Goal: Information Seeking & Learning: Learn about a topic

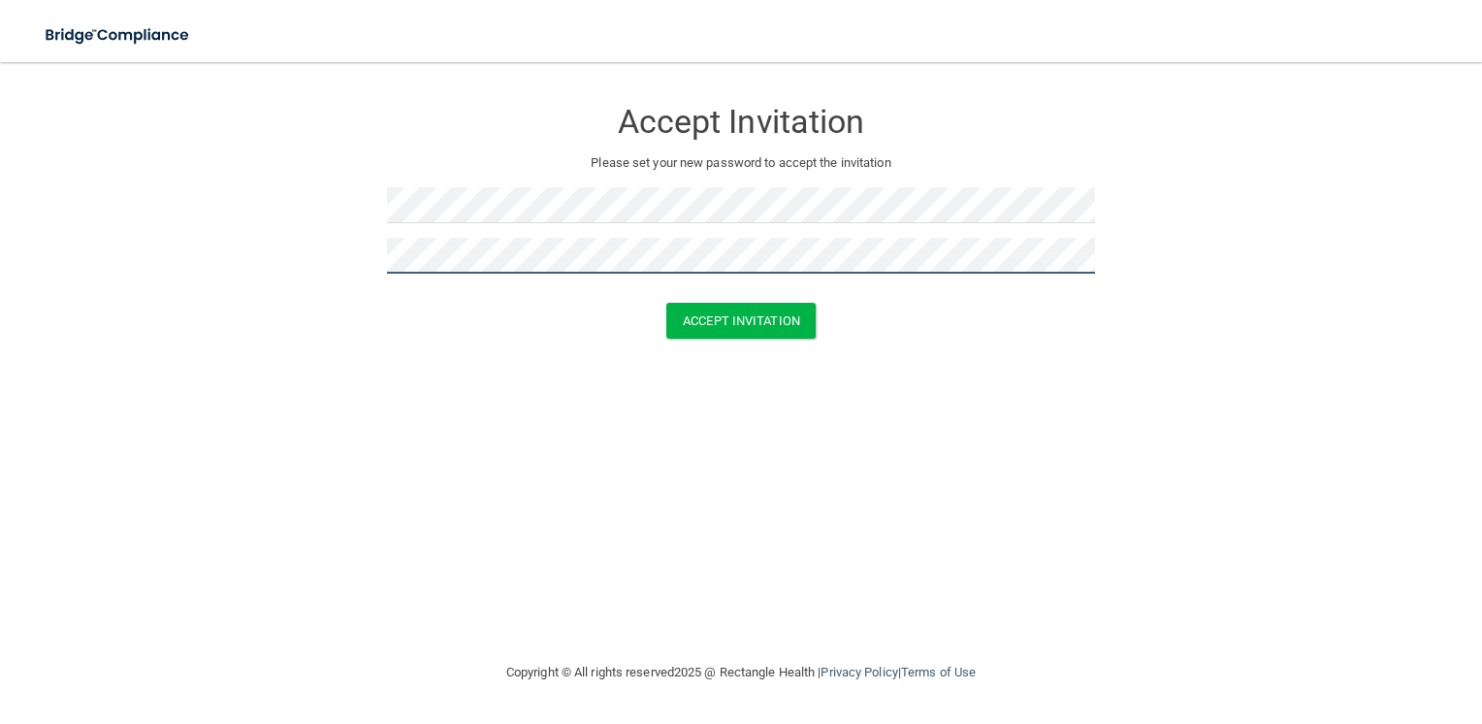
click at [667, 303] on button "Accept Invitation" at bounding box center [741, 321] width 149 height 36
click at [715, 0] on html "Toggle navigation Manage My Enterprise Manage My Location Accept Invitation Ple…" at bounding box center [741, 362] width 1482 height 724
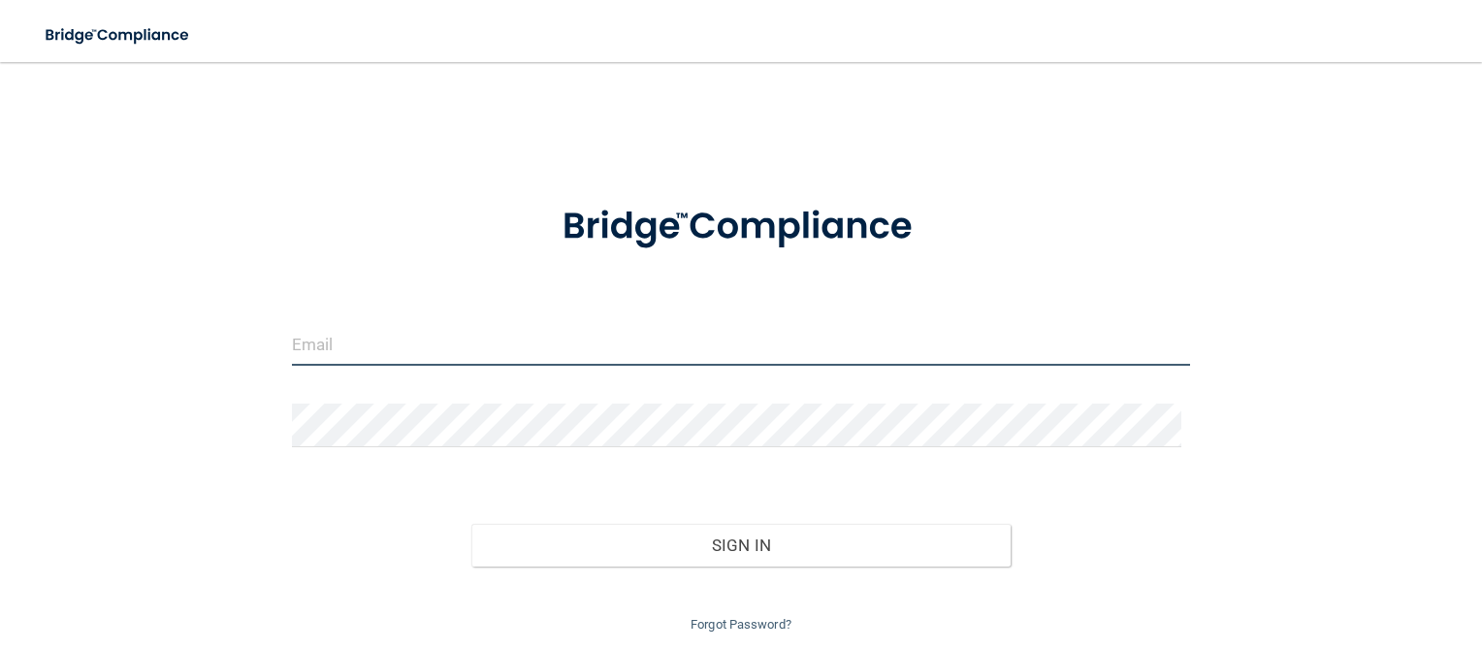
click at [597, 328] on input "email" at bounding box center [741, 344] width 899 height 44
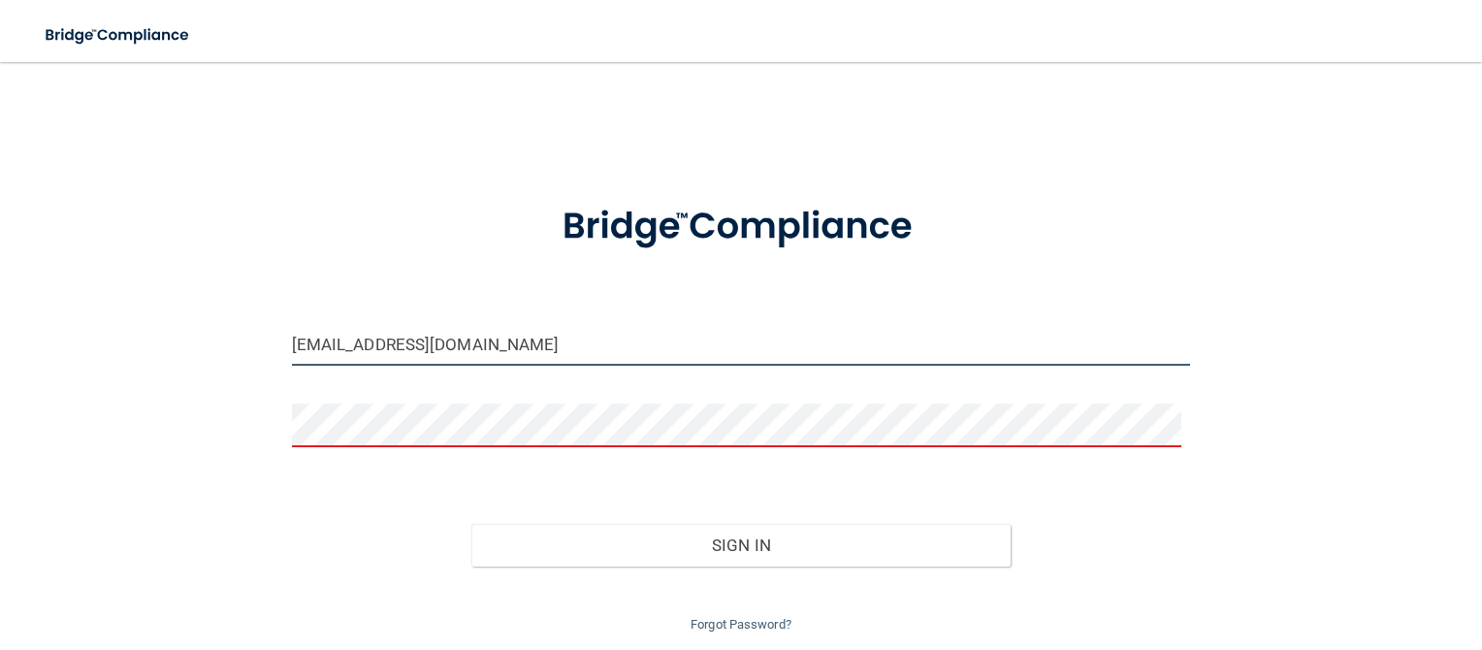
click at [549, 334] on input "mo.whit13@gmail.com" at bounding box center [741, 344] width 899 height 44
click at [500, 344] on input "mo.whit13@gmail.com" at bounding box center [741, 344] width 899 height 44
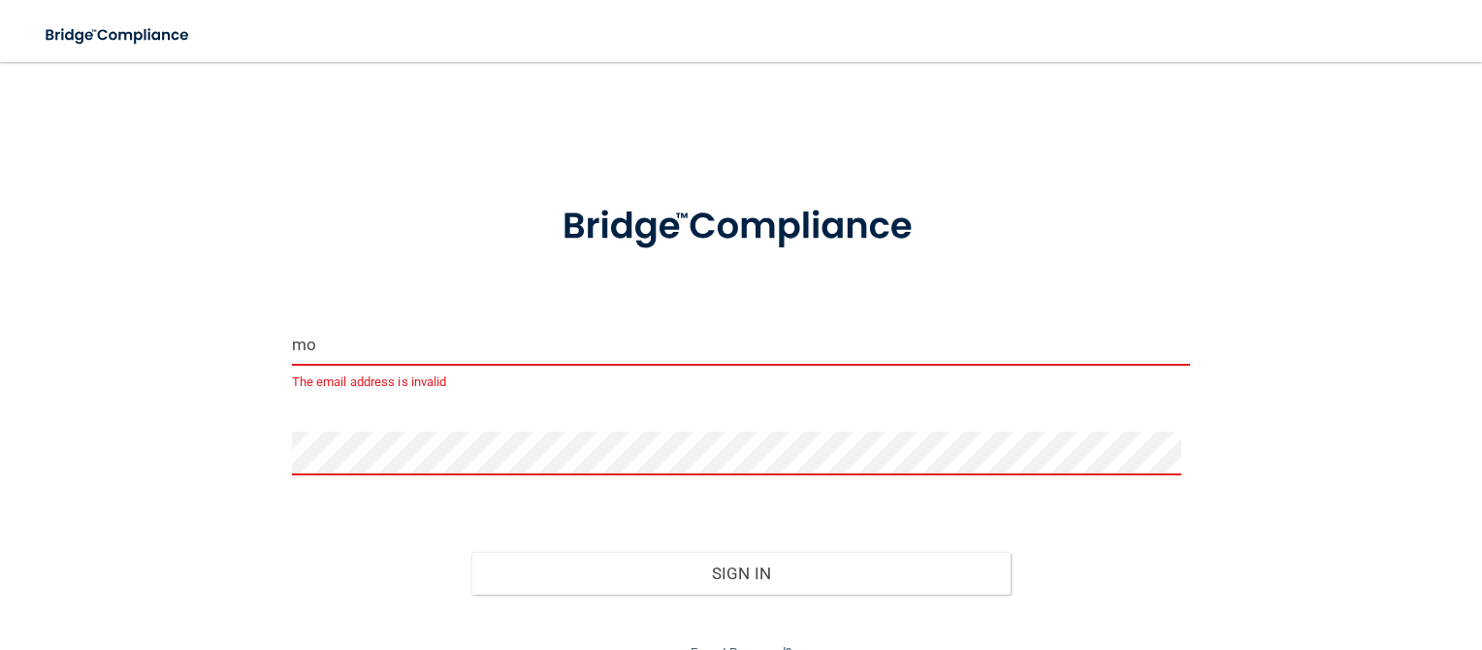
type input "m"
type input "l"
click at [500, 344] on input "email" at bounding box center [741, 344] width 899 height 44
click at [332, 339] on input "email" at bounding box center [741, 344] width 899 height 44
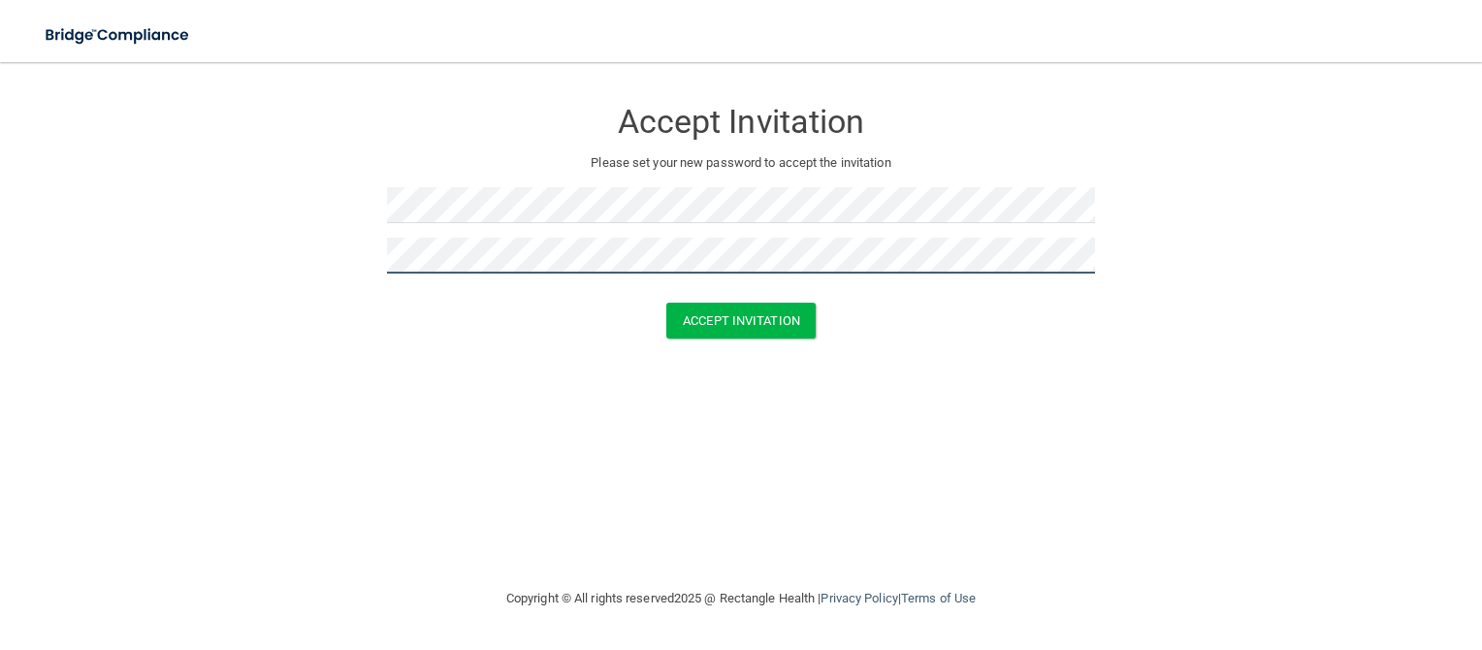
click at [667, 303] on button "Accept Invitation" at bounding box center [741, 321] width 149 height 36
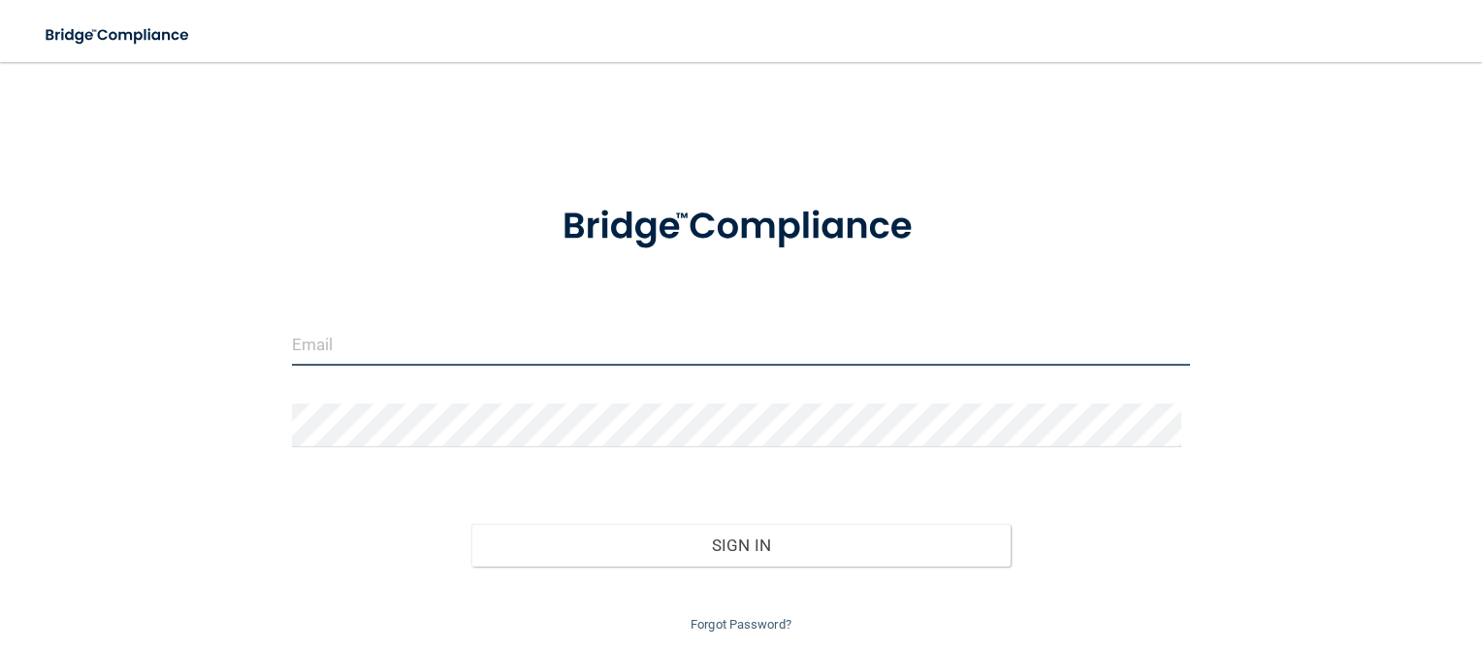
click at [334, 353] on input "email" at bounding box center [741, 344] width 899 height 44
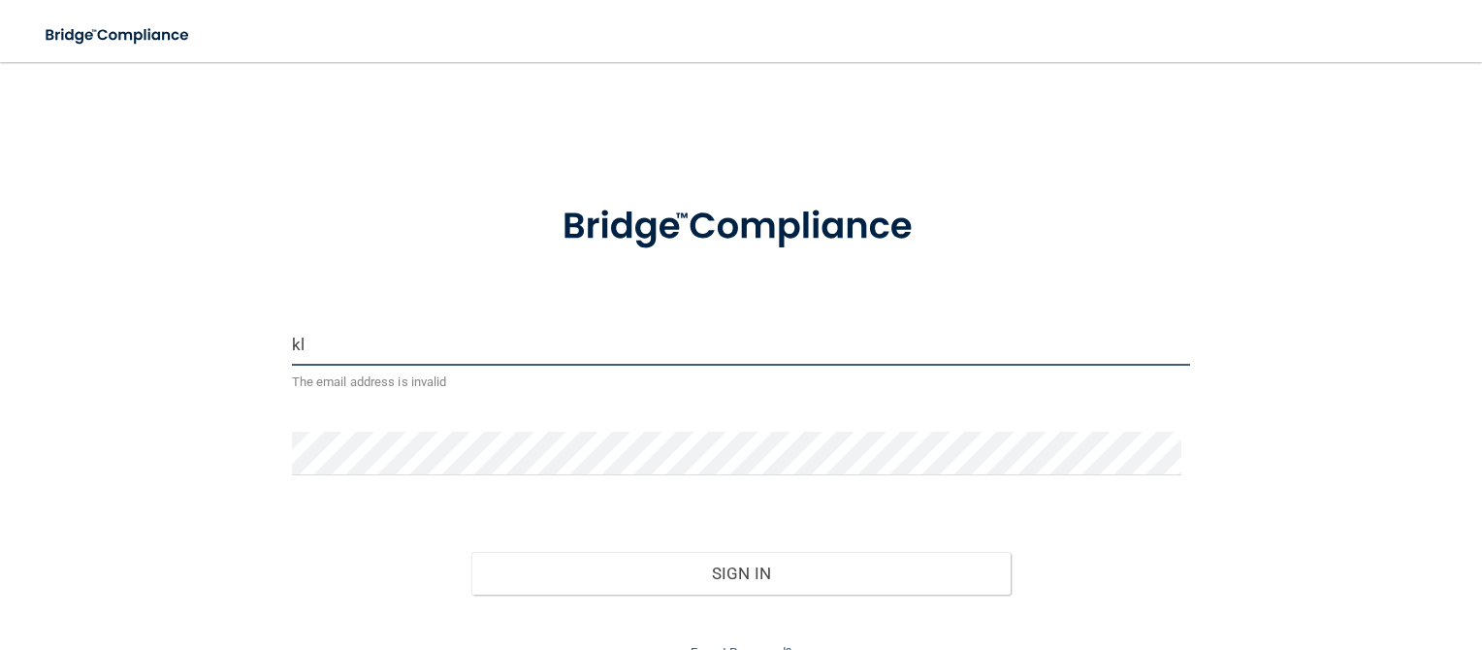
type input "k"
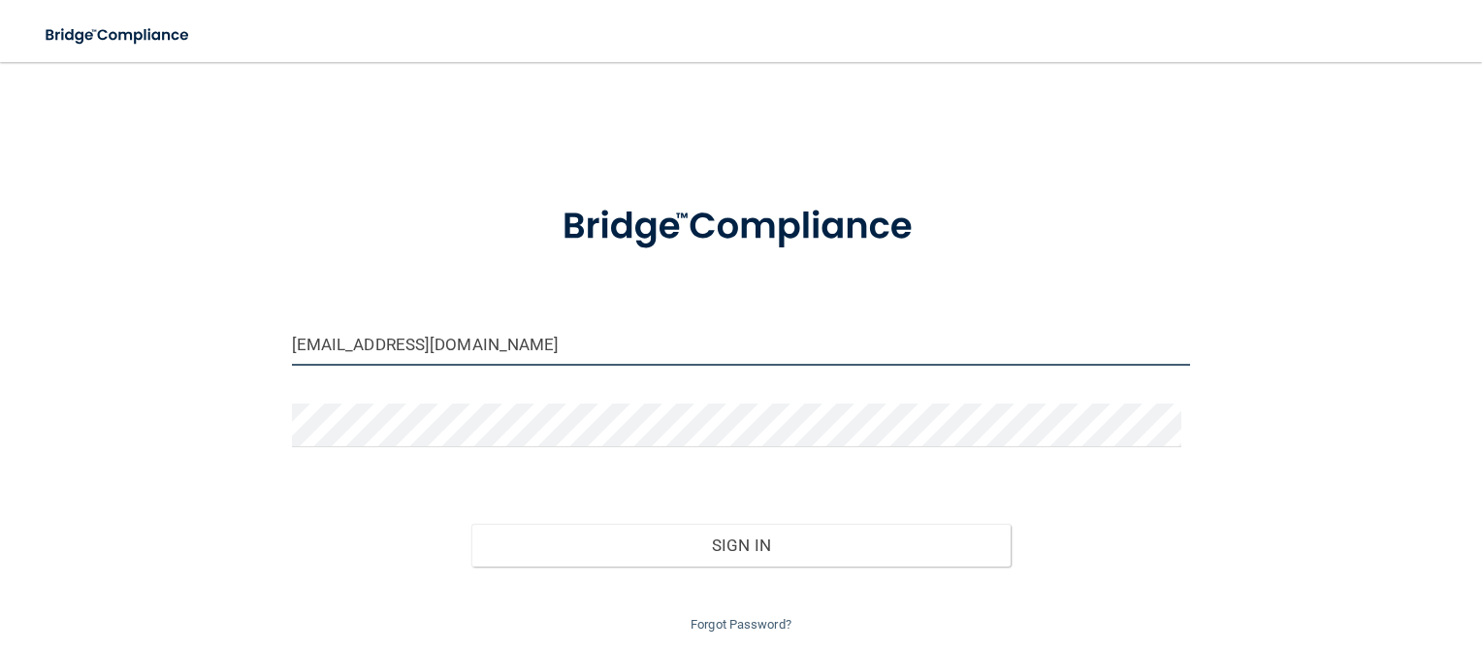
type input "[EMAIL_ADDRESS][DOMAIN_NAME]"
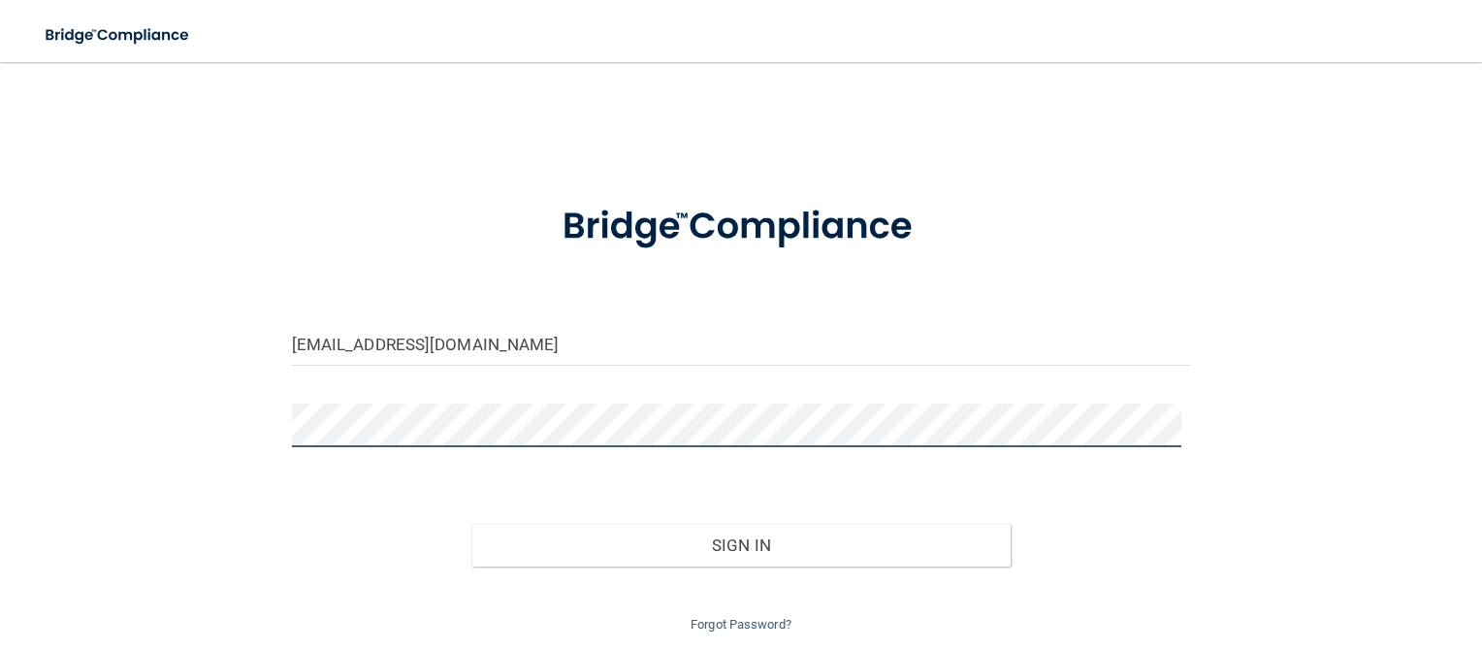
click at [472, 524] on button "Sign In" at bounding box center [741, 545] width 539 height 43
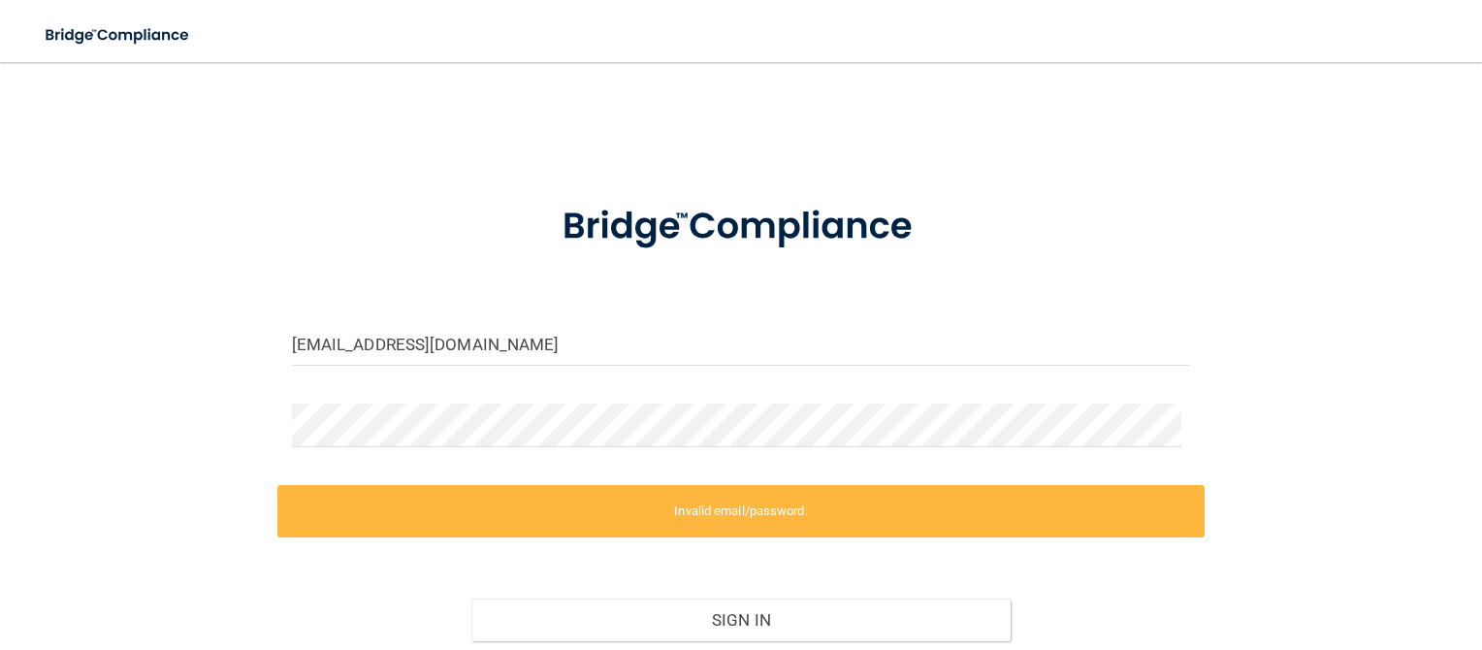
click at [1080, 613] on div "Sign In" at bounding box center [741, 600] width 928 height 81
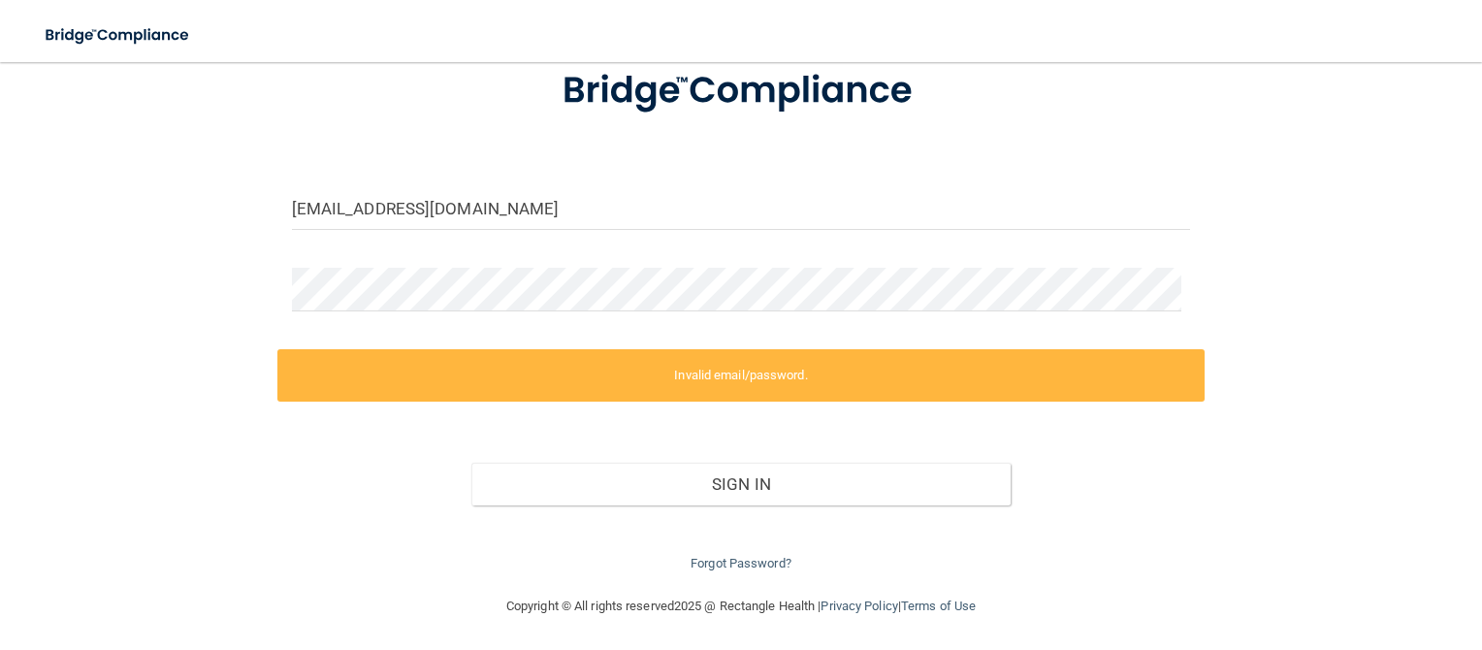
scroll to position [137, 0]
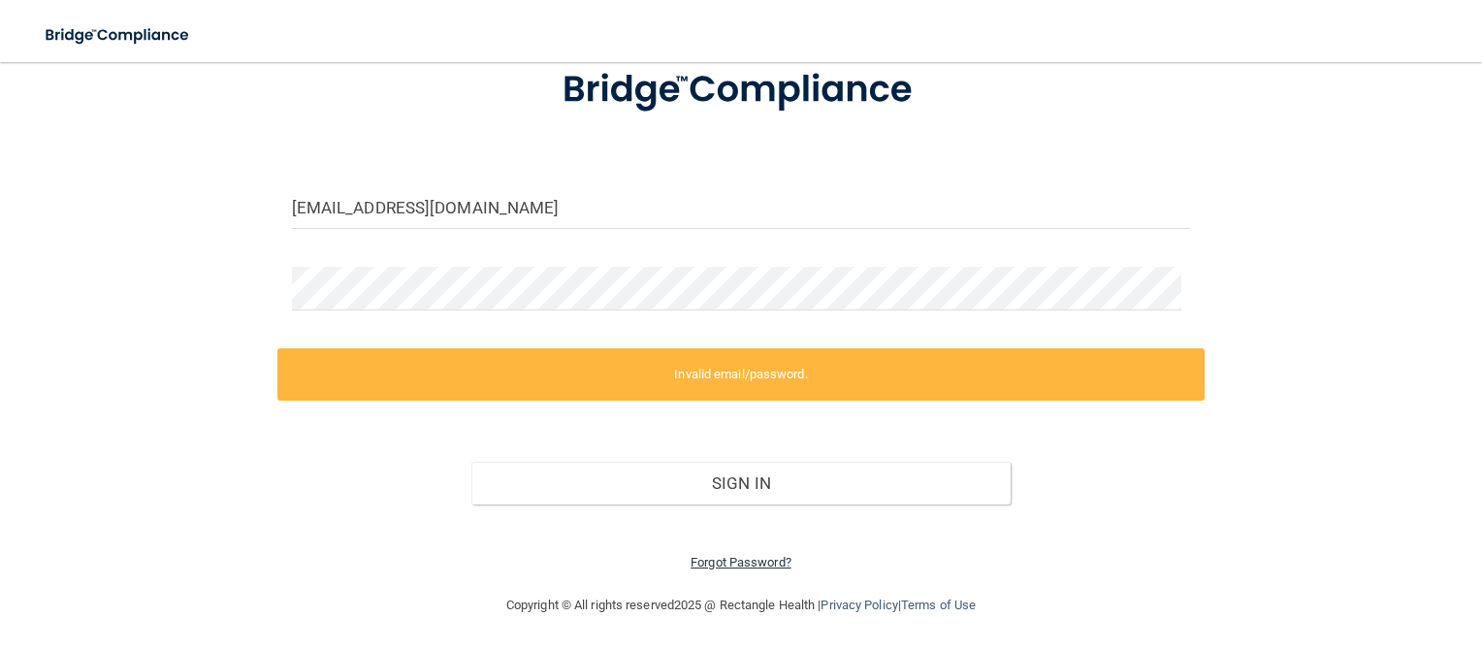
click at [726, 555] on link "Forgot Password?" at bounding box center [741, 562] width 101 height 15
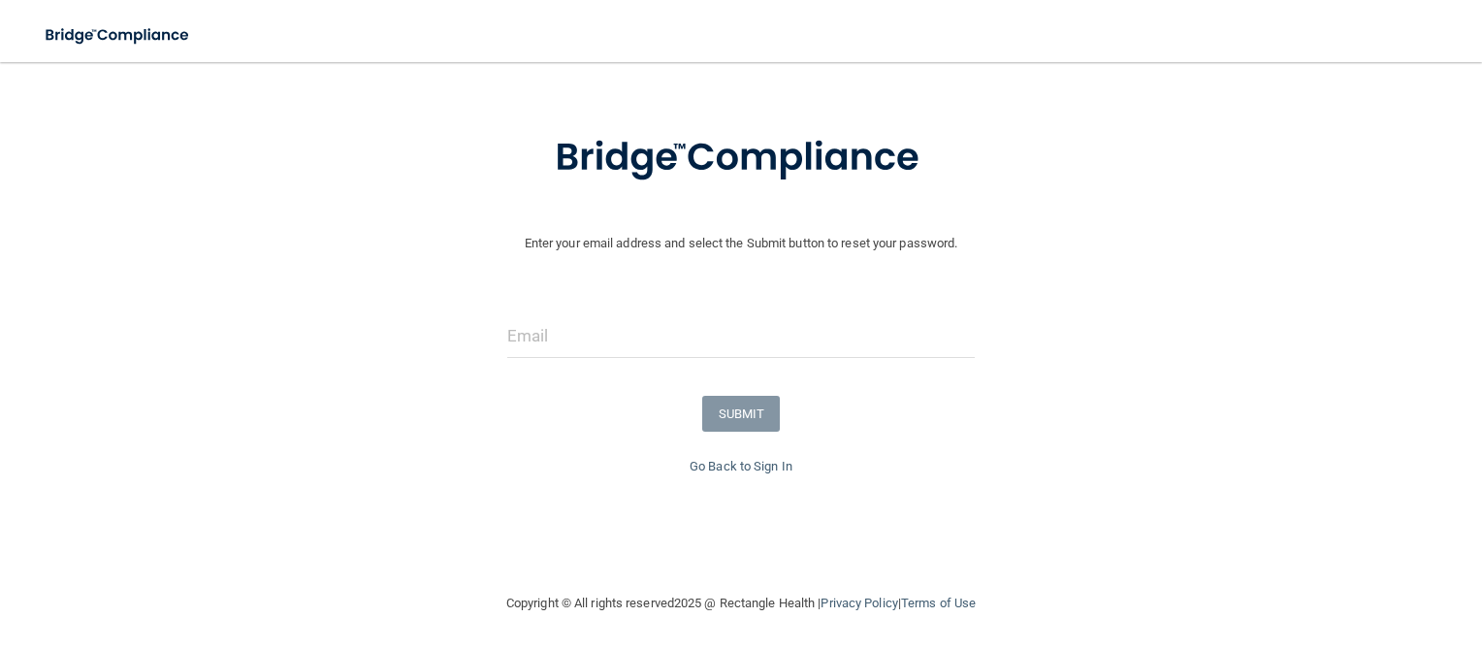
scroll to position [70, 0]
click at [731, 338] on input "email" at bounding box center [741, 337] width 469 height 44
type input "[EMAIL_ADDRESS][DOMAIN_NAME]"
click at [724, 416] on button "SUBMIT" at bounding box center [741, 415] width 79 height 36
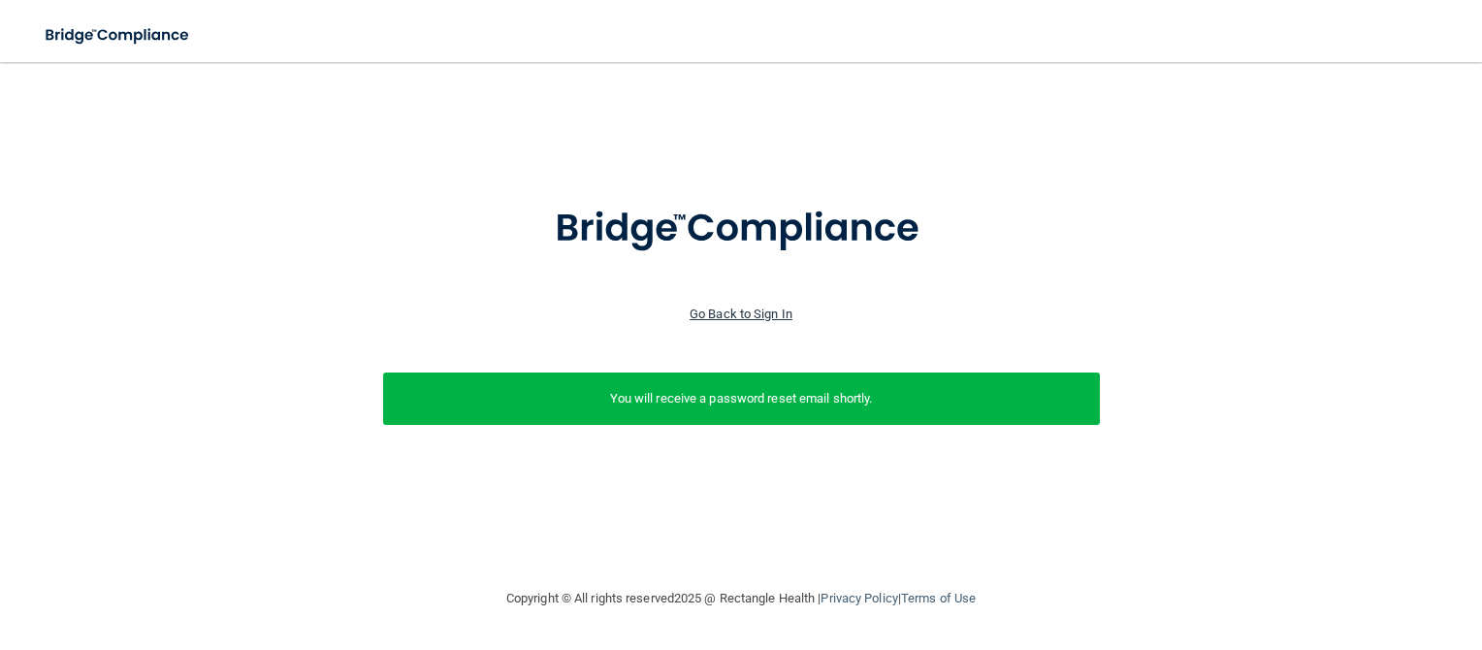
click at [744, 319] on link "Go Back to Sign In" at bounding box center [741, 314] width 103 height 15
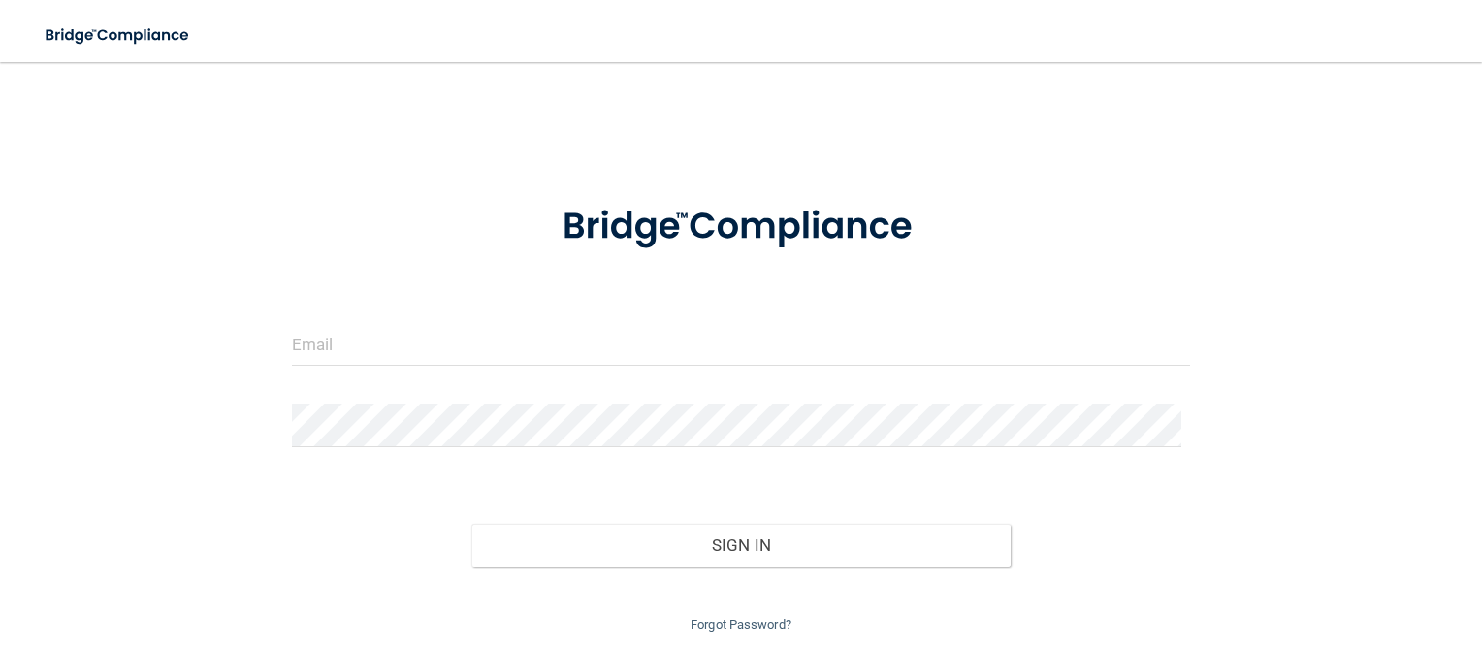
drag, startPoint x: 733, startPoint y: 368, endPoint x: 744, endPoint y: 354, distance: 17.3
click at [744, 354] on div at bounding box center [741, 351] width 928 height 58
click at [744, 354] on input "email" at bounding box center [741, 344] width 899 height 44
type input "L"
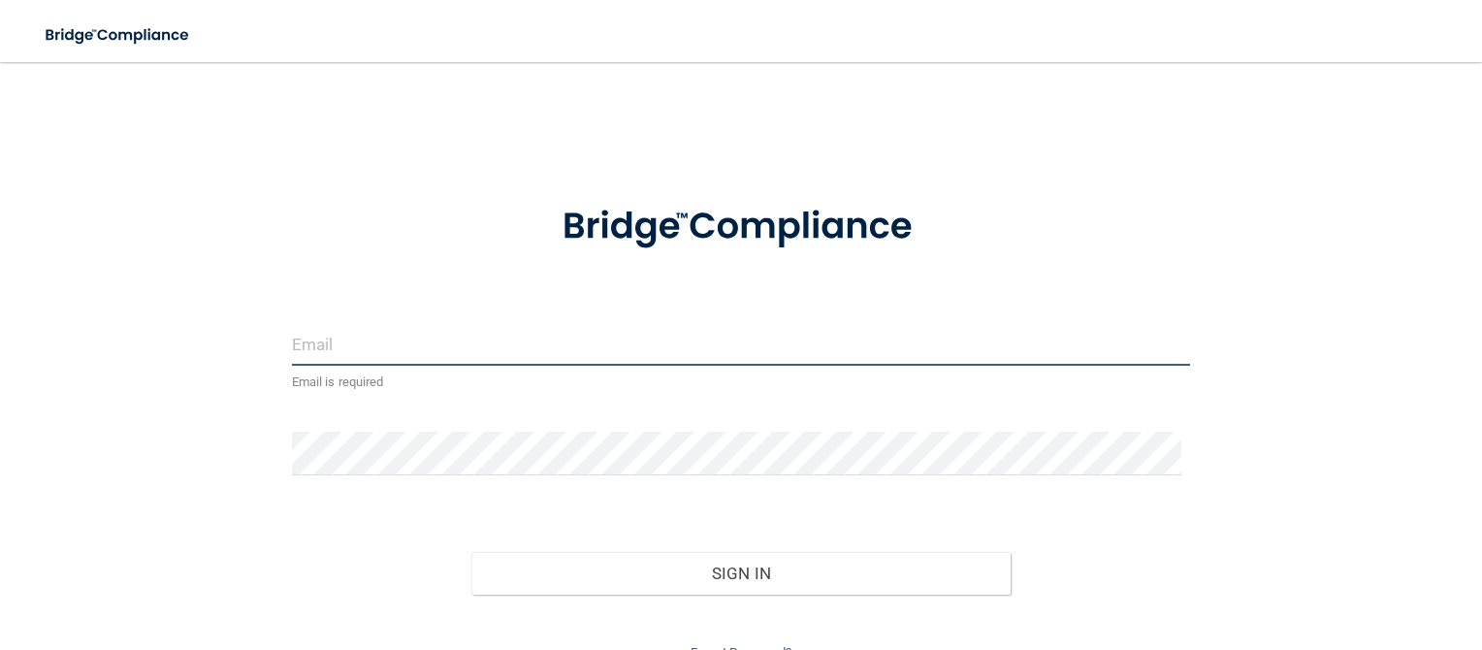
type input "L"
type input ";"
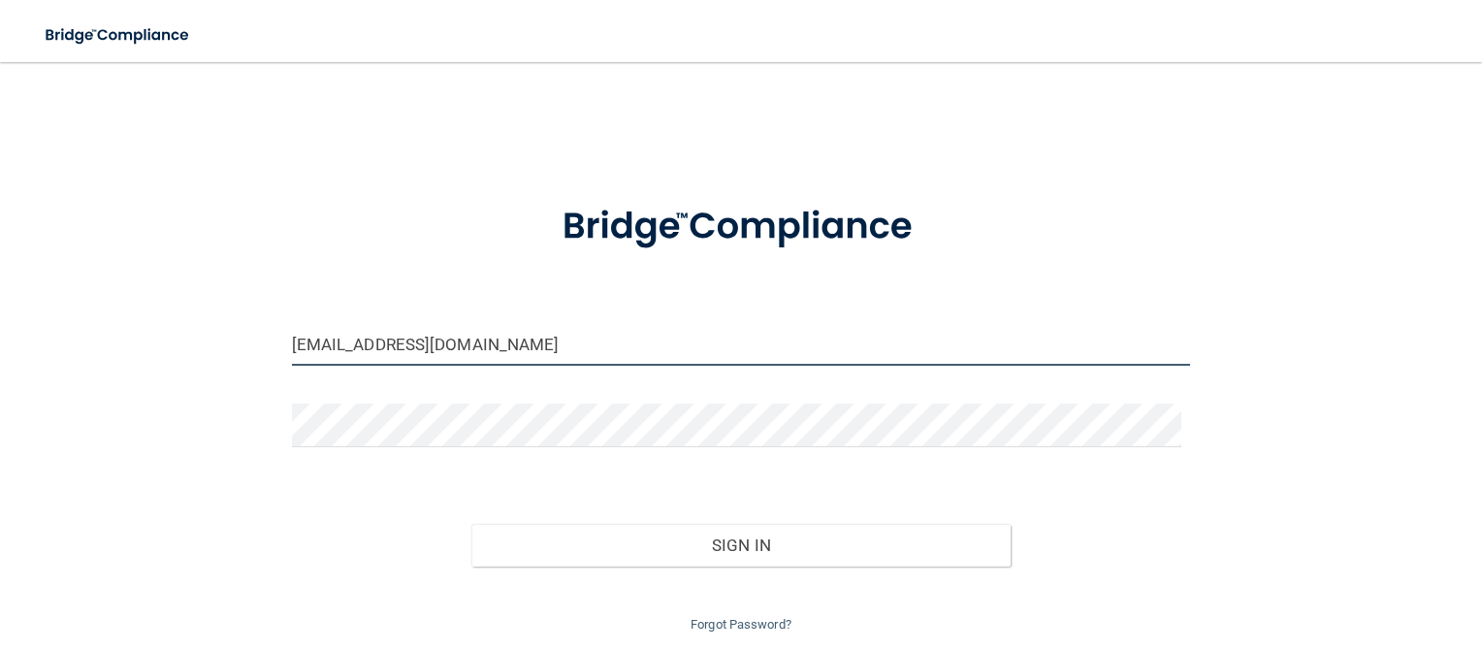
type input "[EMAIL_ADDRESS][DOMAIN_NAME]"
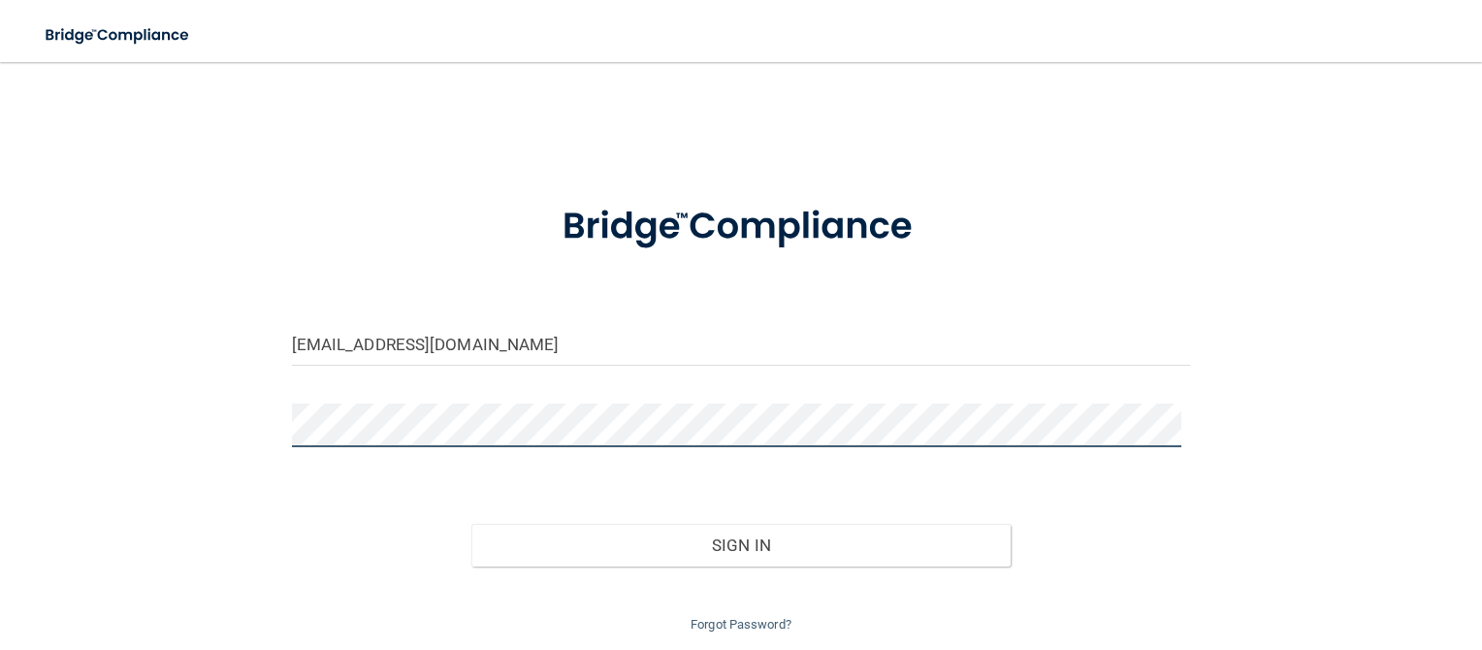
click at [472, 524] on button "Sign In" at bounding box center [741, 545] width 539 height 43
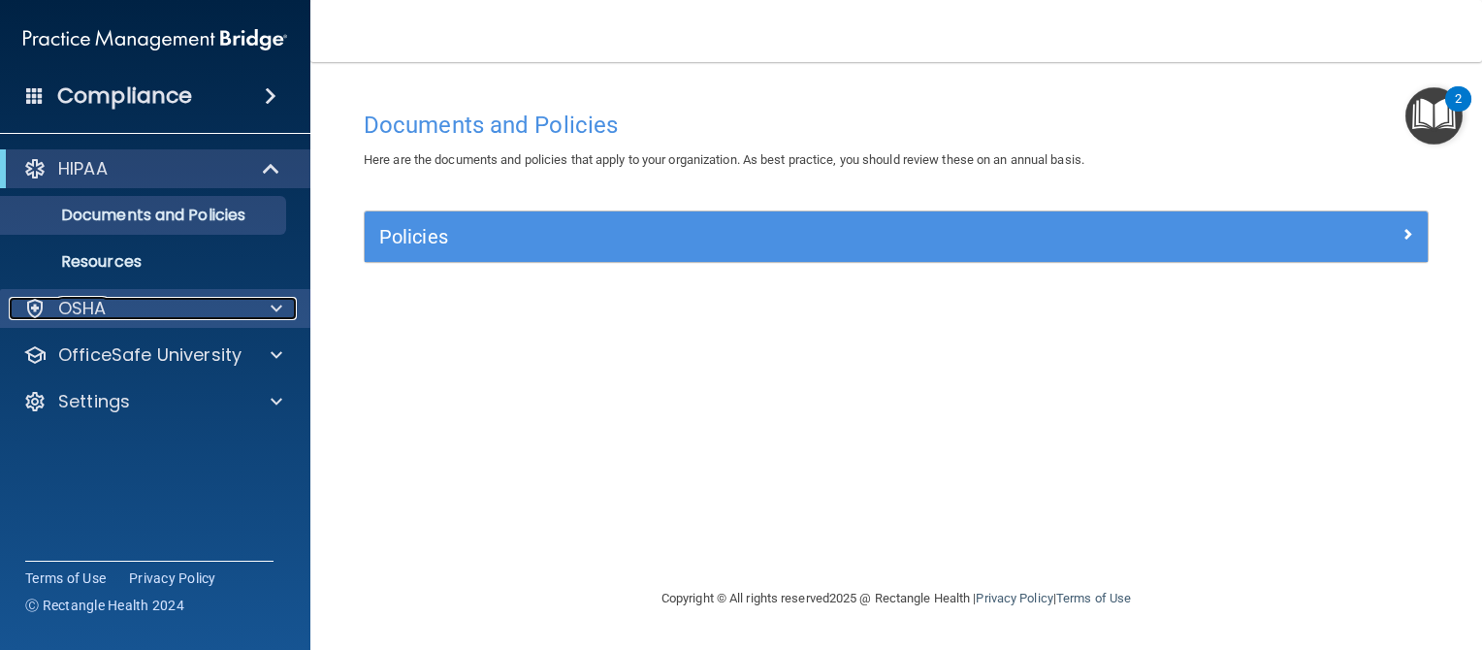
click at [204, 312] on div "OSHA" at bounding box center [129, 308] width 241 height 23
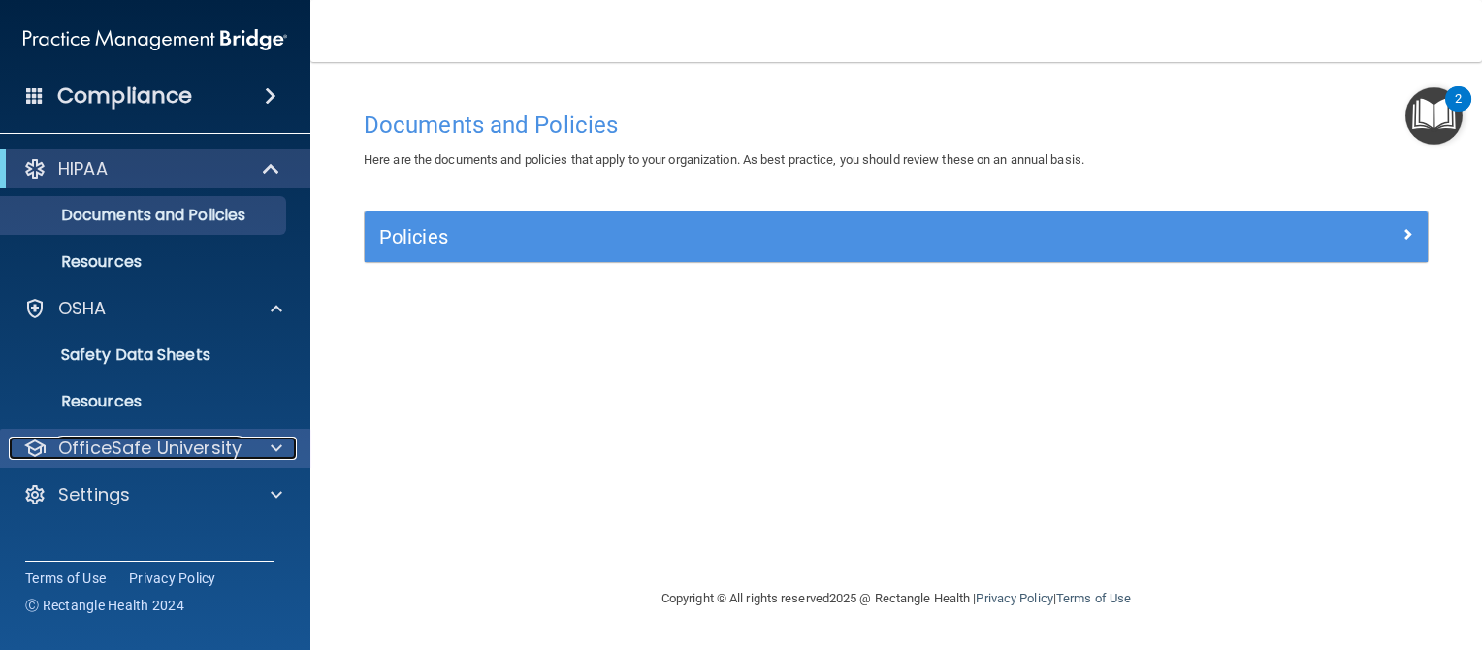
click at [256, 456] on div at bounding box center [273, 448] width 49 height 23
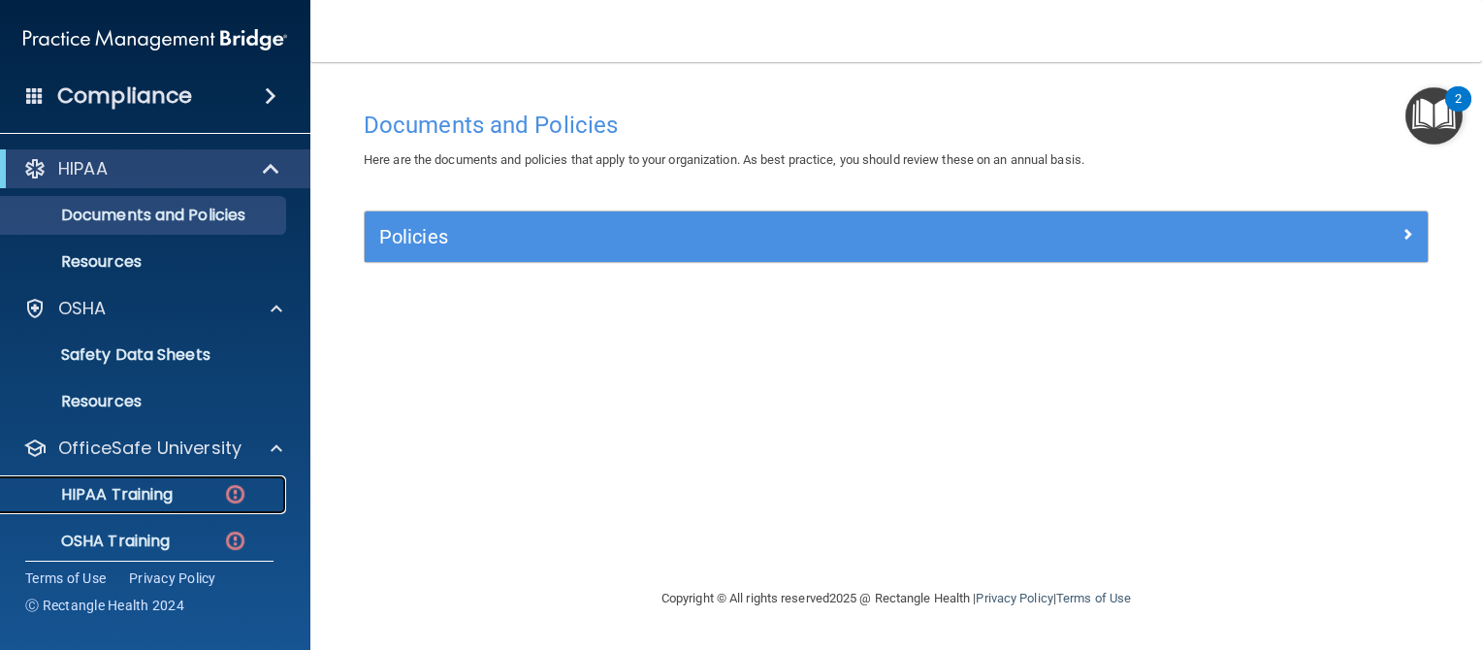
click at [147, 493] on p "HIPAA Training" at bounding box center [93, 494] width 160 height 19
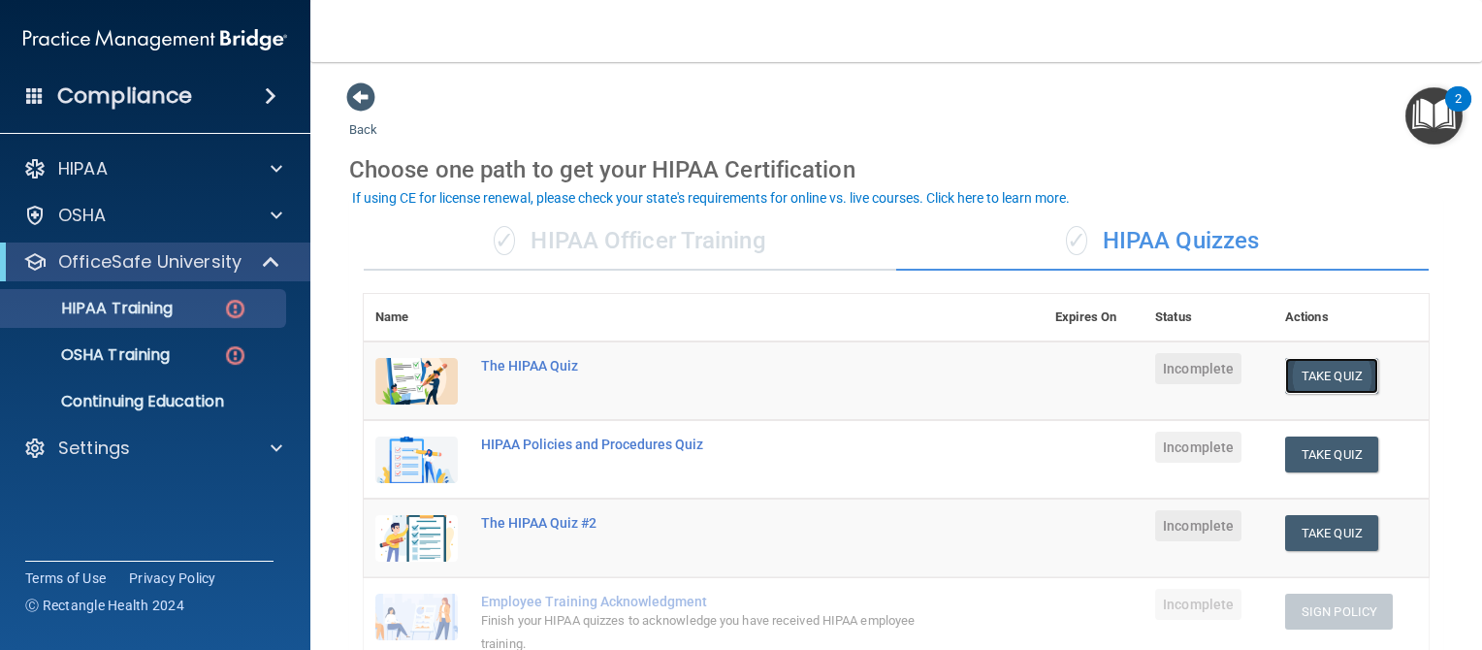
click at [1315, 376] on button "Take Quiz" at bounding box center [1332, 376] width 93 height 36
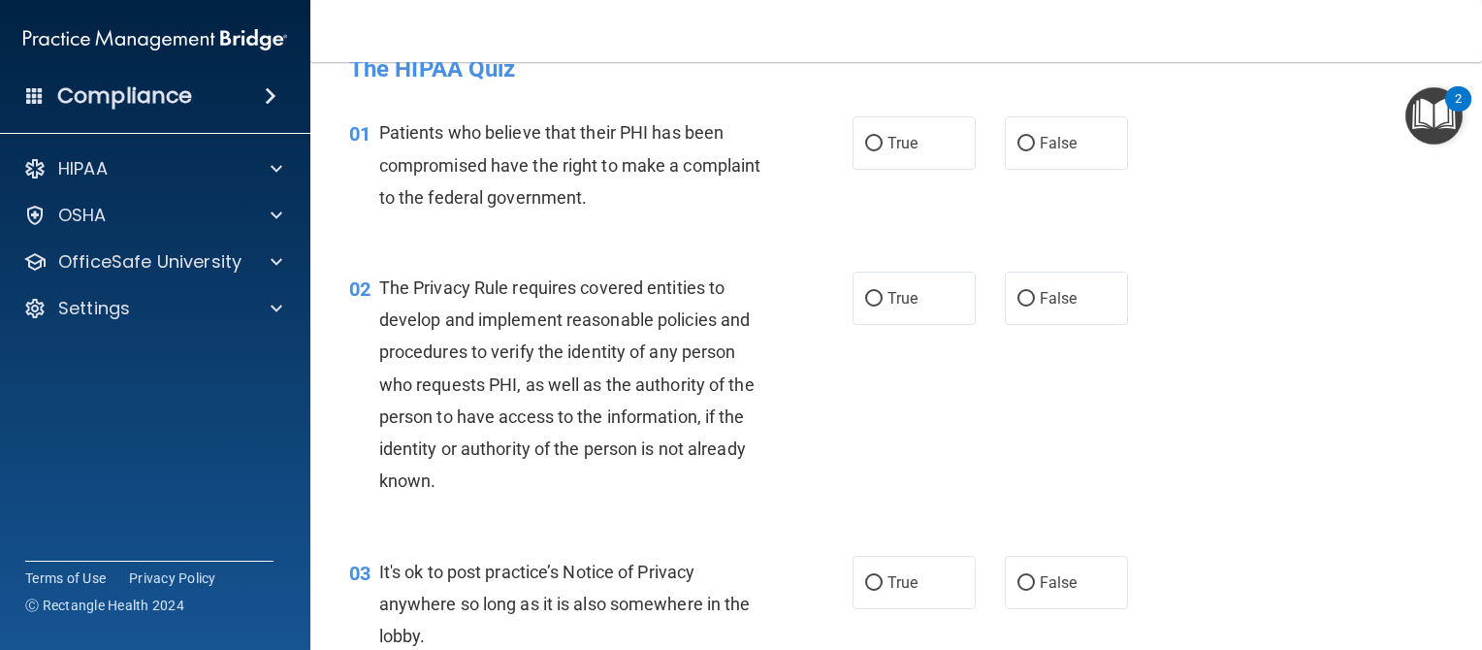
scroll to position [38, 0]
click at [876, 137] on label "True" at bounding box center [914, 141] width 123 height 53
click at [876, 137] on input "True" at bounding box center [873, 143] width 17 height 15
radio input "true"
click at [888, 290] on span "True" at bounding box center [903, 297] width 30 height 18
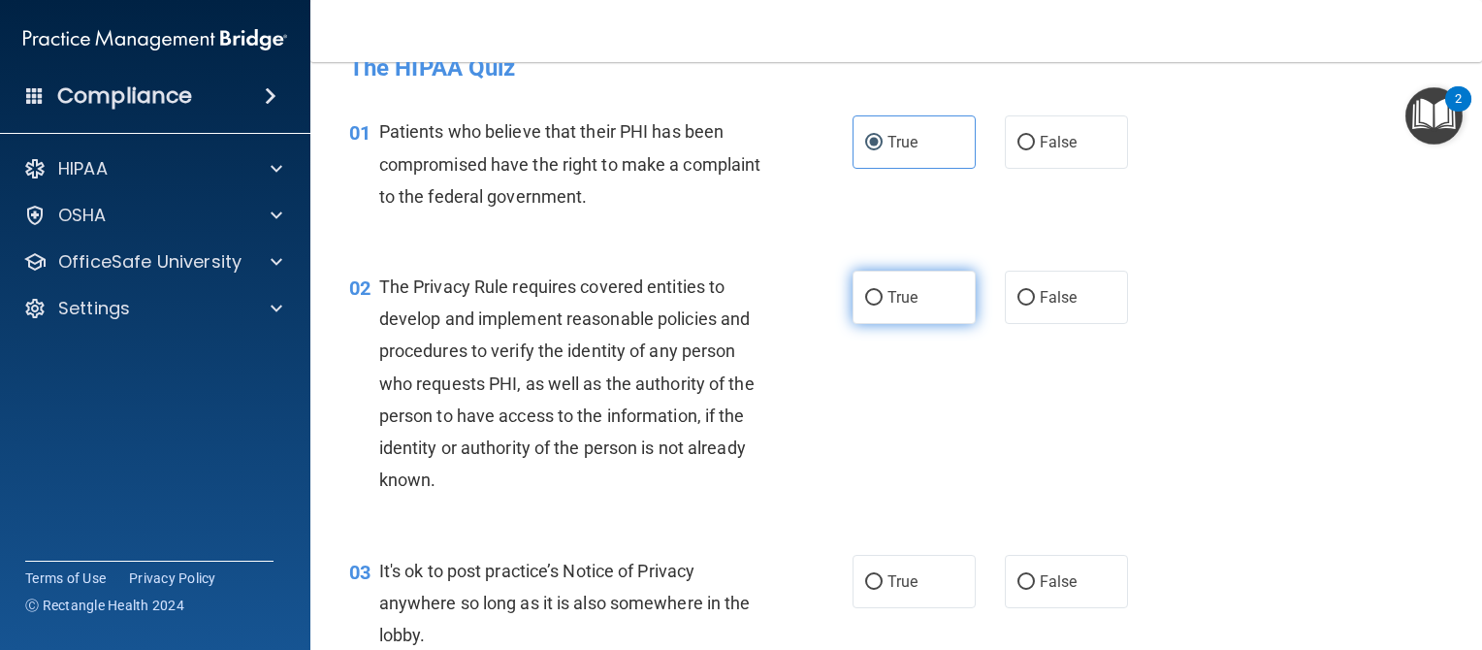
click at [881, 291] on input "True" at bounding box center [873, 298] width 17 height 15
radio input "true"
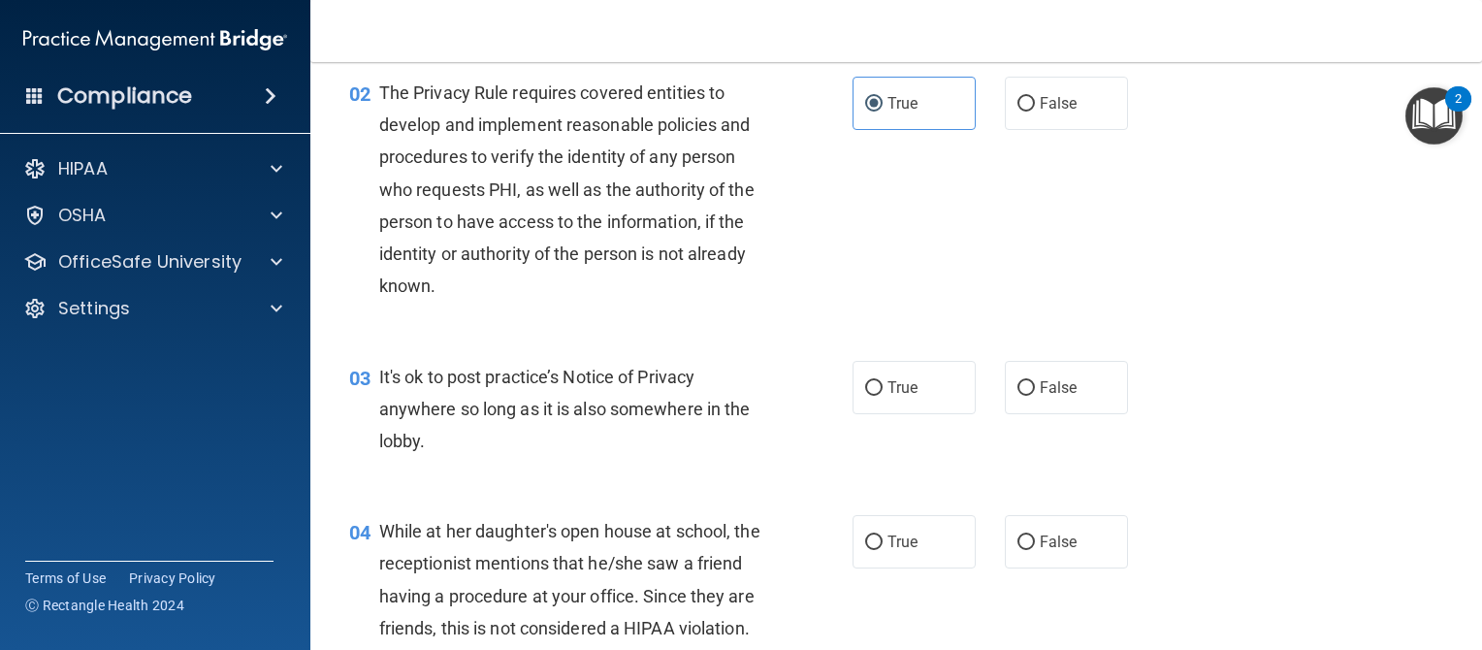
scroll to position [271, 0]
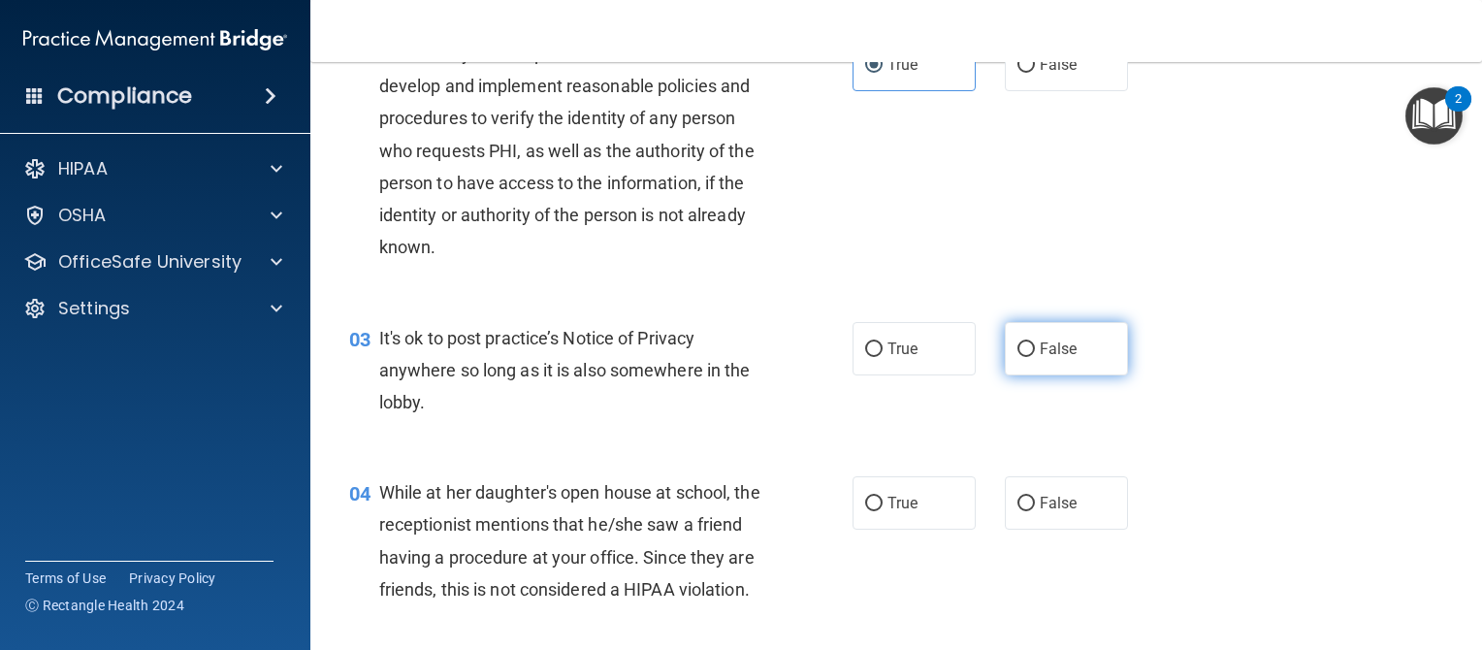
click at [1018, 344] on input "False" at bounding box center [1026, 349] width 17 height 15
radio input "true"
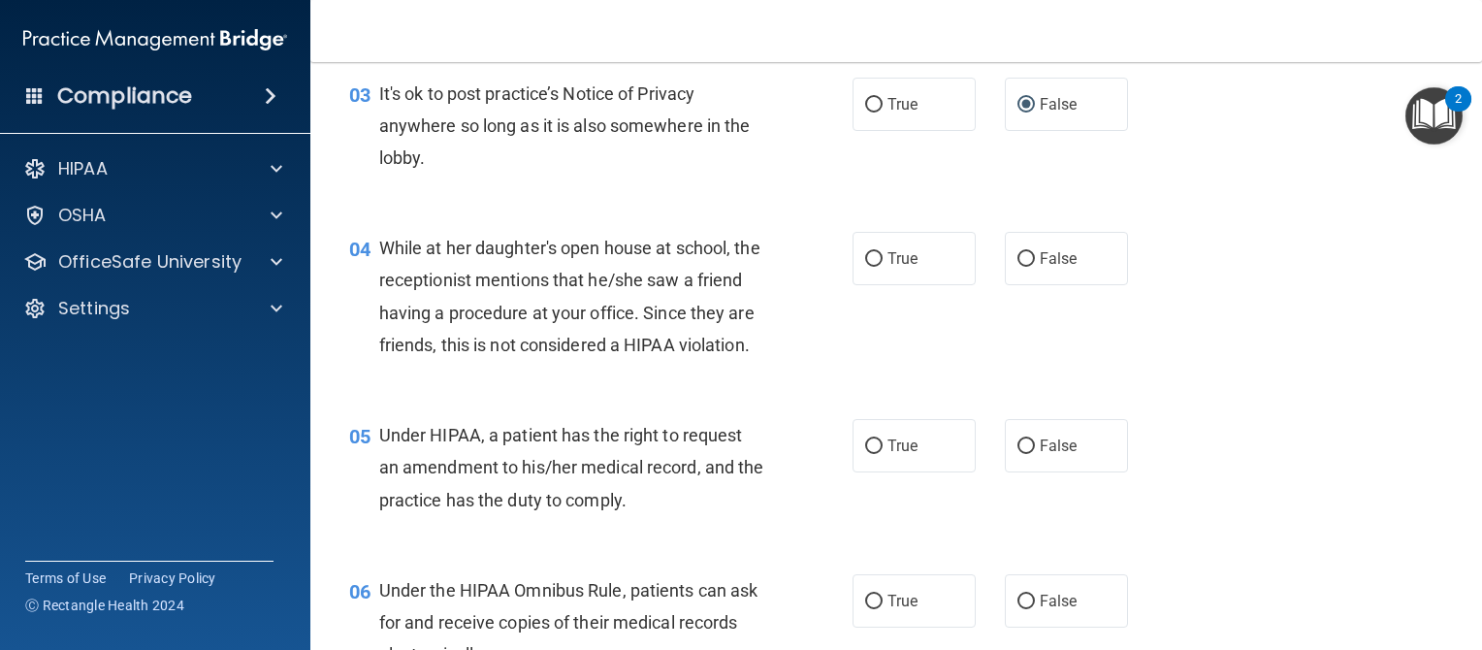
scroll to position [516, 0]
click at [1023, 253] on input "False" at bounding box center [1026, 258] width 17 height 15
radio input "true"
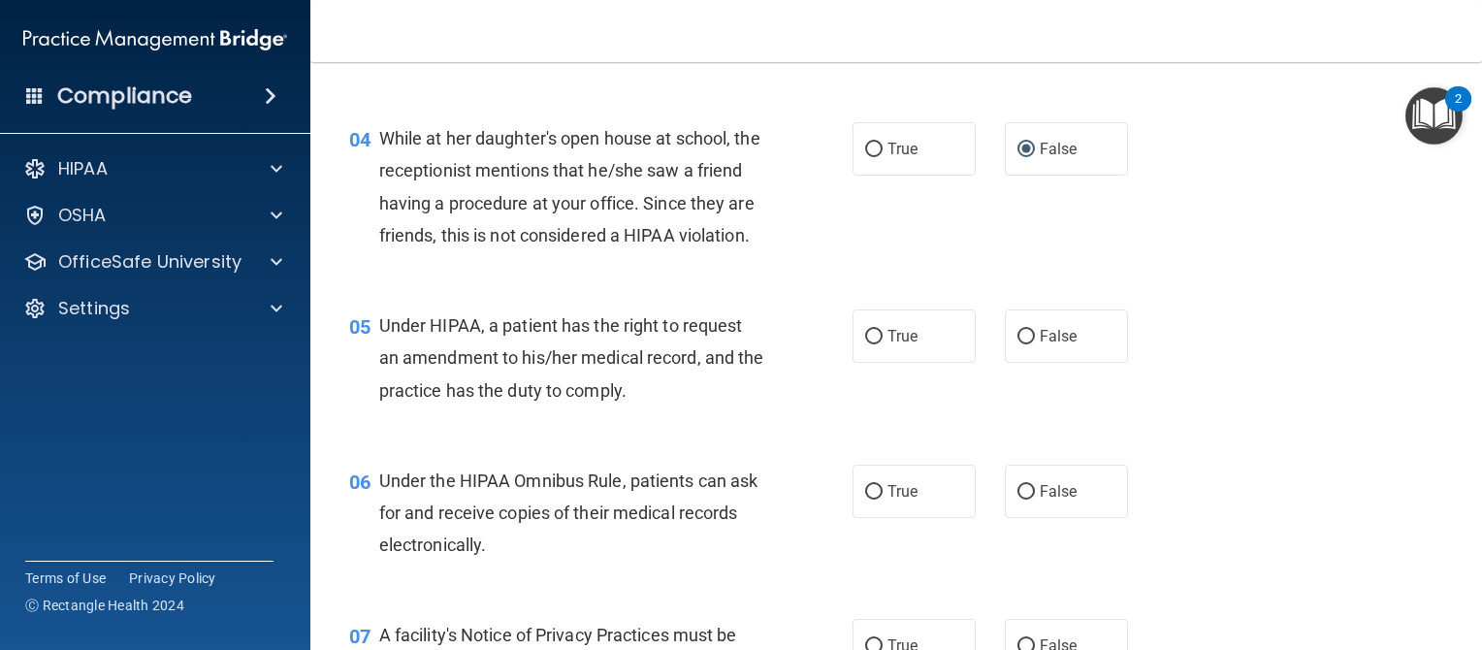
scroll to position [624, 0]
click at [871, 345] on input "True" at bounding box center [873, 338] width 17 height 15
radio input "true"
click at [865, 519] on label "True" at bounding box center [914, 492] width 123 height 53
click at [865, 501] on input "True" at bounding box center [873, 493] width 17 height 15
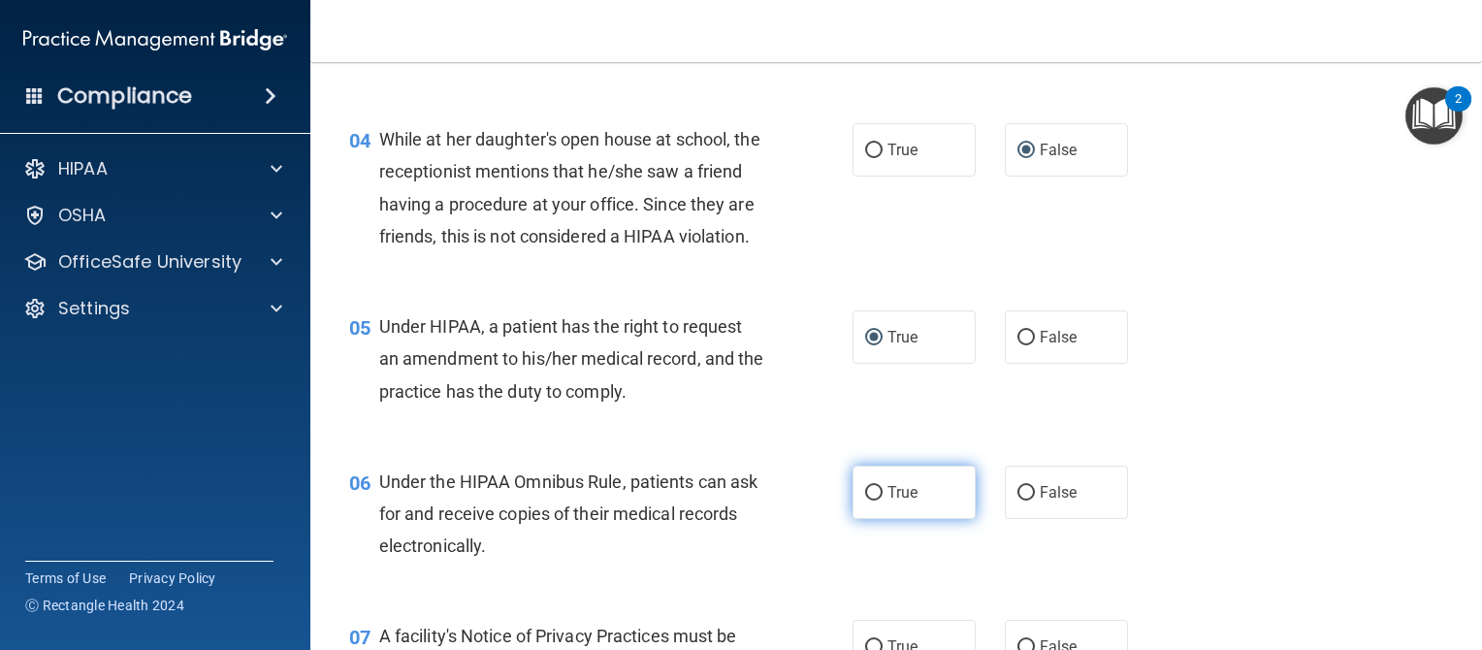
radio input "true"
click at [865, 519] on label "True" at bounding box center [914, 492] width 123 height 53
click at [865, 501] on input "True" at bounding box center [873, 493] width 17 height 15
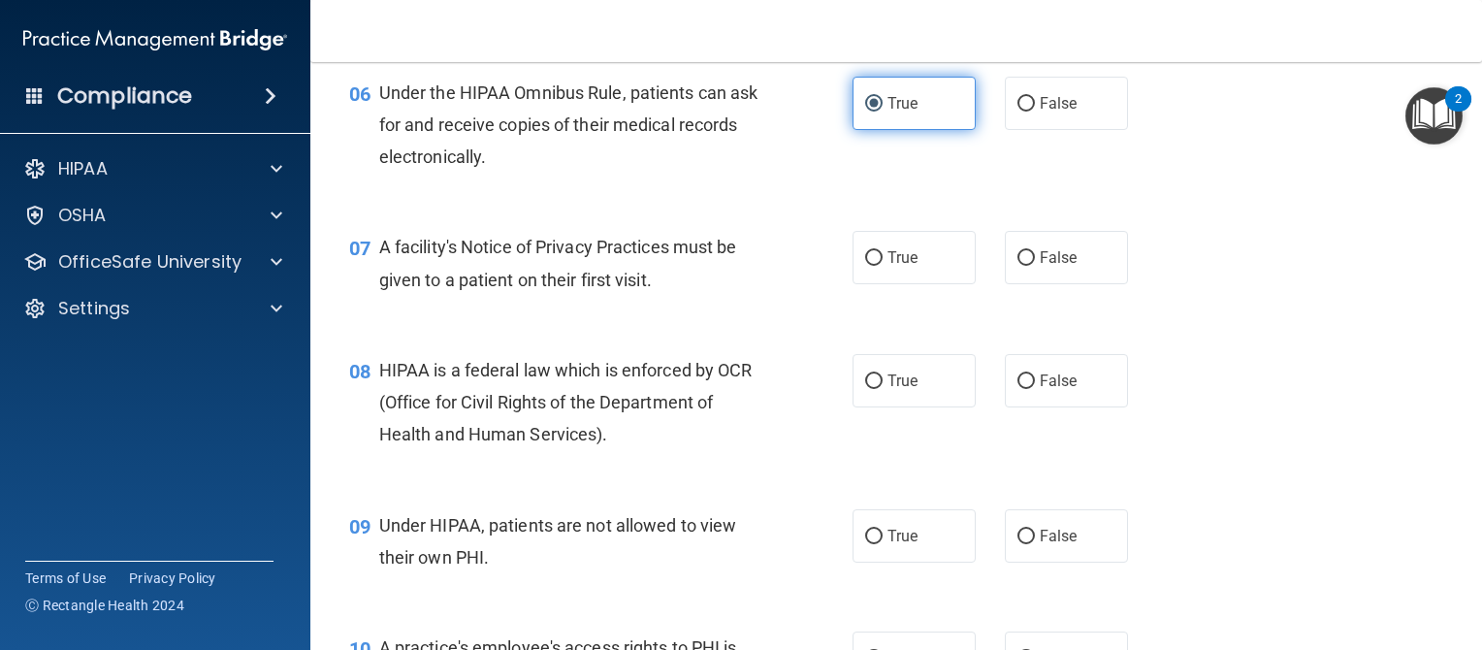
scroll to position [1015, 0]
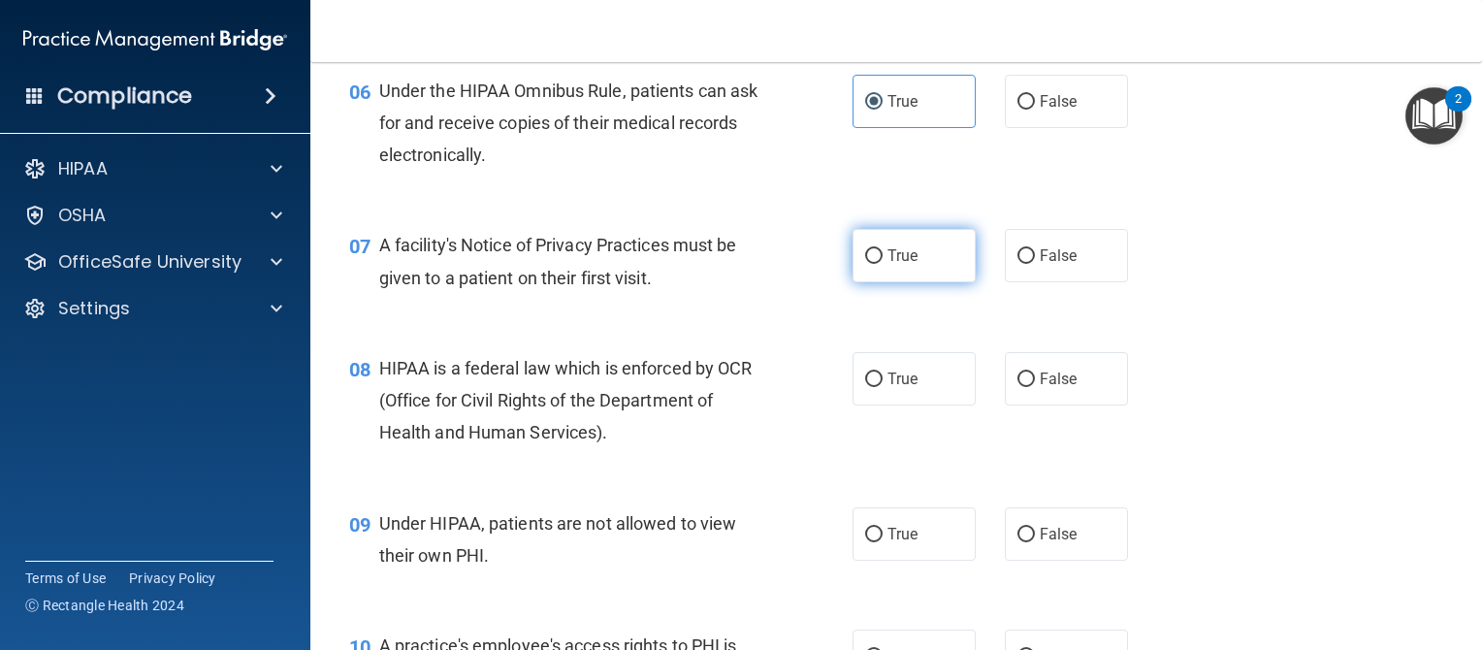
click at [872, 264] on input "True" at bounding box center [873, 256] width 17 height 15
radio input "true"
click at [872, 387] on input "True" at bounding box center [873, 380] width 17 height 15
radio input "true"
click at [1019, 542] on input "False" at bounding box center [1026, 535] width 17 height 15
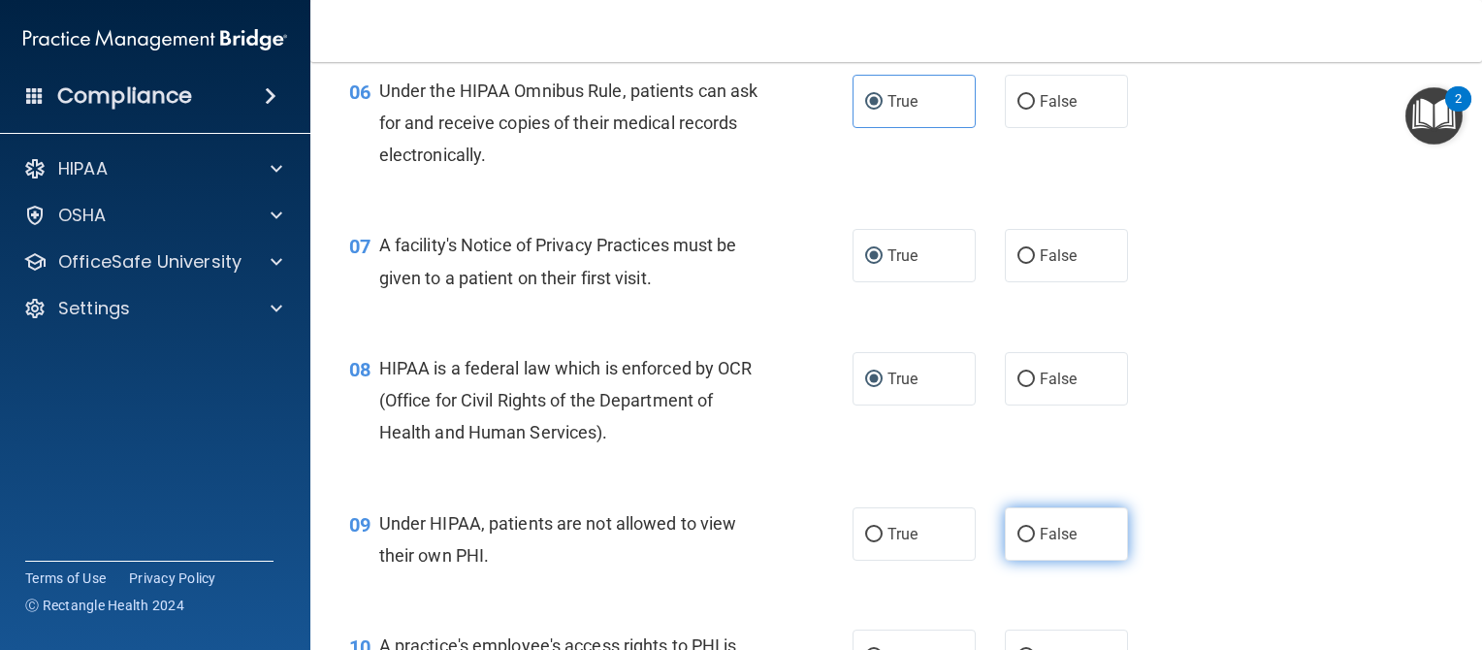
radio input "true"
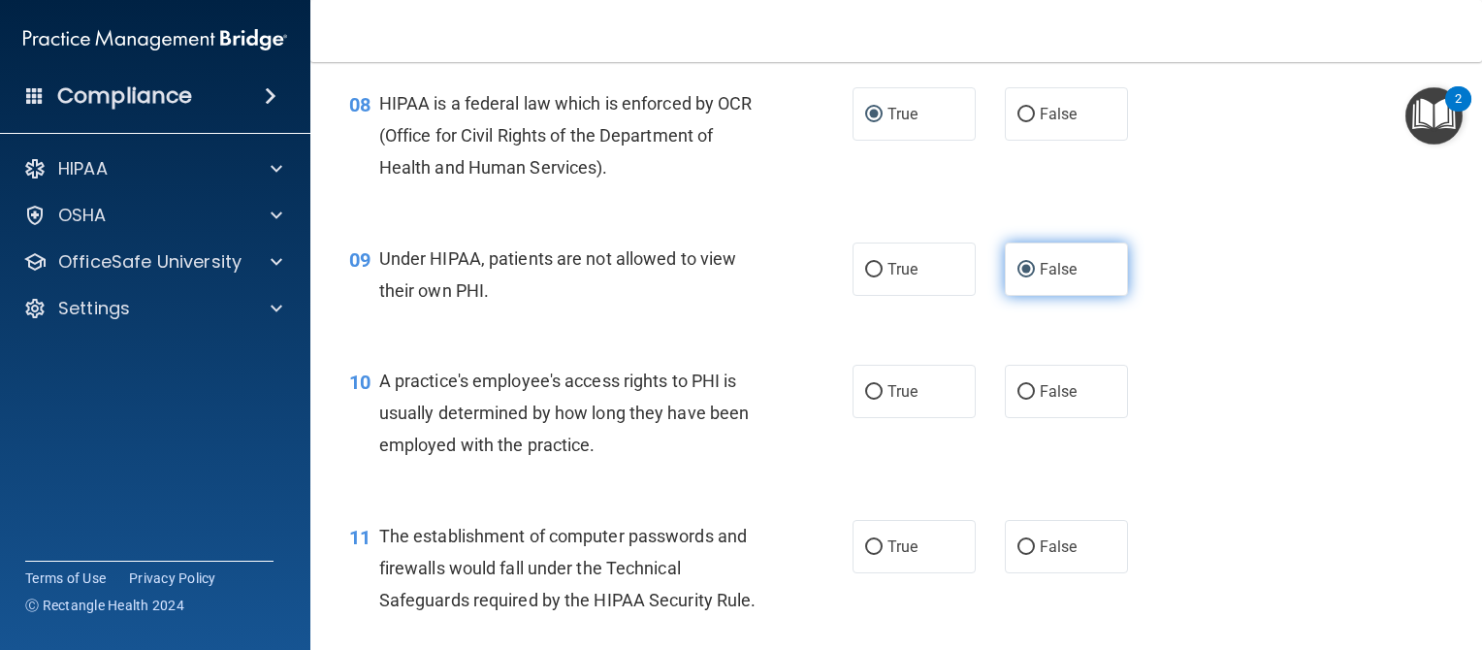
scroll to position [1284, 0]
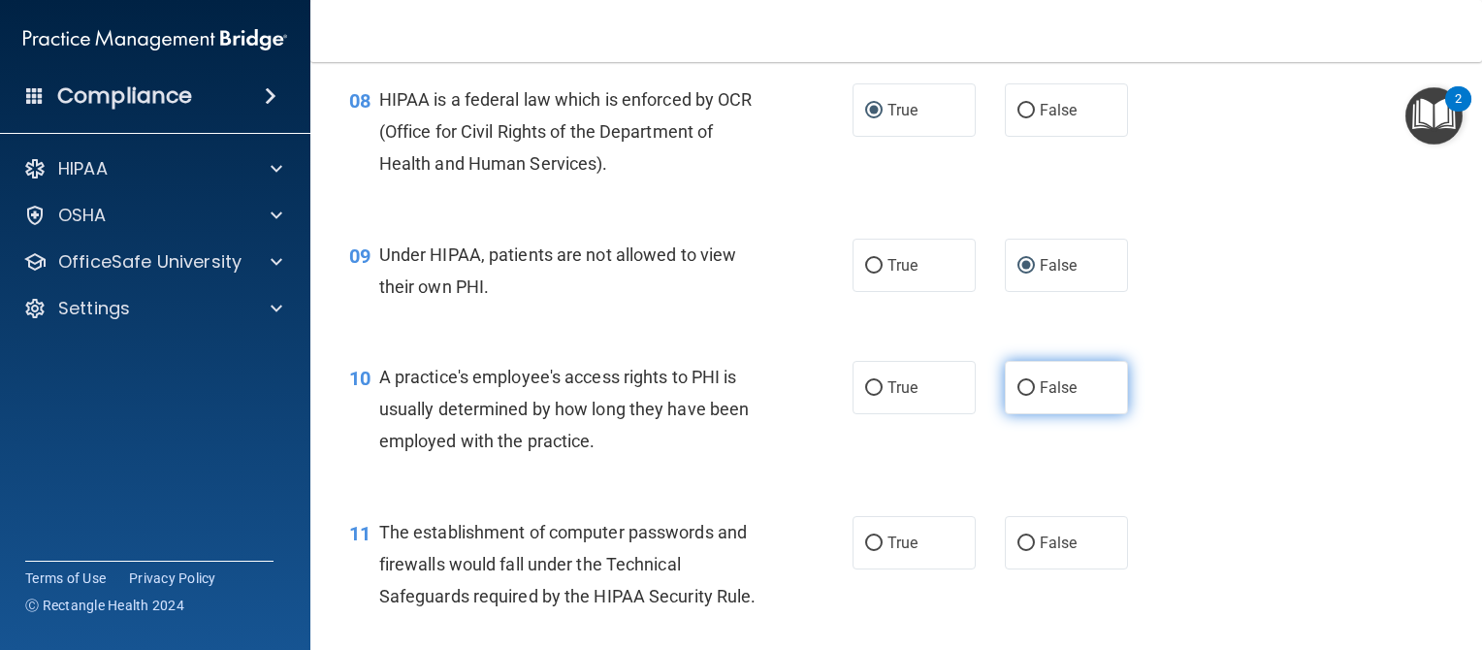
click at [1021, 396] on input "False" at bounding box center [1026, 388] width 17 height 15
radio input "true"
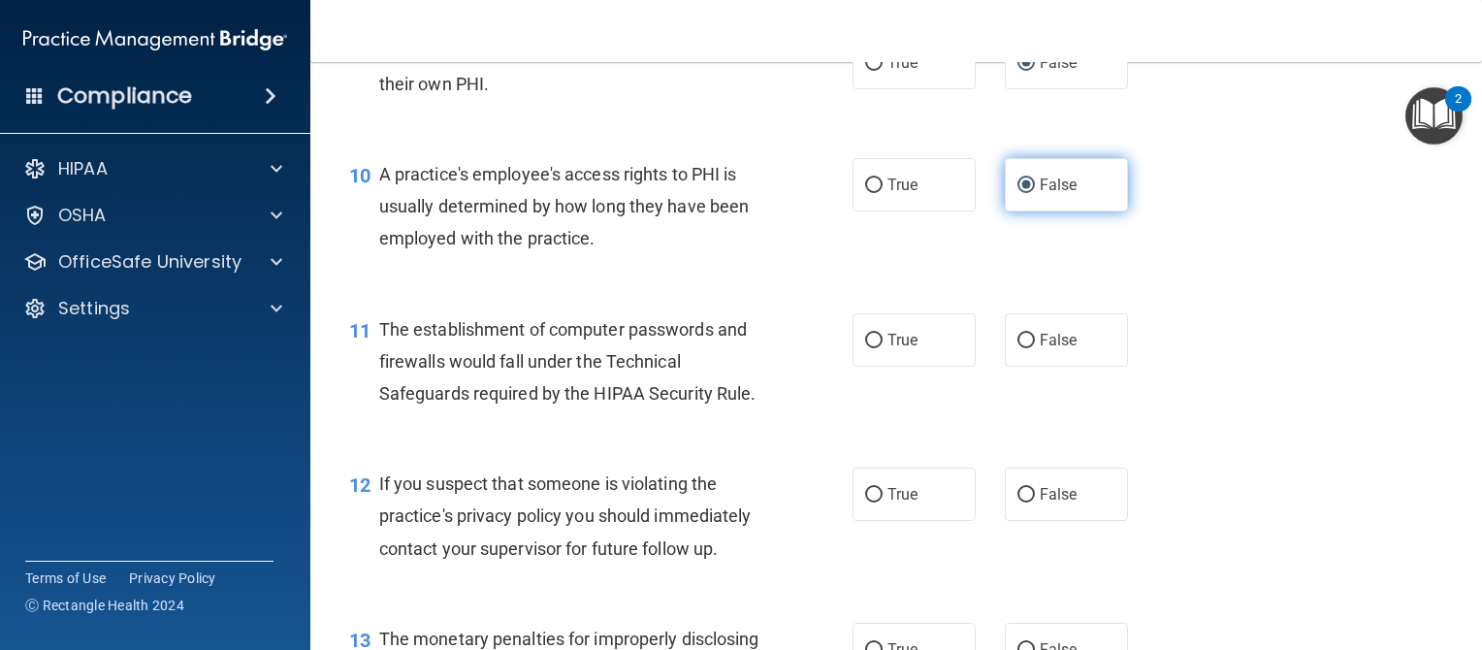
scroll to position [1488, 0]
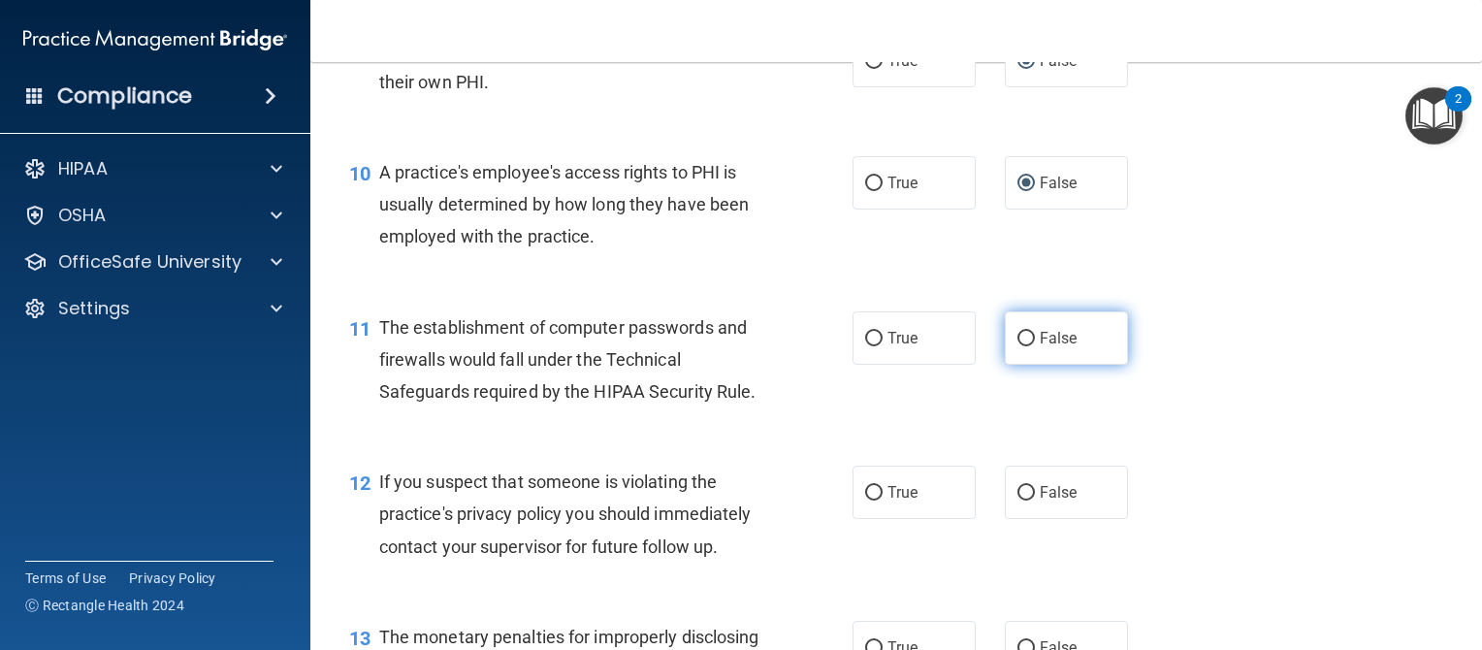
click at [1018, 346] on input "False" at bounding box center [1026, 339] width 17 height 15
radio input "true"
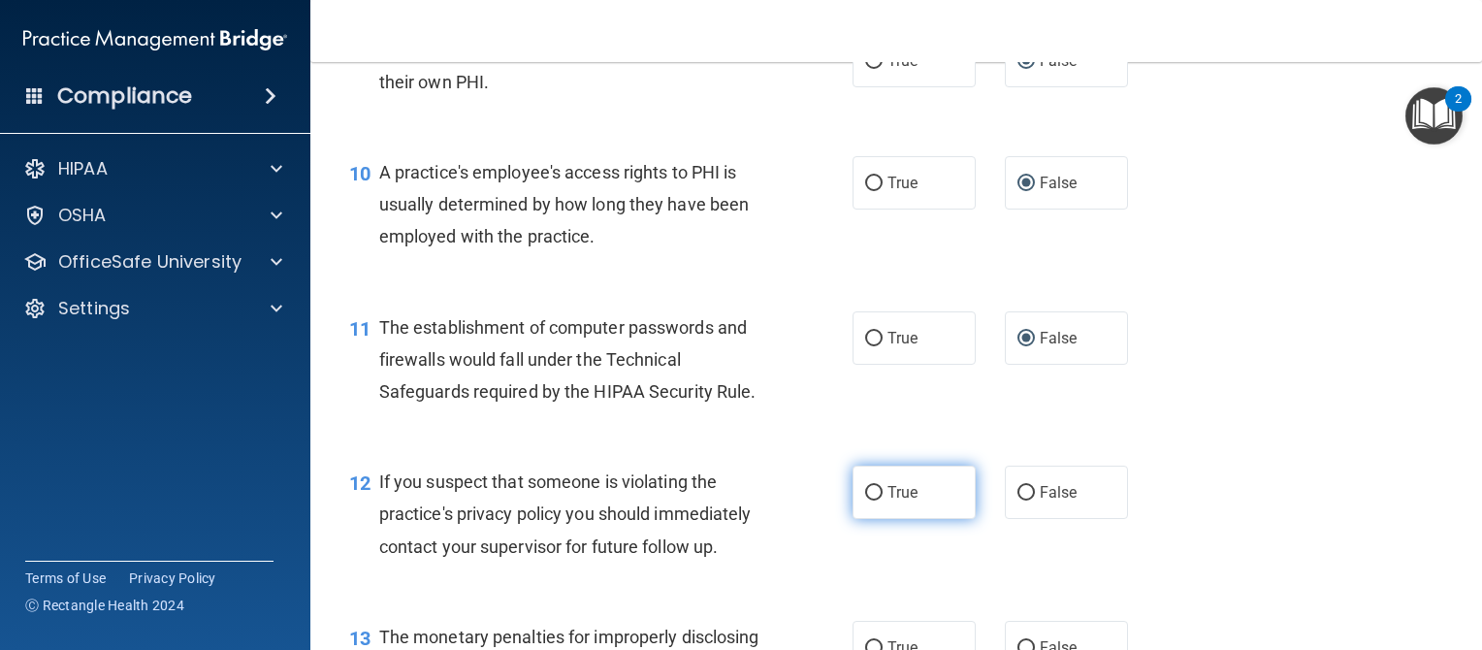
click at [865, 501] on input "True" at bounding box center [873, 493] width 17 height 15
radio input "true"
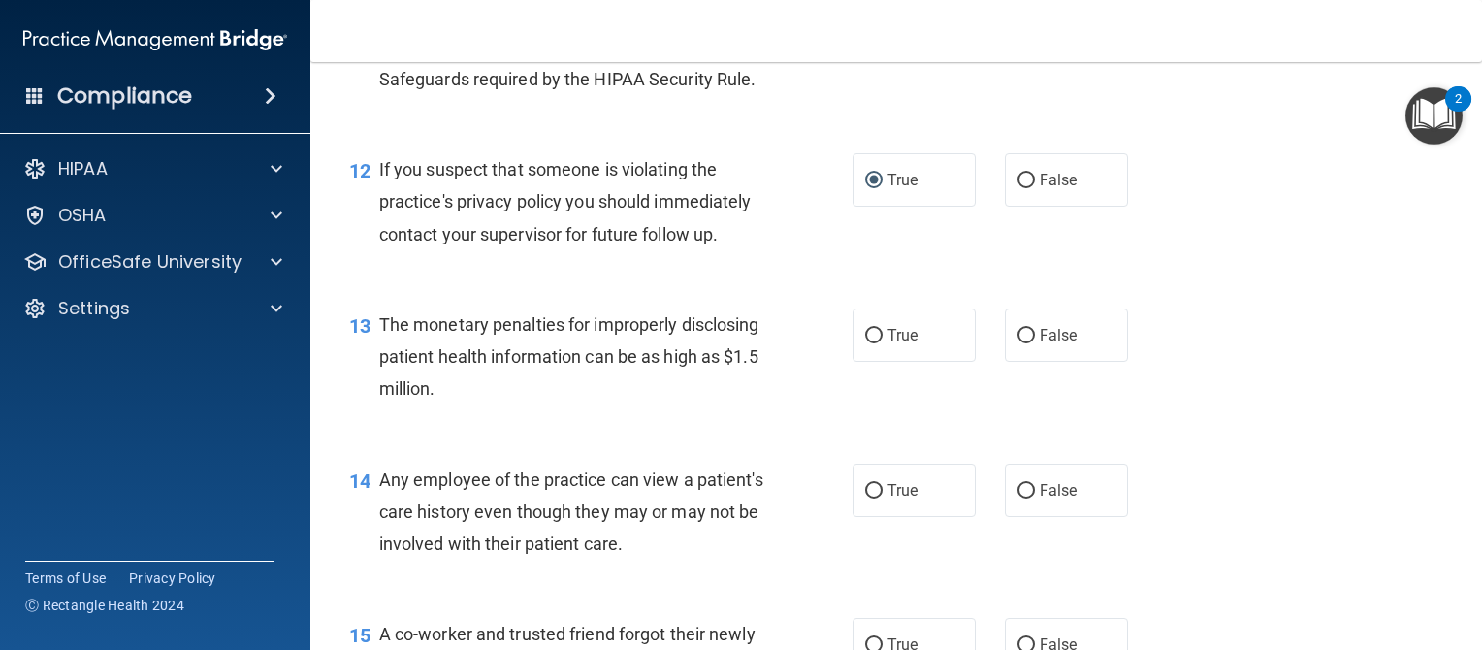
scroll to position [1805, 0]
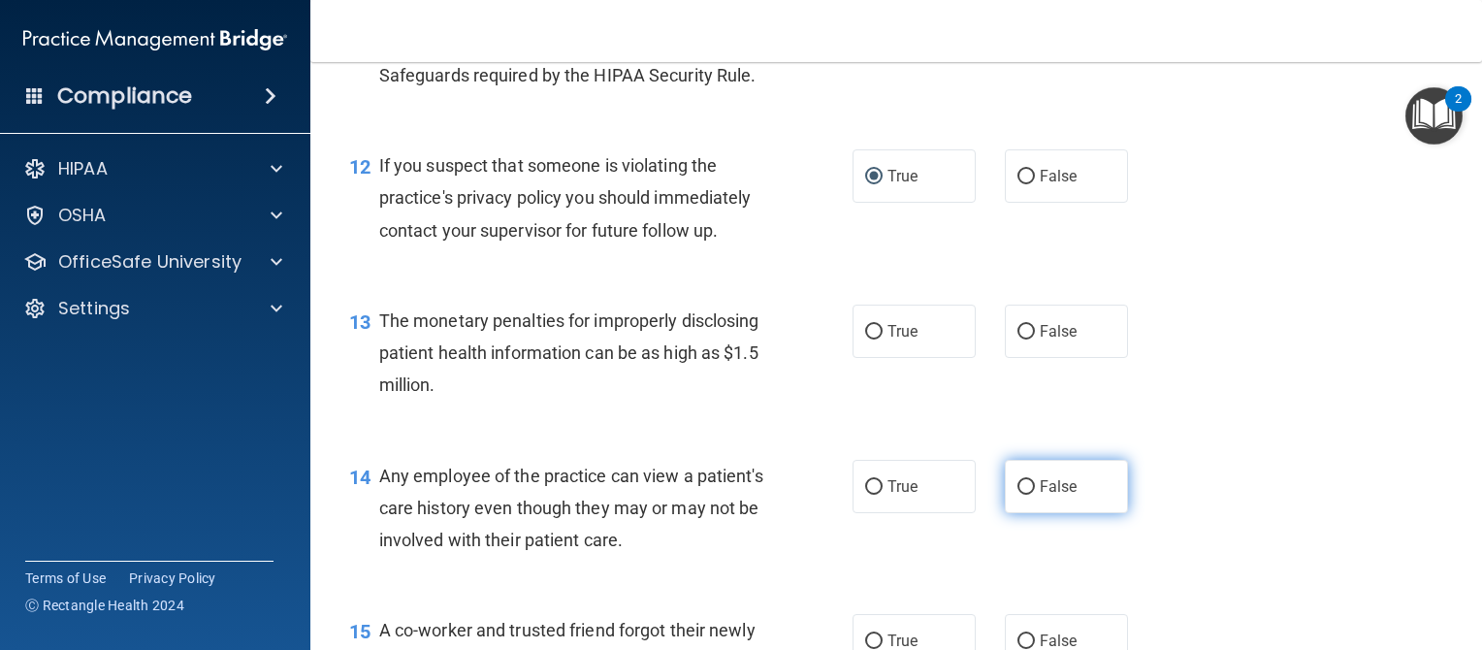
click at [1018, 495] on input "False" at bounding box center [1026, 487] width 17 height 15
radio input "true"
click at [865, 340] on input "True" at bounding box center [873, 332] width 17 height 15
radio input "true"
click at [865, 340] on input "True" at bounding box center [873, 332] width 17 height 15
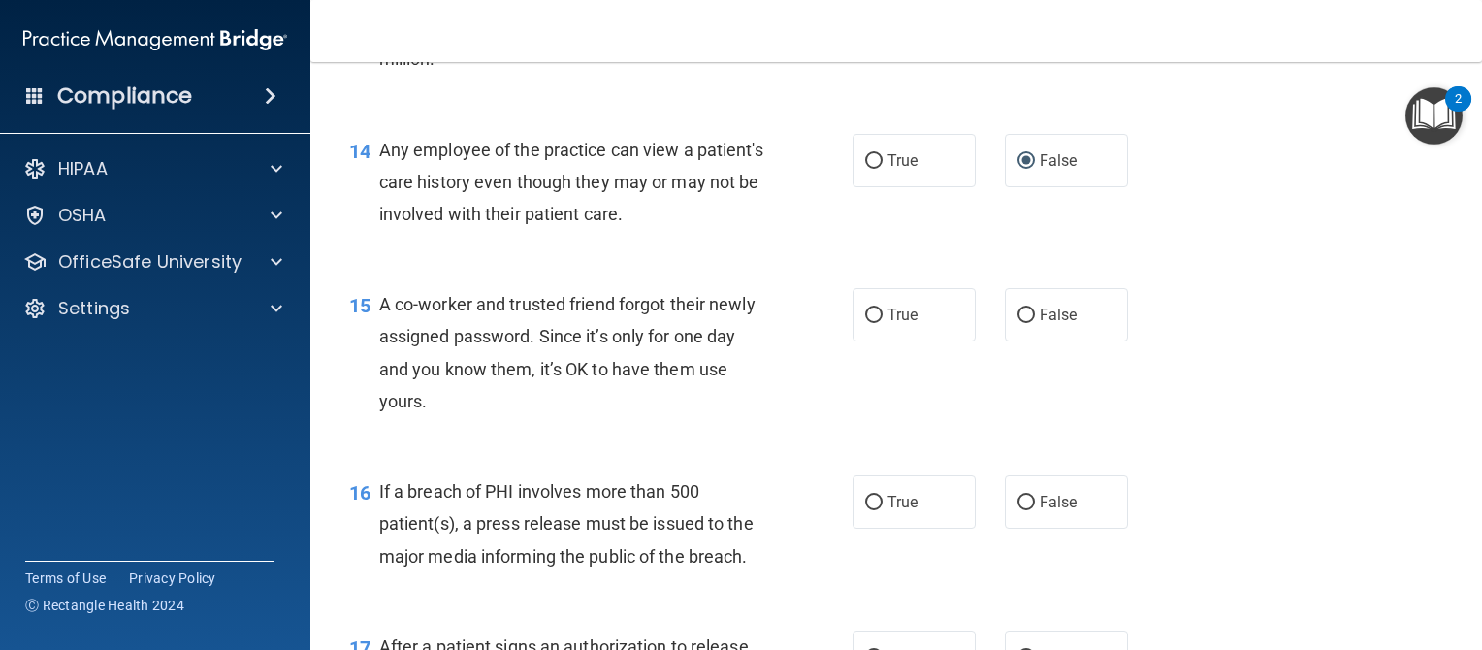
scroll to position [2134, 0]
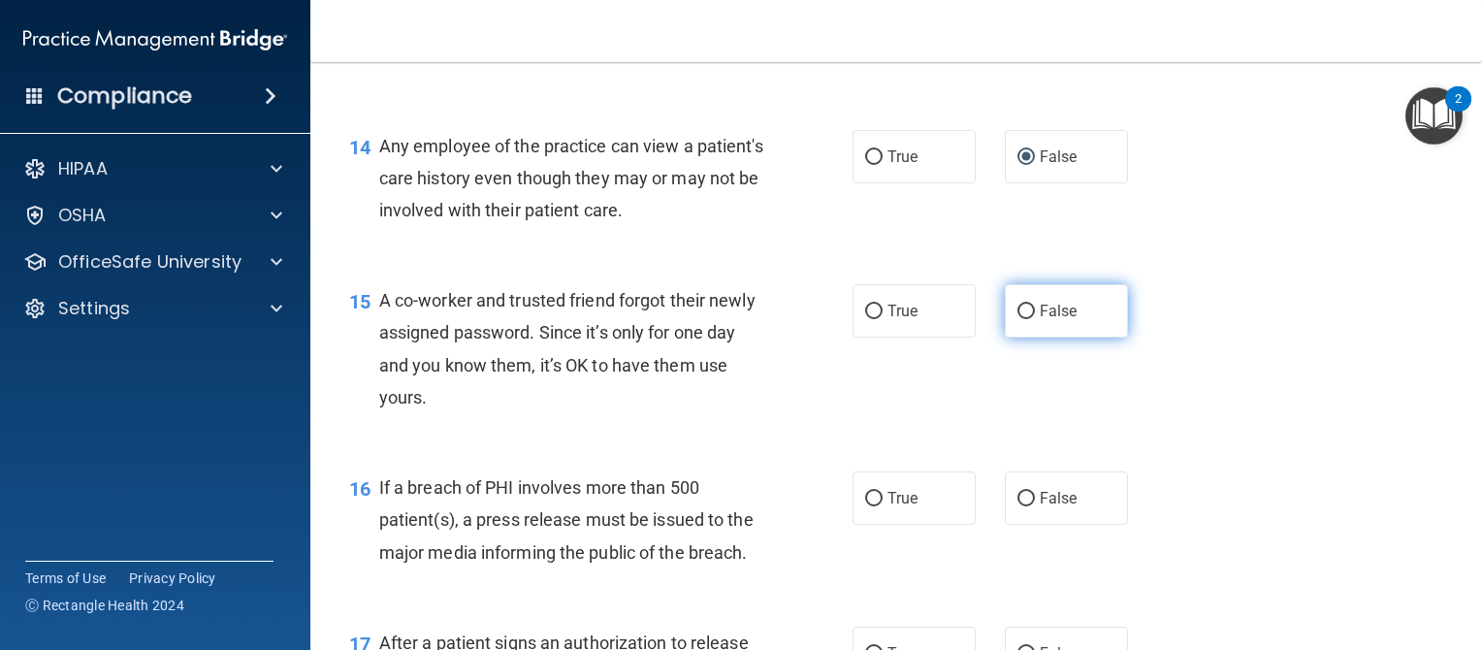
click at [1018, 319] on input "False" at bounding box center [1026, 312] width 17 height 15
radio input "true"
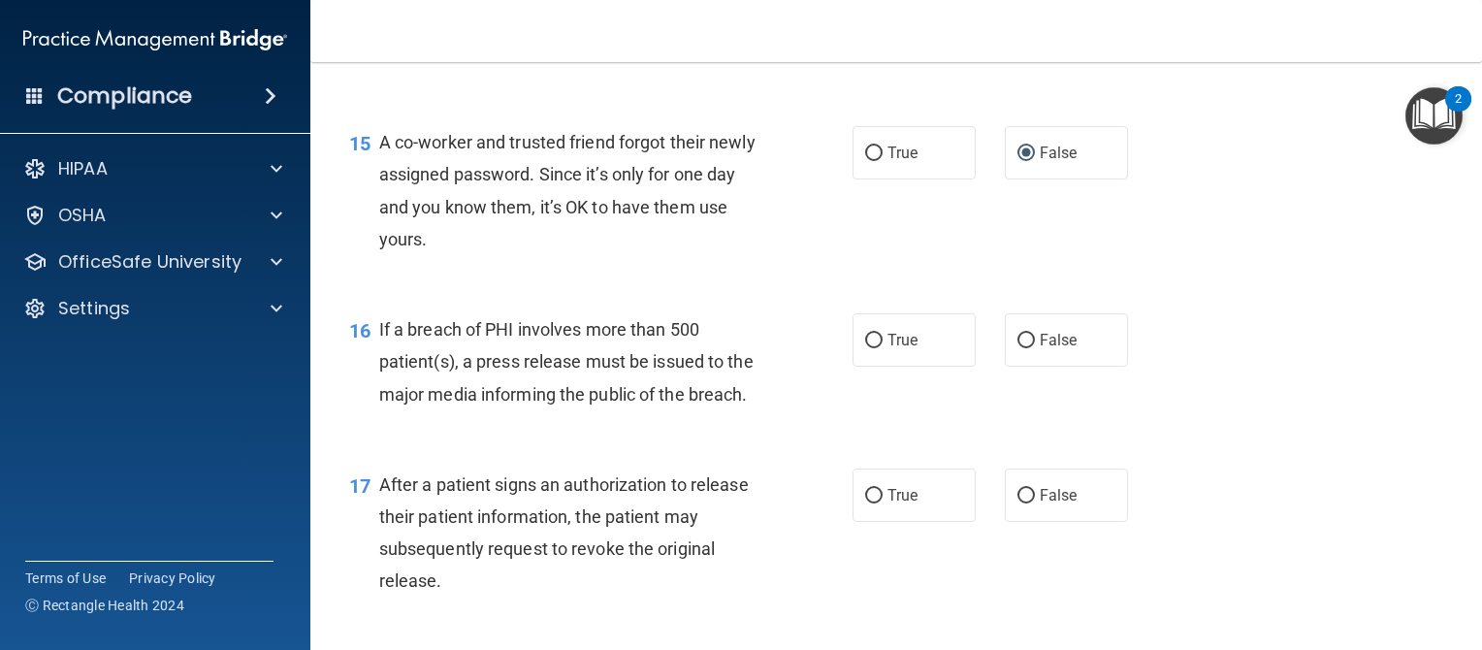
scroll to position [2296, 0]
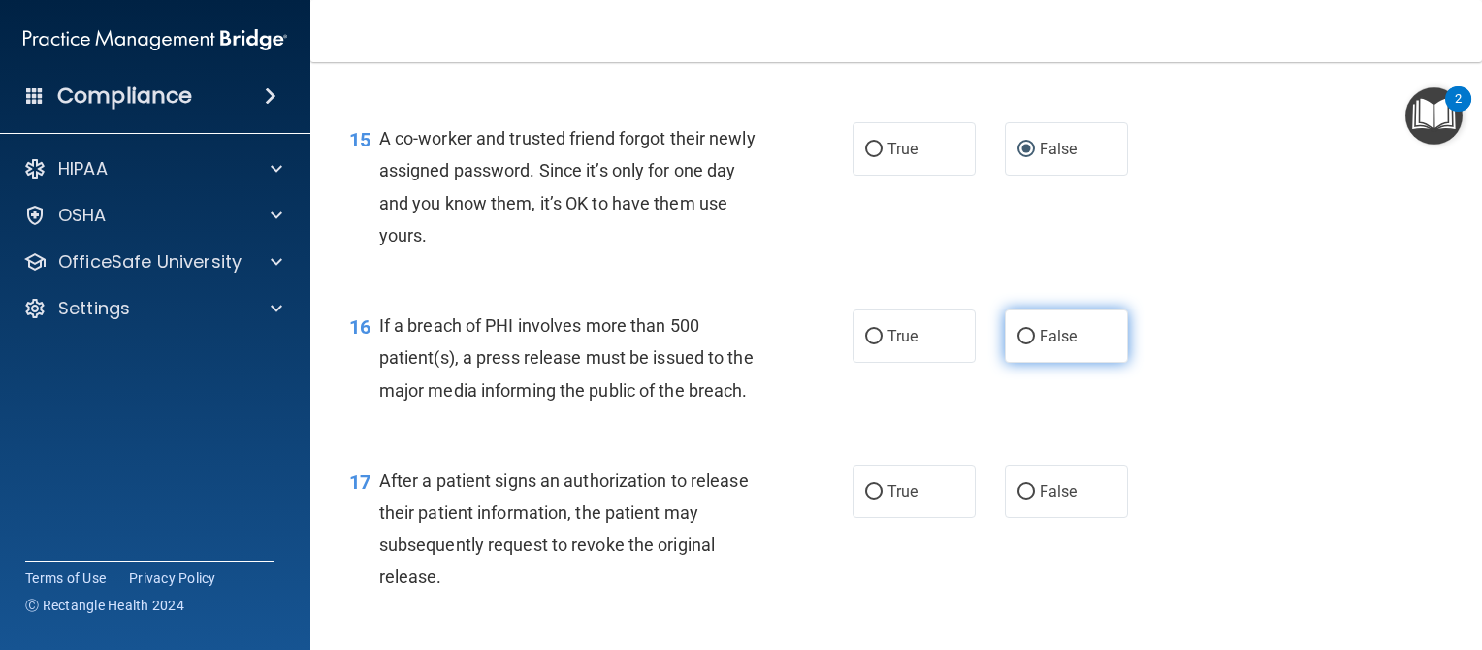
click at [1021, 344] on input "False" at bounding box center [1026, 337] width 17 height 15
radio input "true"
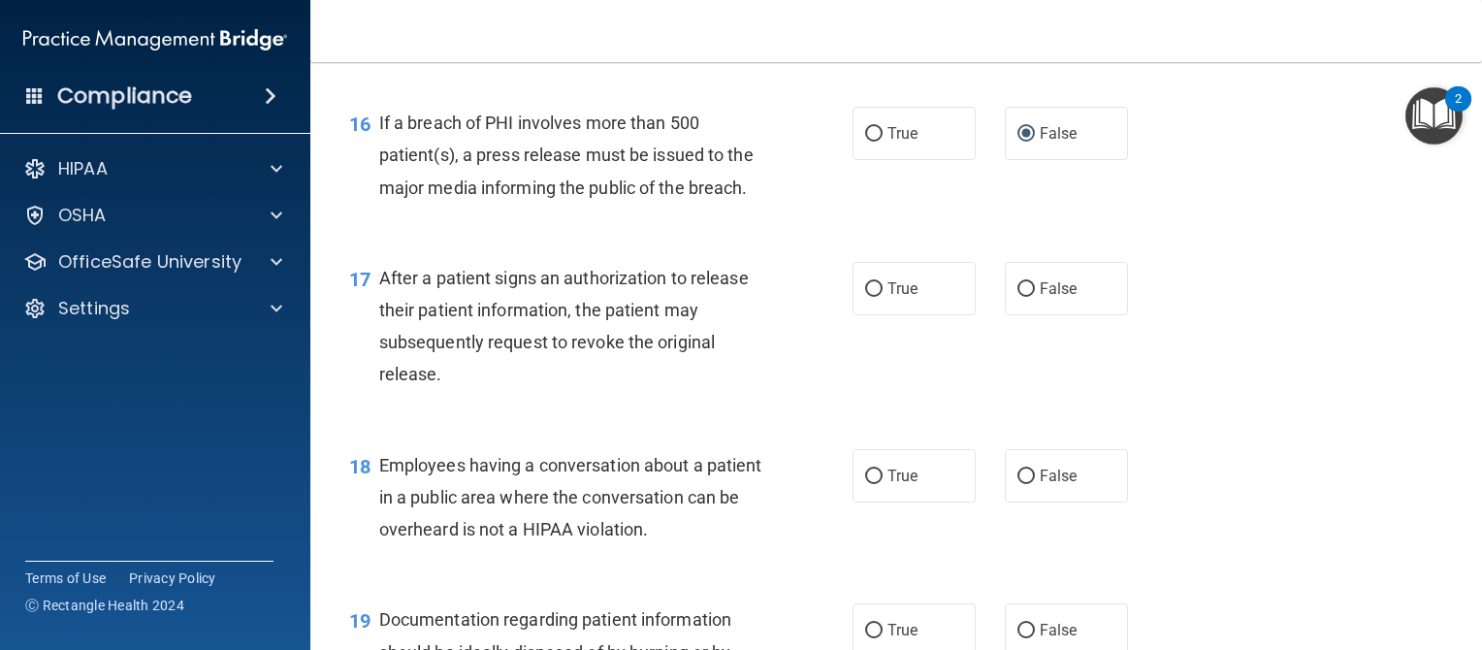
scroll to position [2502, 0]
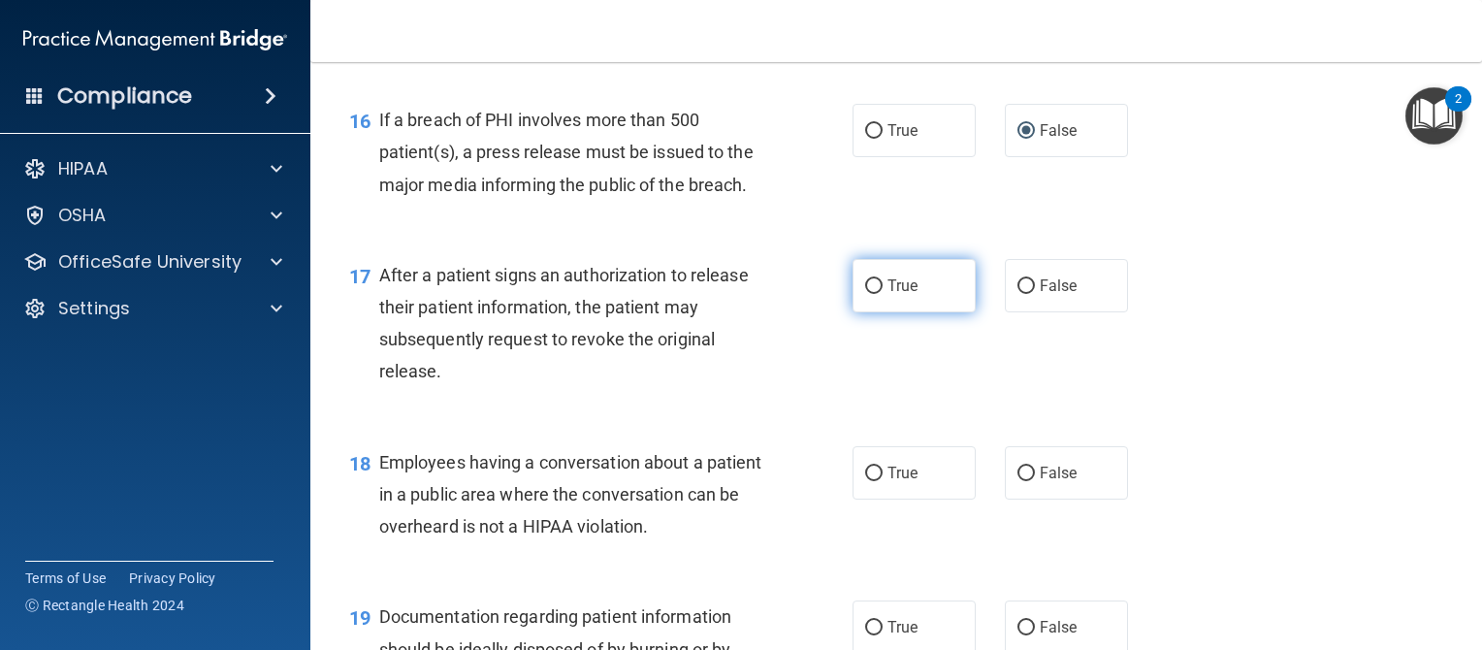
click at [865, 294] on input "True" at bounding box center [873, 286] width 17 height 15
radio input "true"
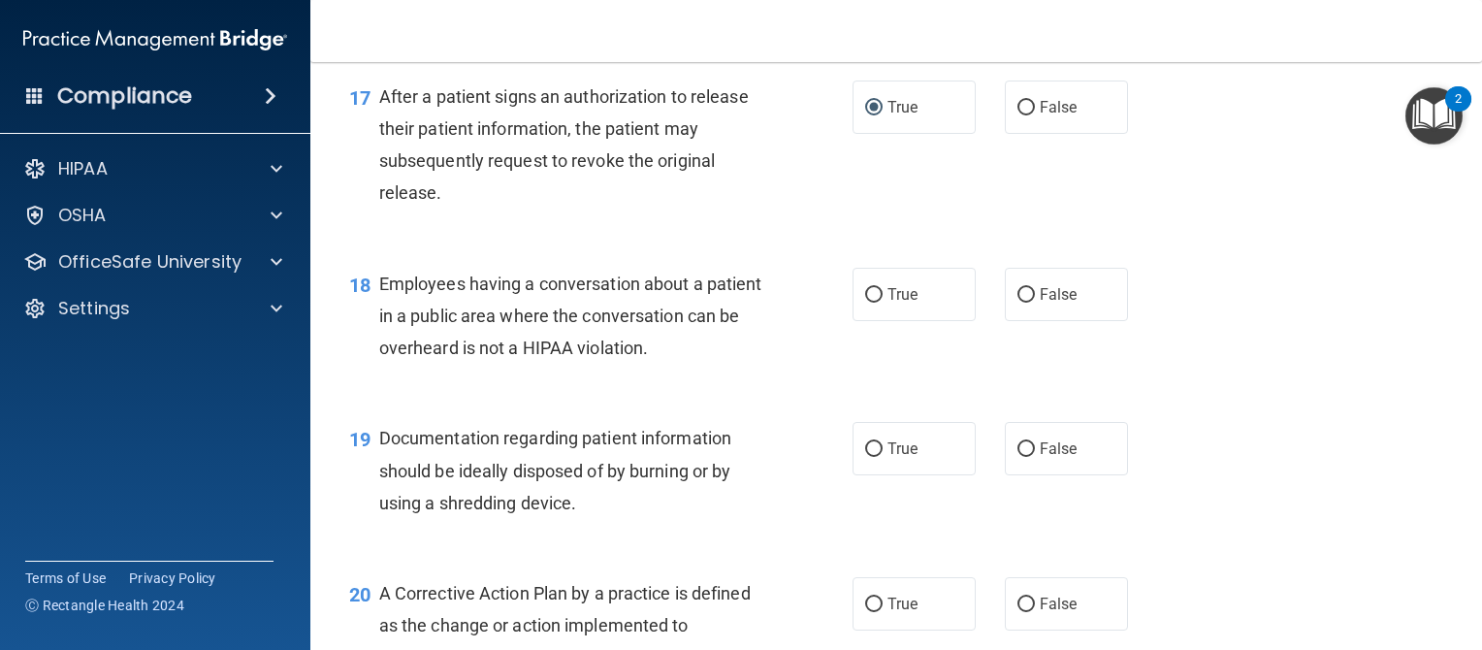
scroll to position [2686, 0]
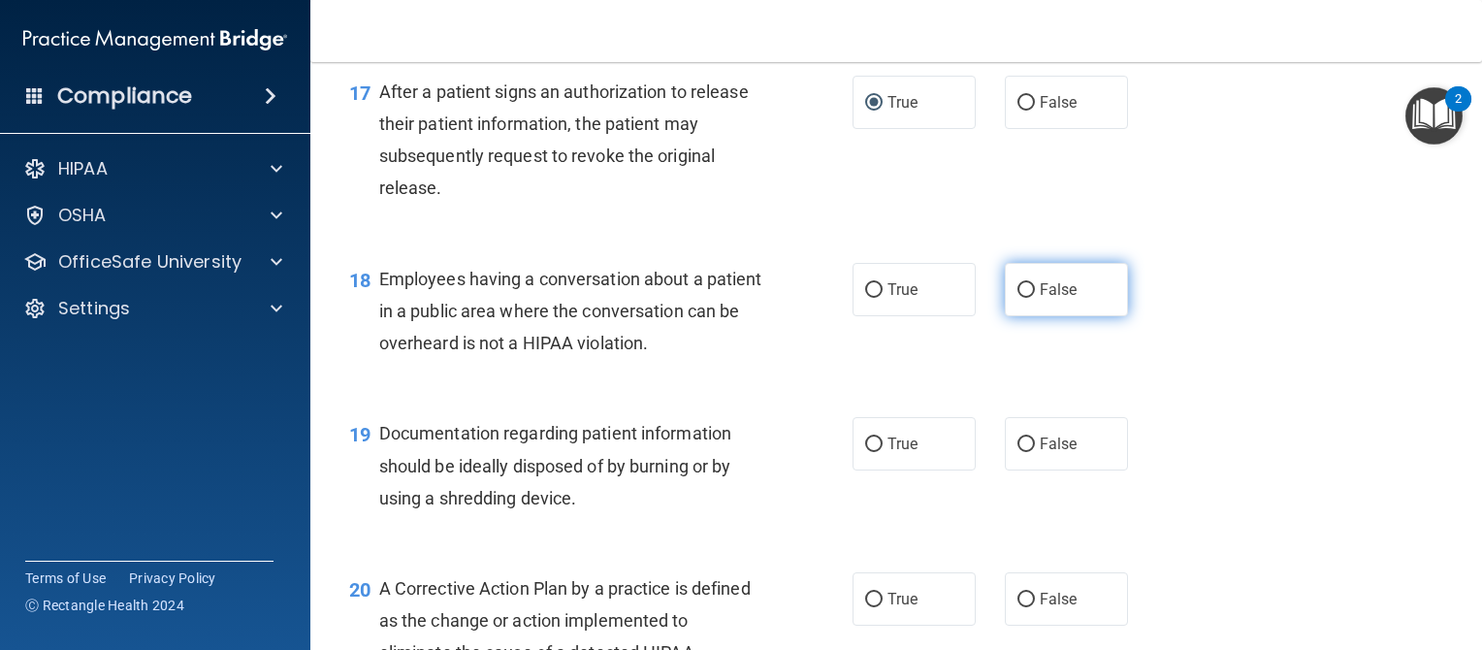
click at [1018, 298] on input "False" at bounding box center [1026, 290] width 17 height 15
radio input "true"
click at [869, 452] on input "True" at bounding box center [873, 445] width 17 height 15
radio input "true"
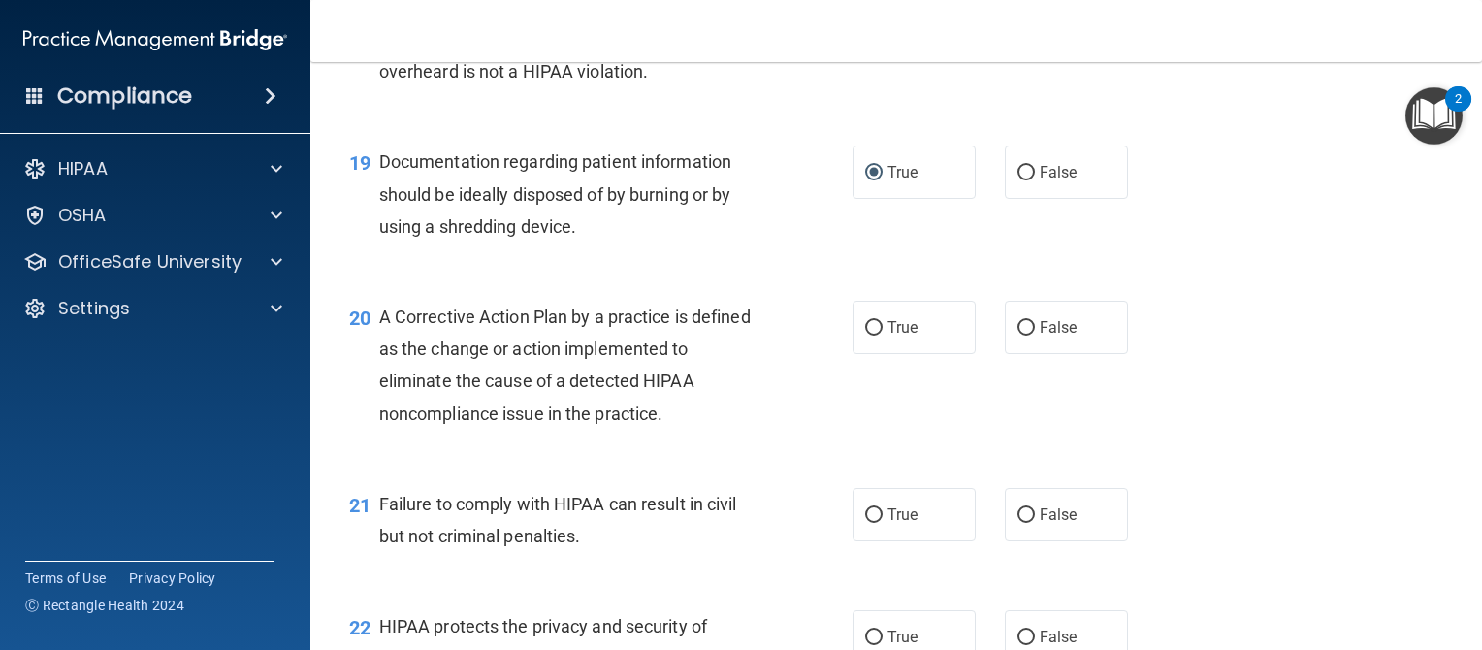
scroll to position [2959, 0]
click at [1018, 521] on input "False" at bounding box center [1026, 513] width 17 height 15
radio input "true"
click at [866, 334] on input "True" at bounding box center [873, 326] width 17 height 15
radio input "true"
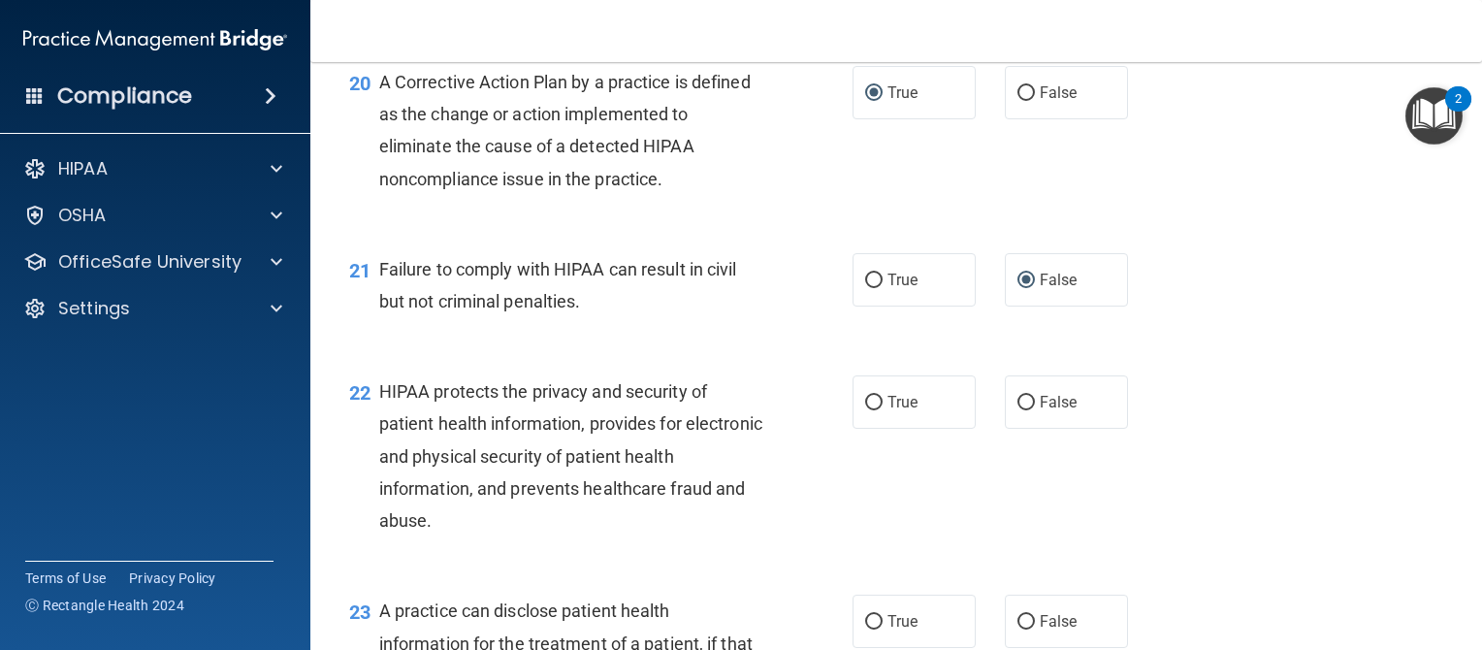
scroll to position [3193, 0]
click at [869, 409] on input "True" at bounding box center [873, 402] width 17 height 15
radio input "true"
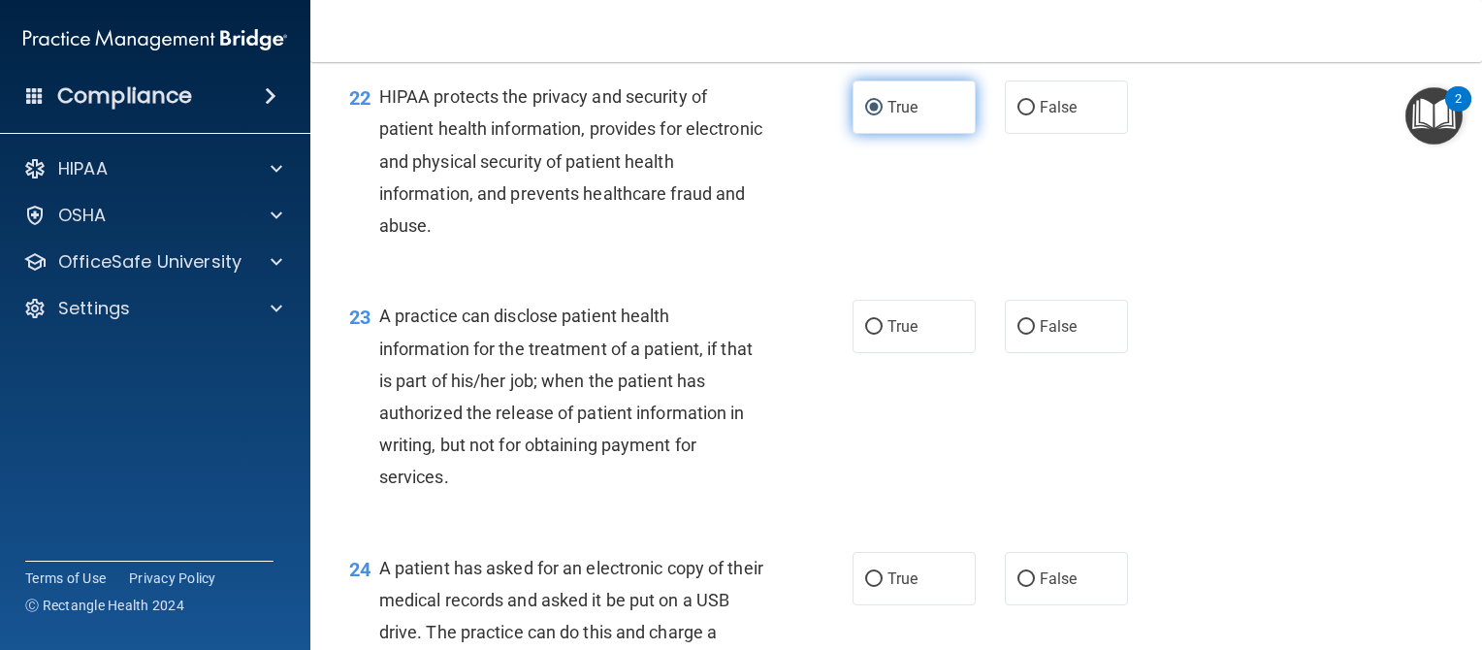
scroll to position [3488, 0]
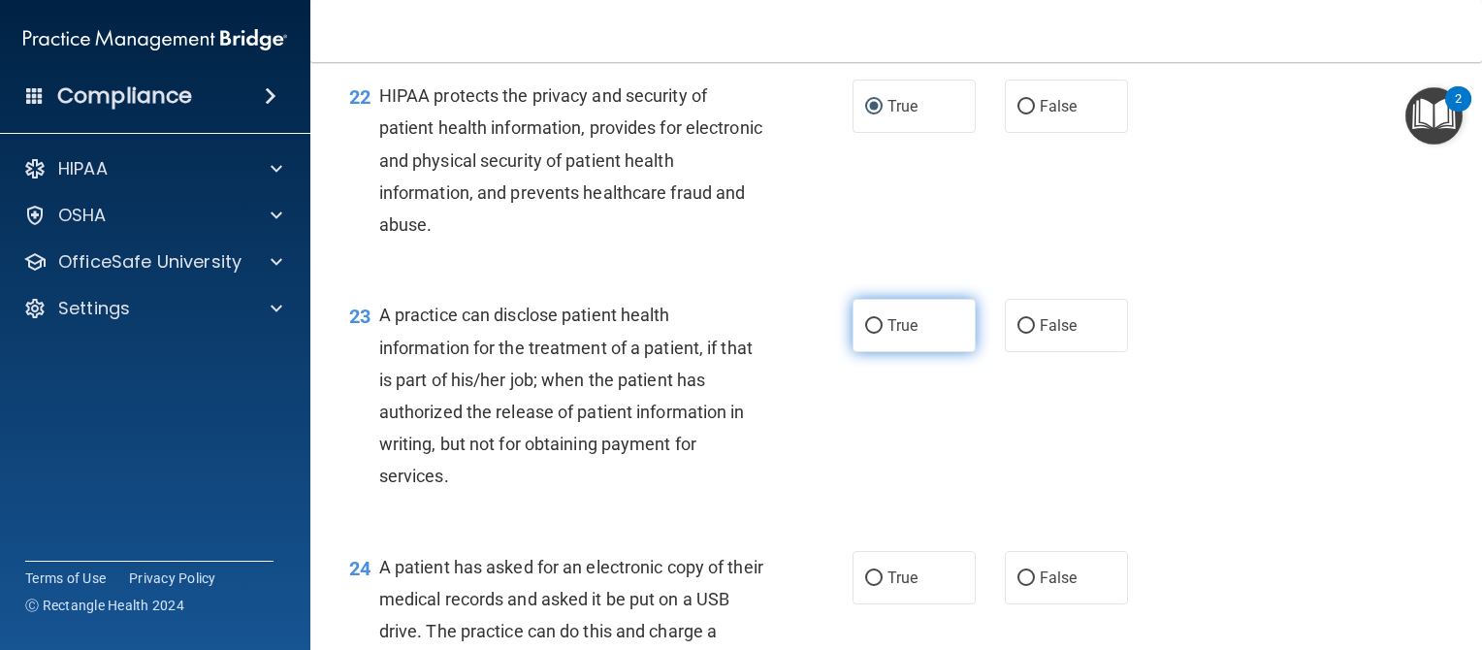
click at [865, 334] on input "True" at bounding box center [873, 326] width 17 height 15
radio input "true"
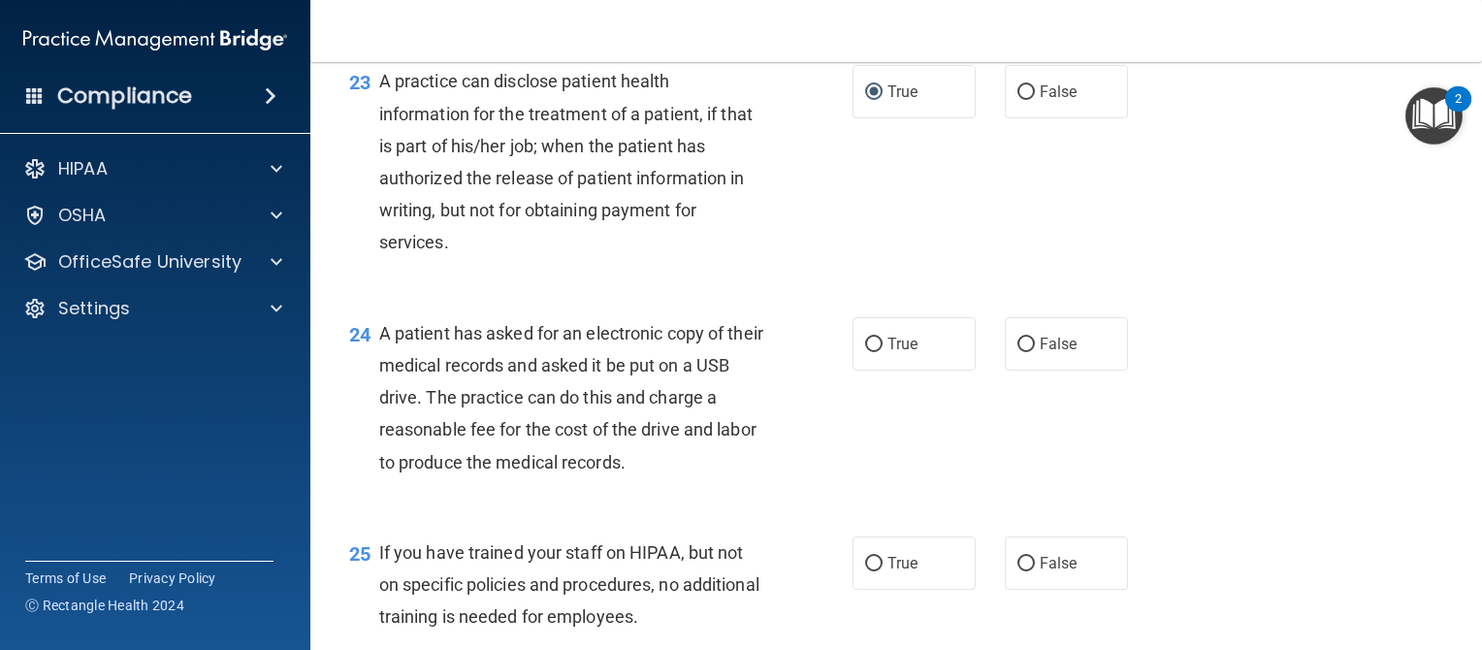
scroll to position [3725, 0]
click at [865, 349] on input "True" at bounding box center [873, 342] width 17 height 15
radio input "true"
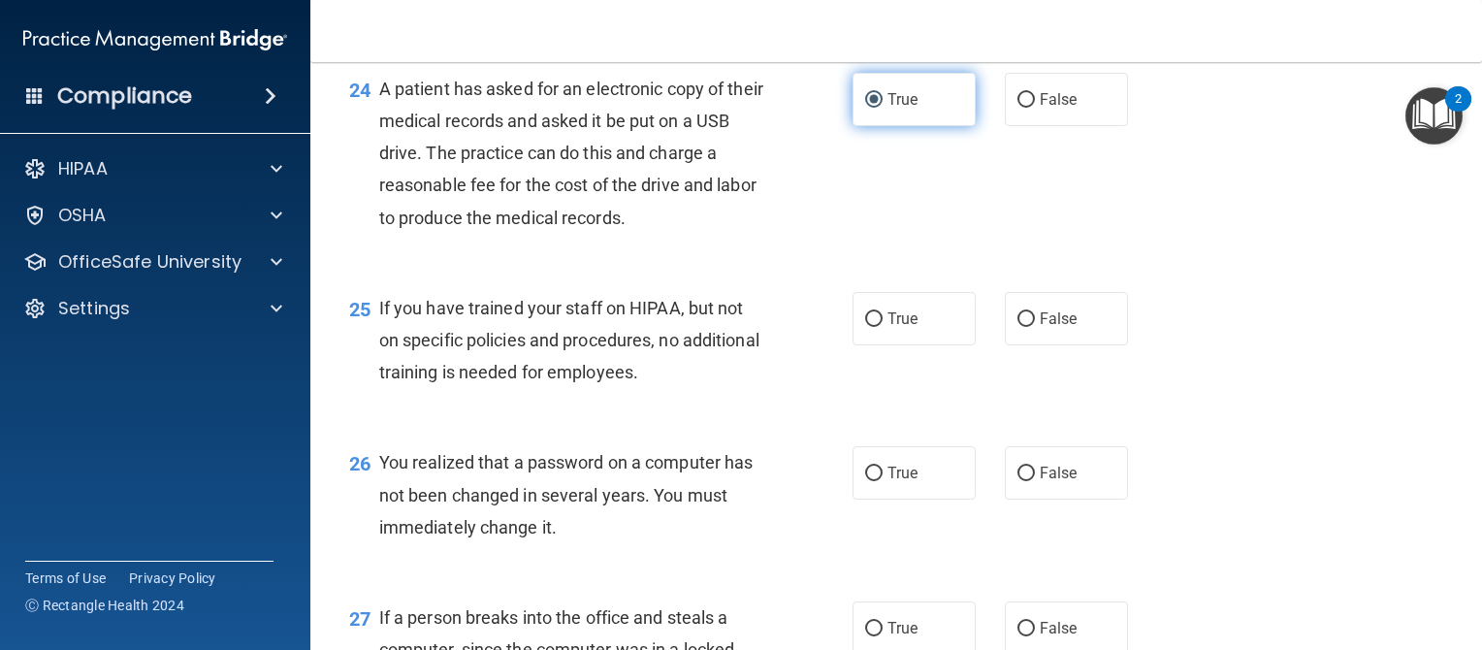
scroll to position [3966, 0]
click at [1018, 327] on input "False" at bounding box center [1026, 319] width 17 height 15
radio input "true"
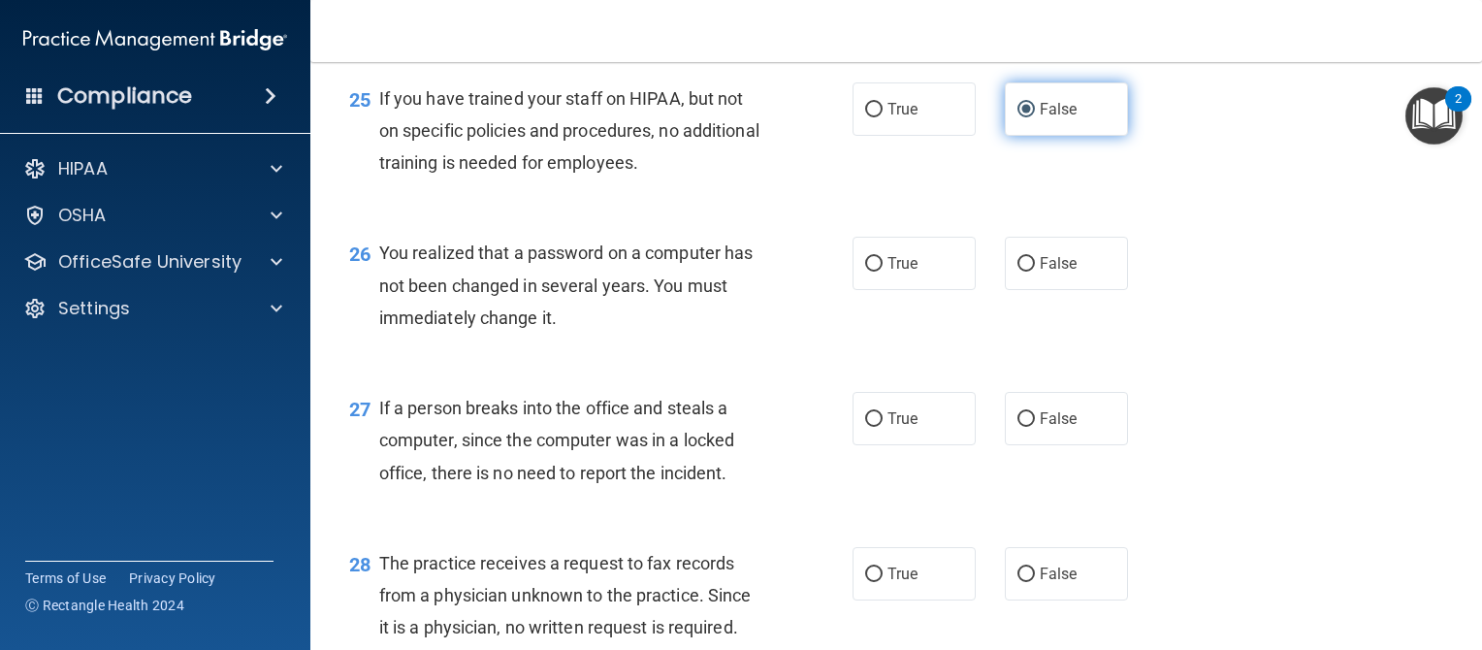
scroll to position [4176, 0]
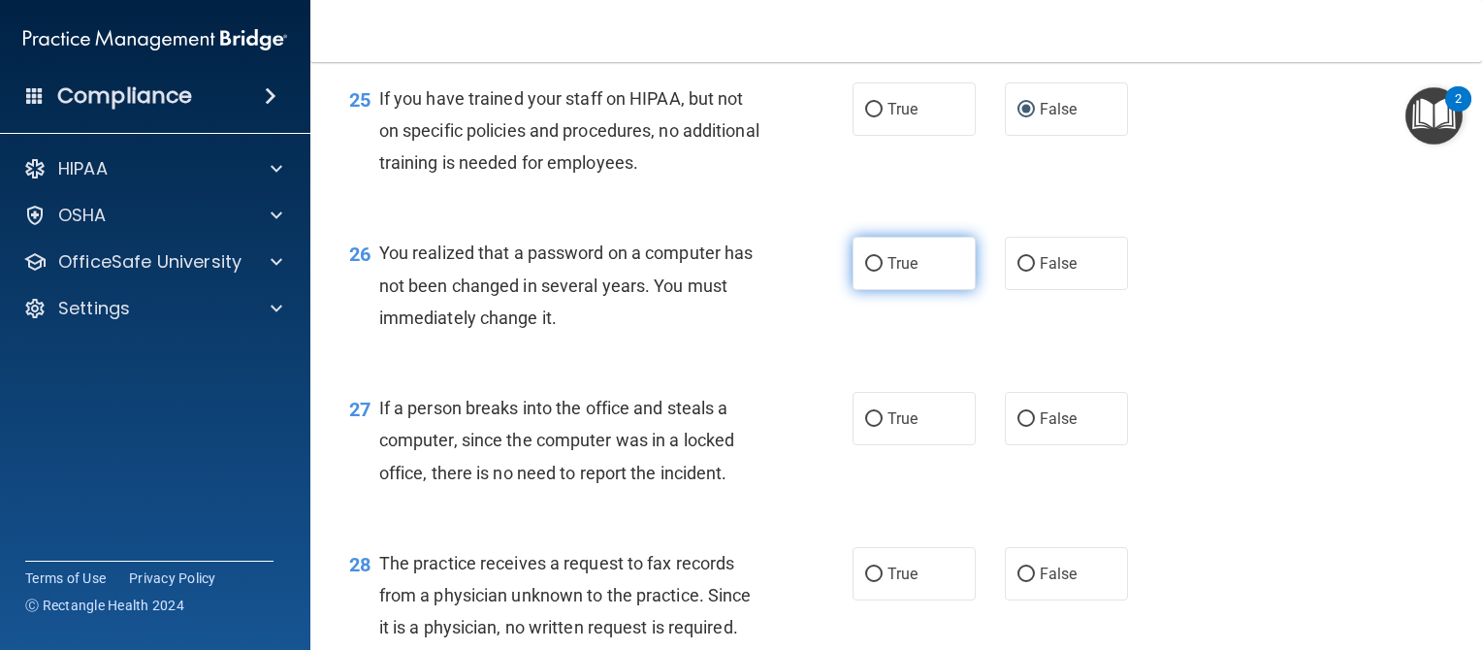
click at [865, 272] on input "True" at bounding box center [873, 264] width 17 height 15
radio input "true"
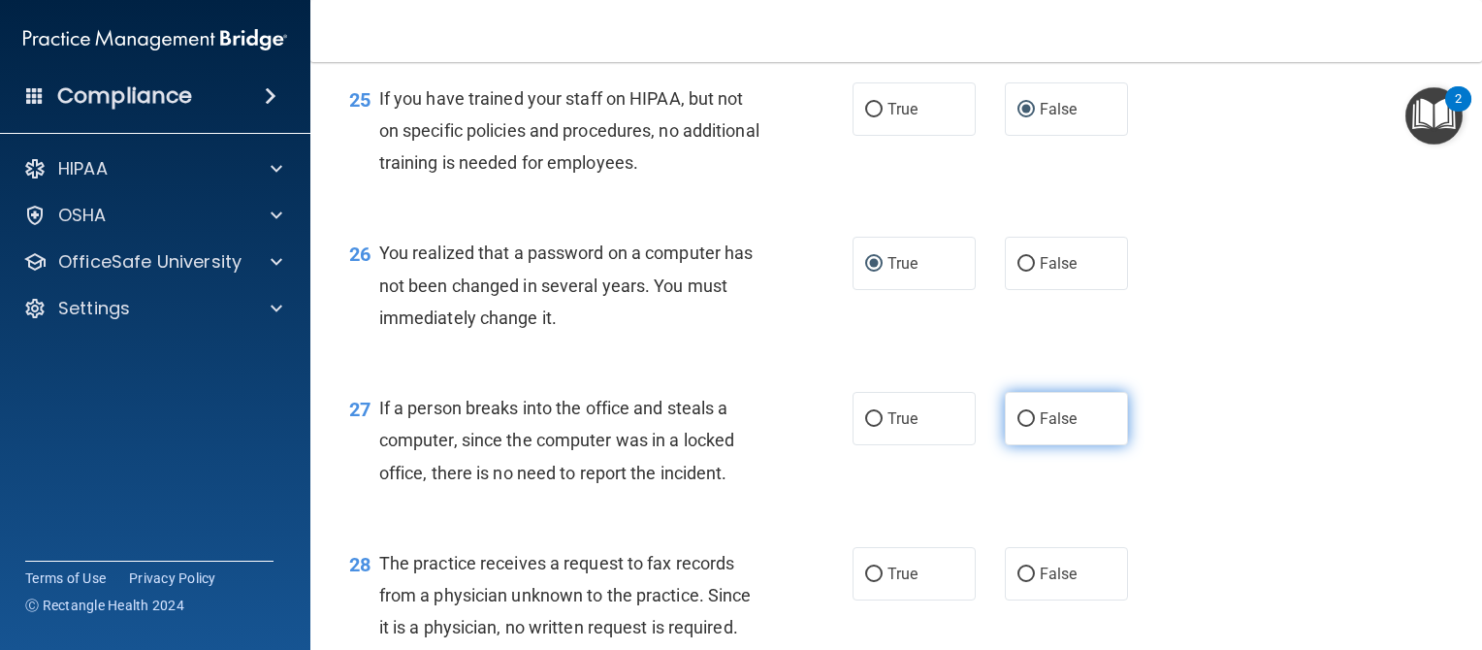
click at [1018, 427] on input "False" at bounding box center [1026, 419] width 17 height 15
radio input "true"
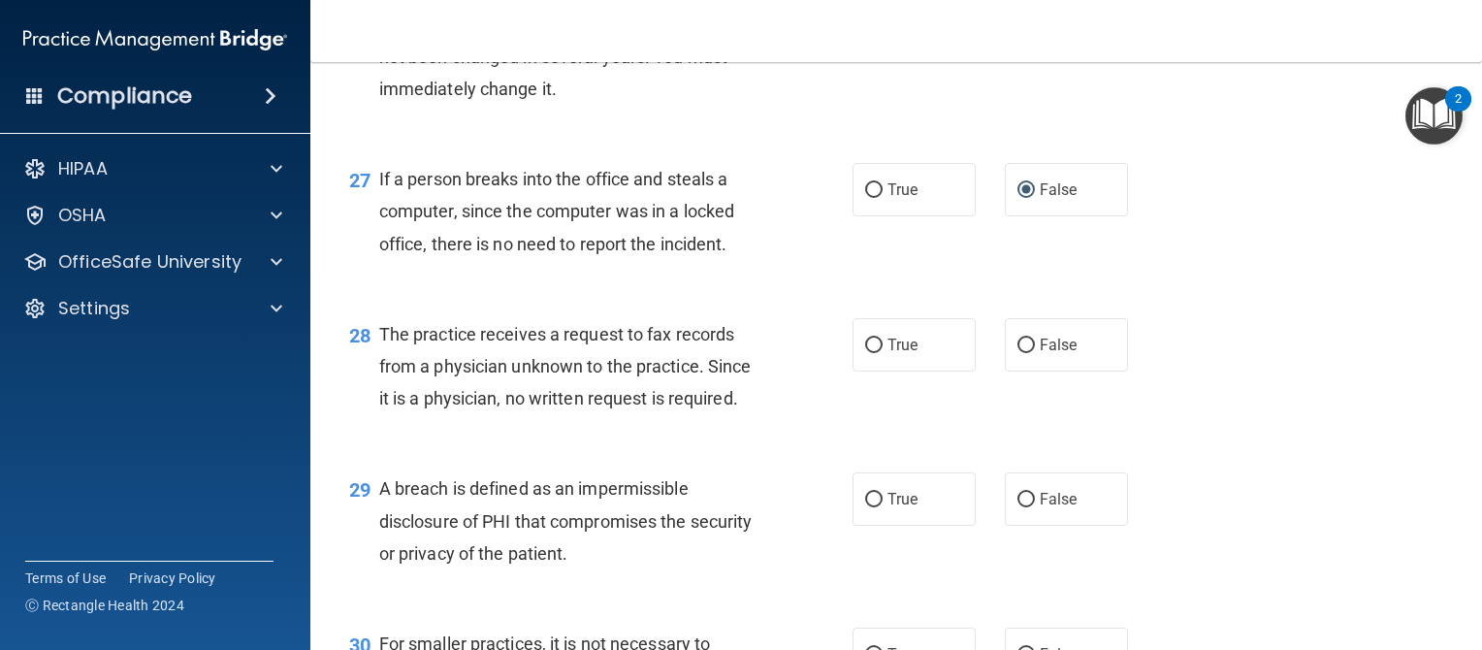
scroll to position [4407, 0]
click at [1018, 351] on input "False" at bounding box center [1026, 344] width 17 height 15
radio input "true"
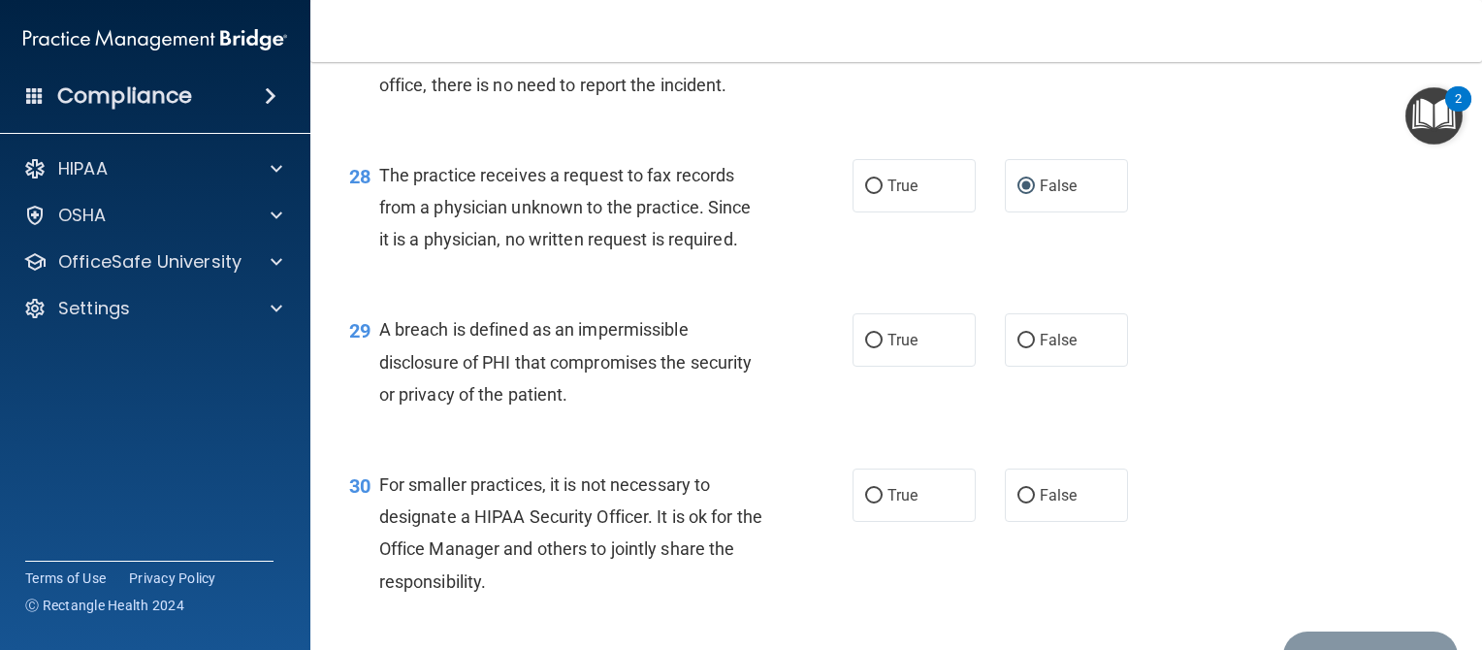
scroll to position [4568, 0]
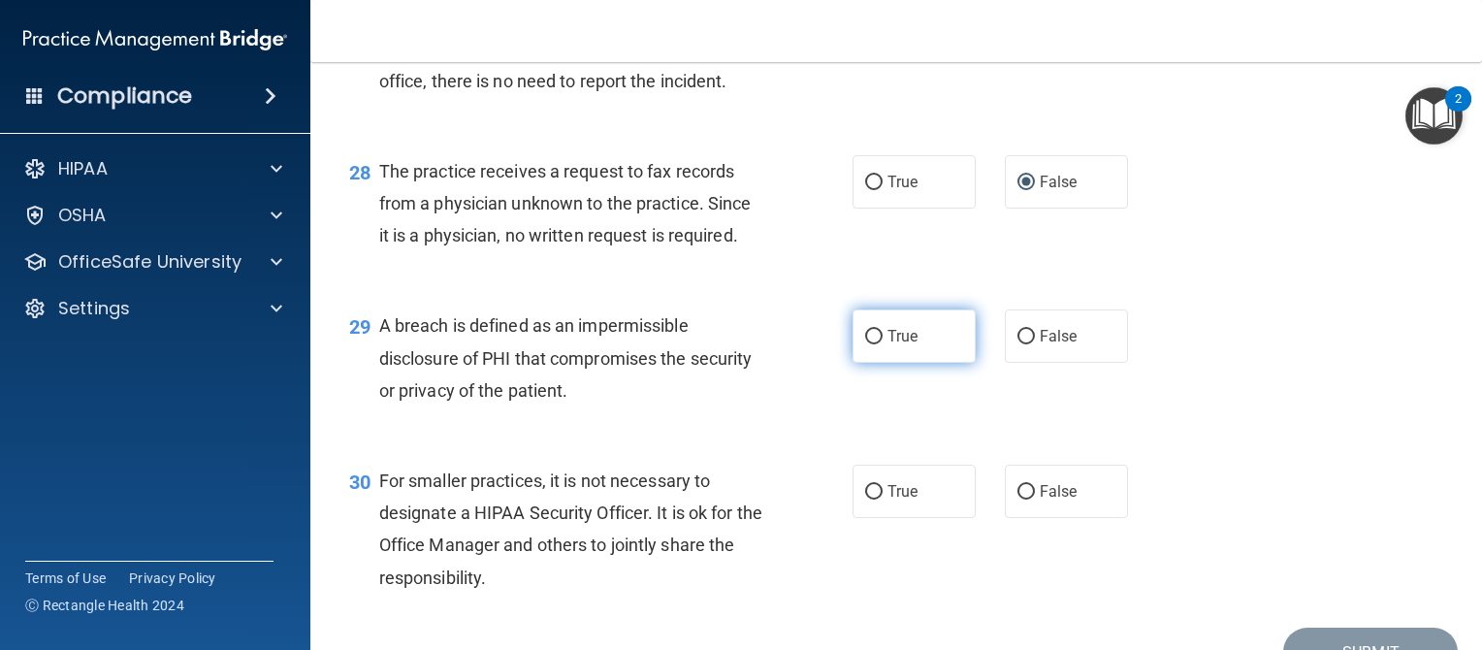
click at [865, 344] on input "True" at bounding box center [873, 337] width 17 height 15
radio input "true"
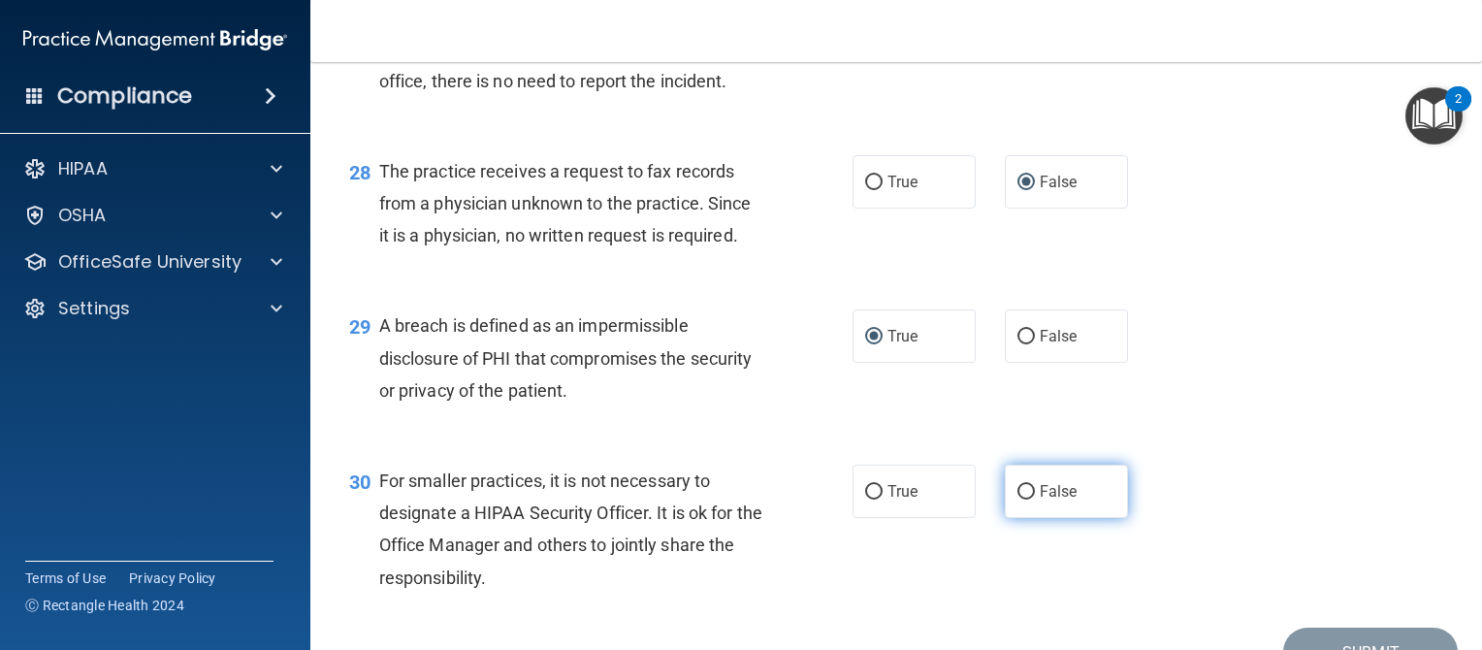
click at [1020, 500] on input "False" at bounding box center [1026, 492] width 17 height 15
radio input "true"
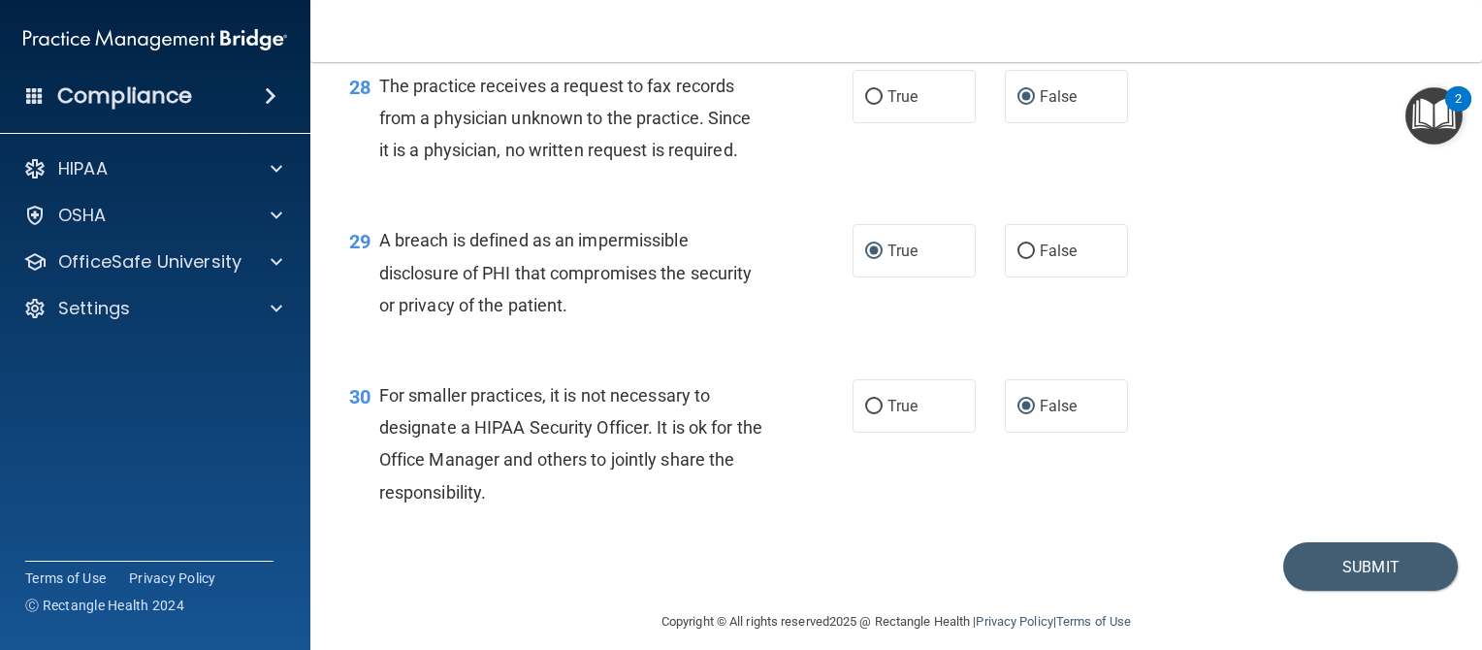
scroll to position [4650, 0]
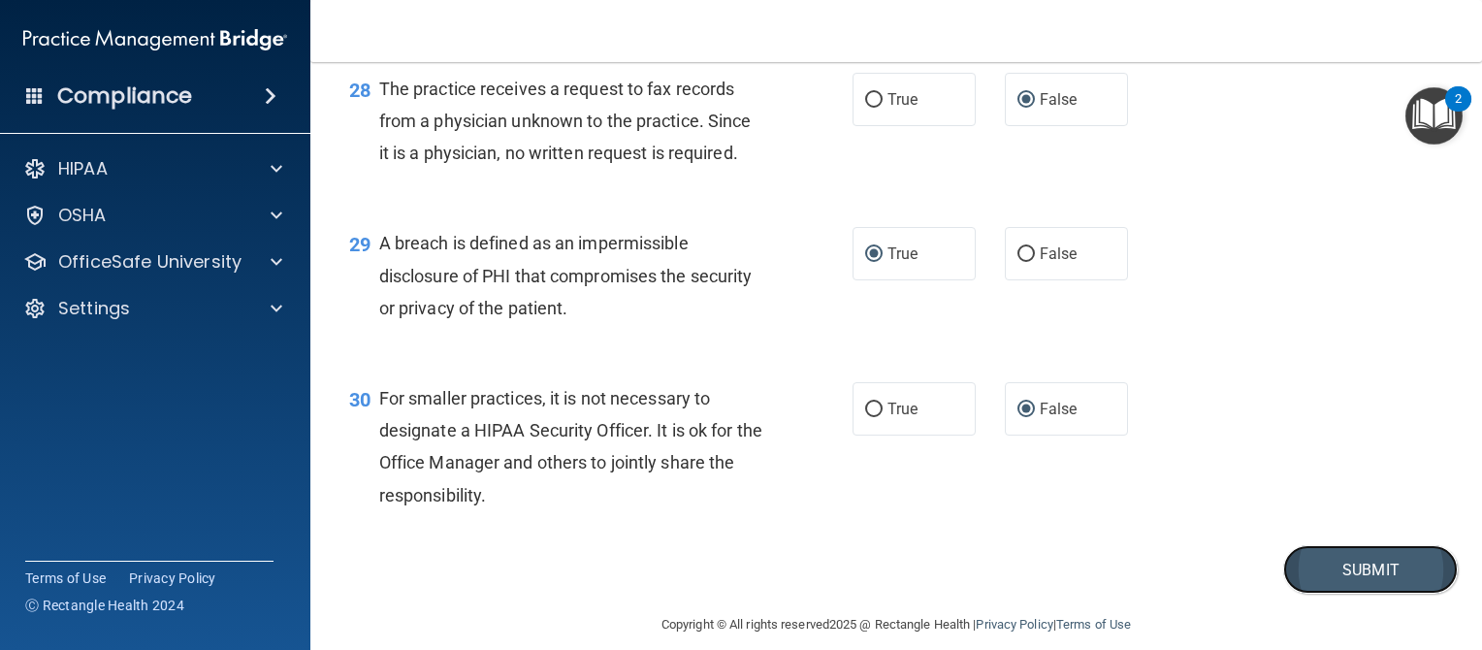
click at [1338, 595] on button "Submit" at bounding box center [1371, 569] width 175 height 49
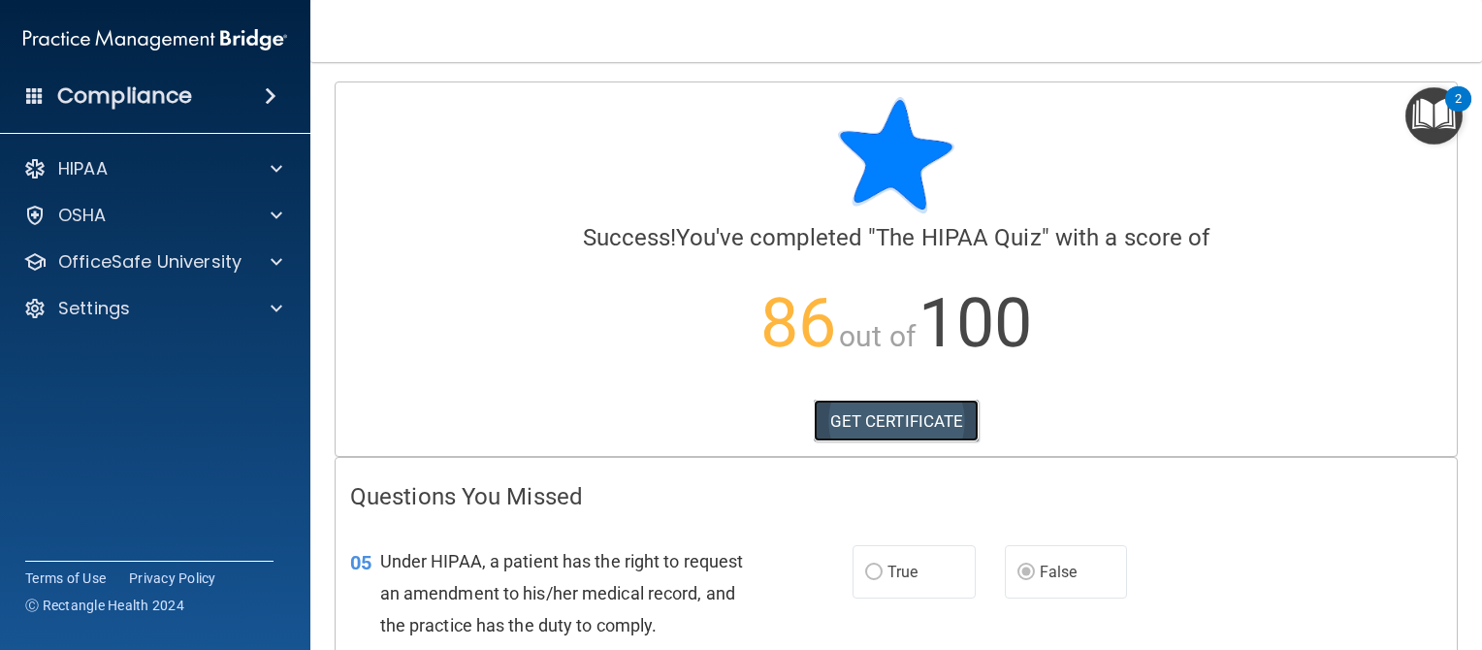
click at [888, 416] on link "GET CERTIFICATE" at bounding box center [897, 421] width 166 height 43
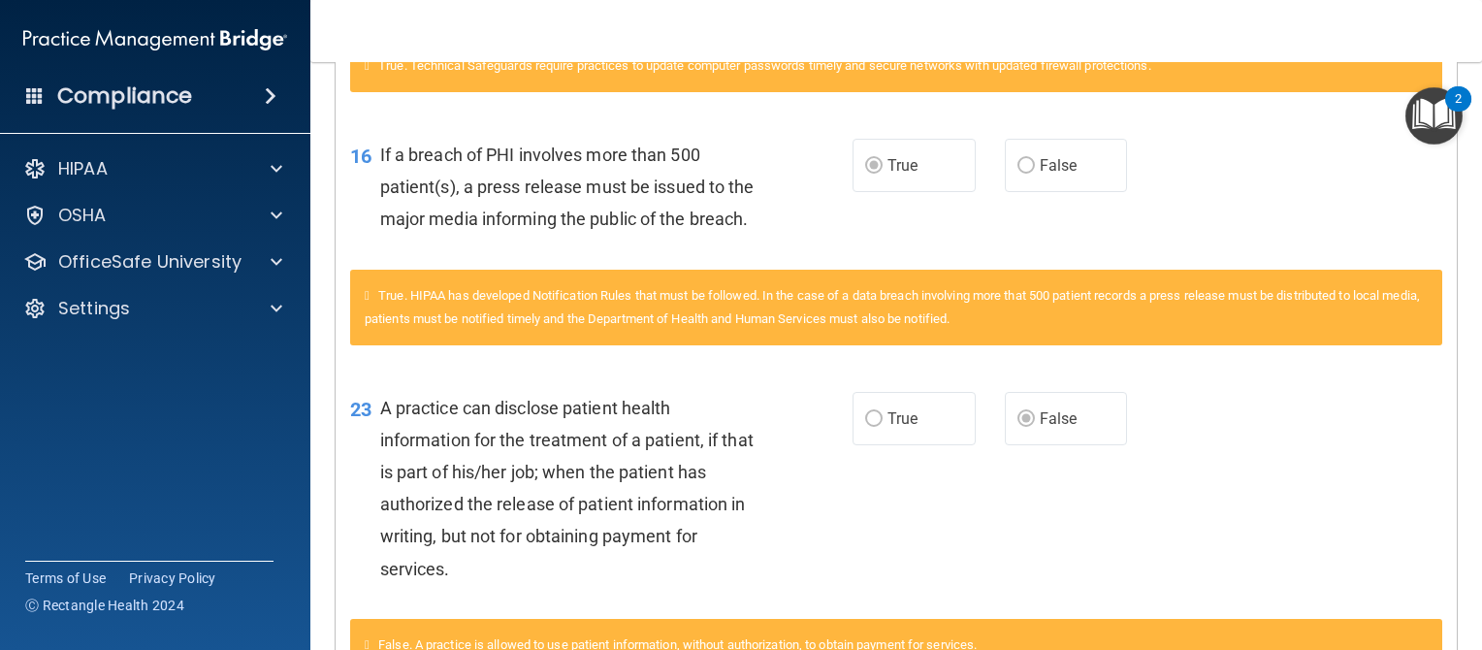
scroll to position [1001, 0]
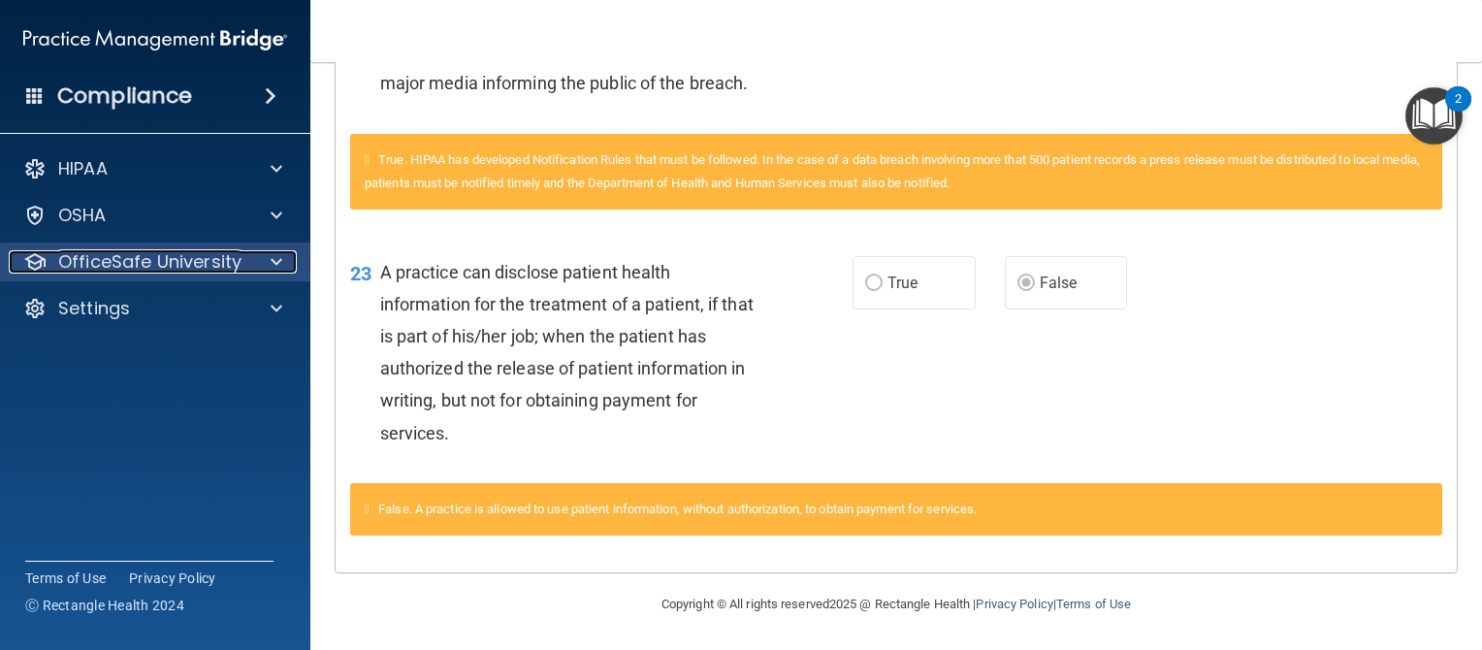
click at [279, 260] on span at bounding box center [277, 261] width 12 height 23
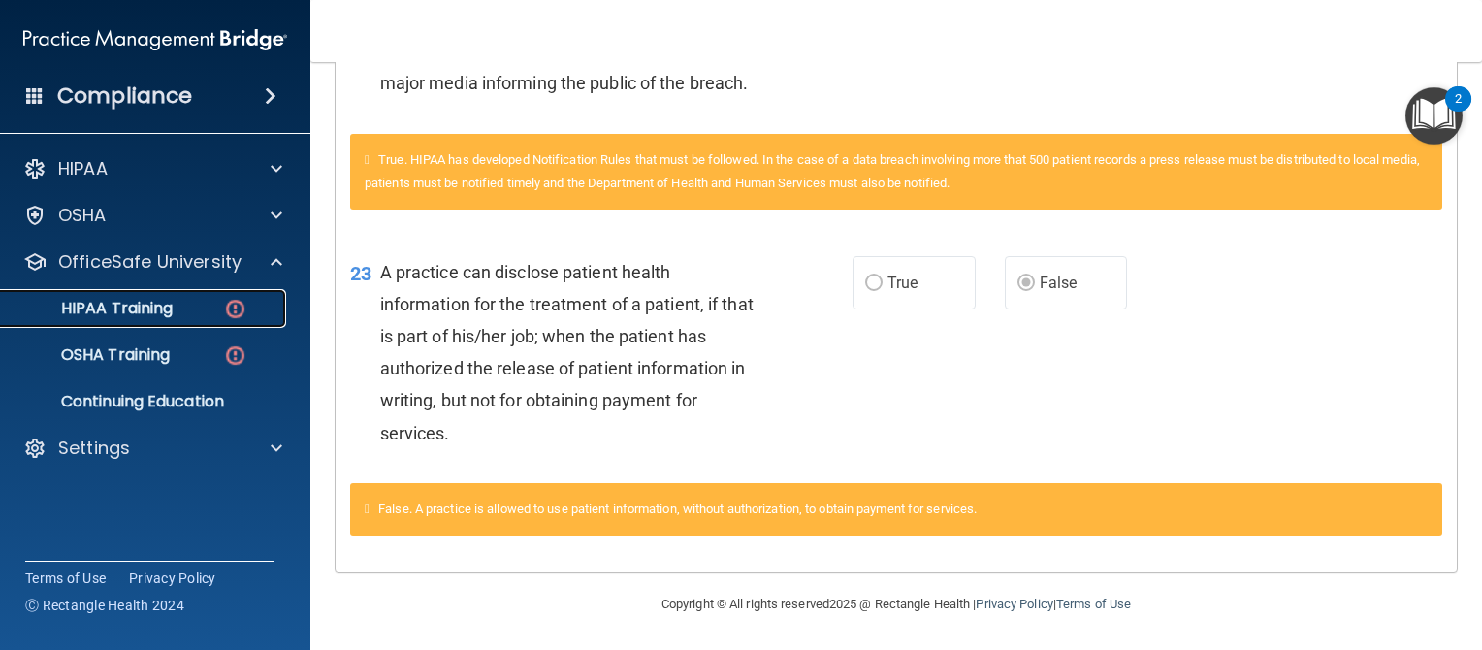
click at [221, 306] on div "HIPAA Training" at bounding box center [145, 308] width 265 height 19
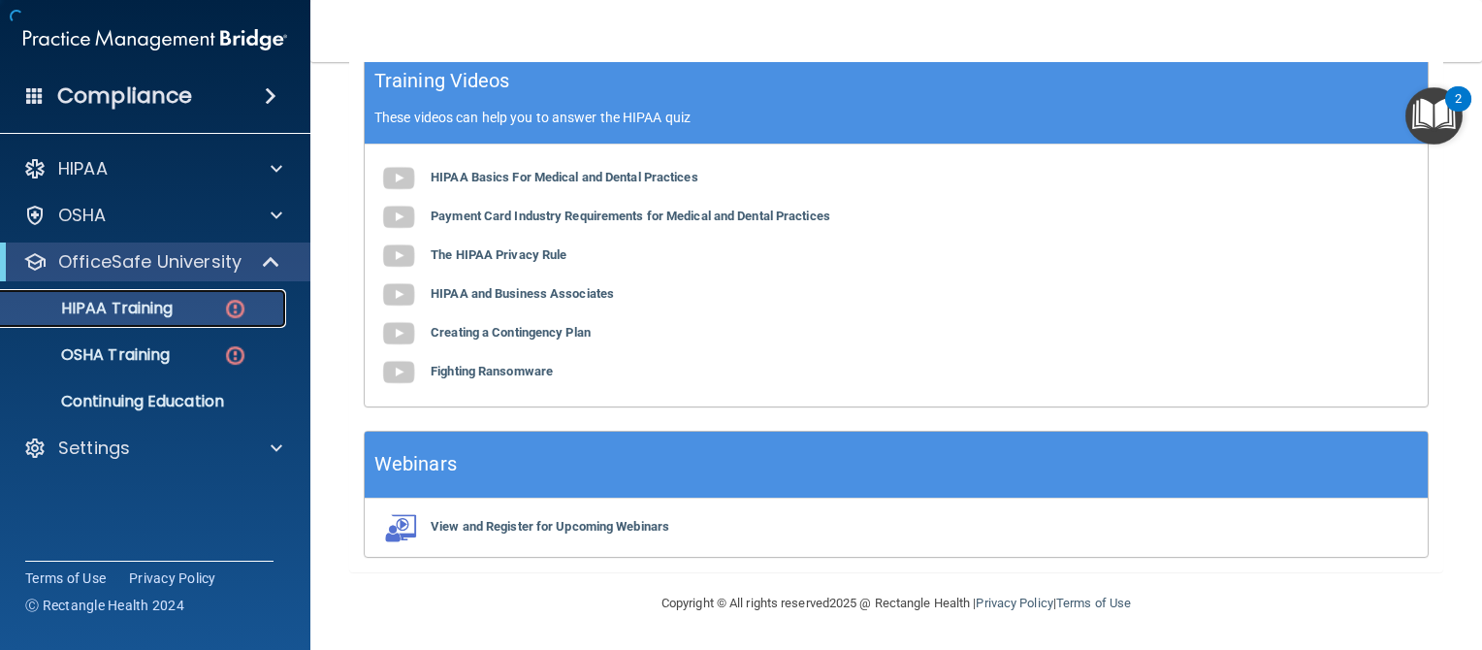
scroll to position [759, 0]
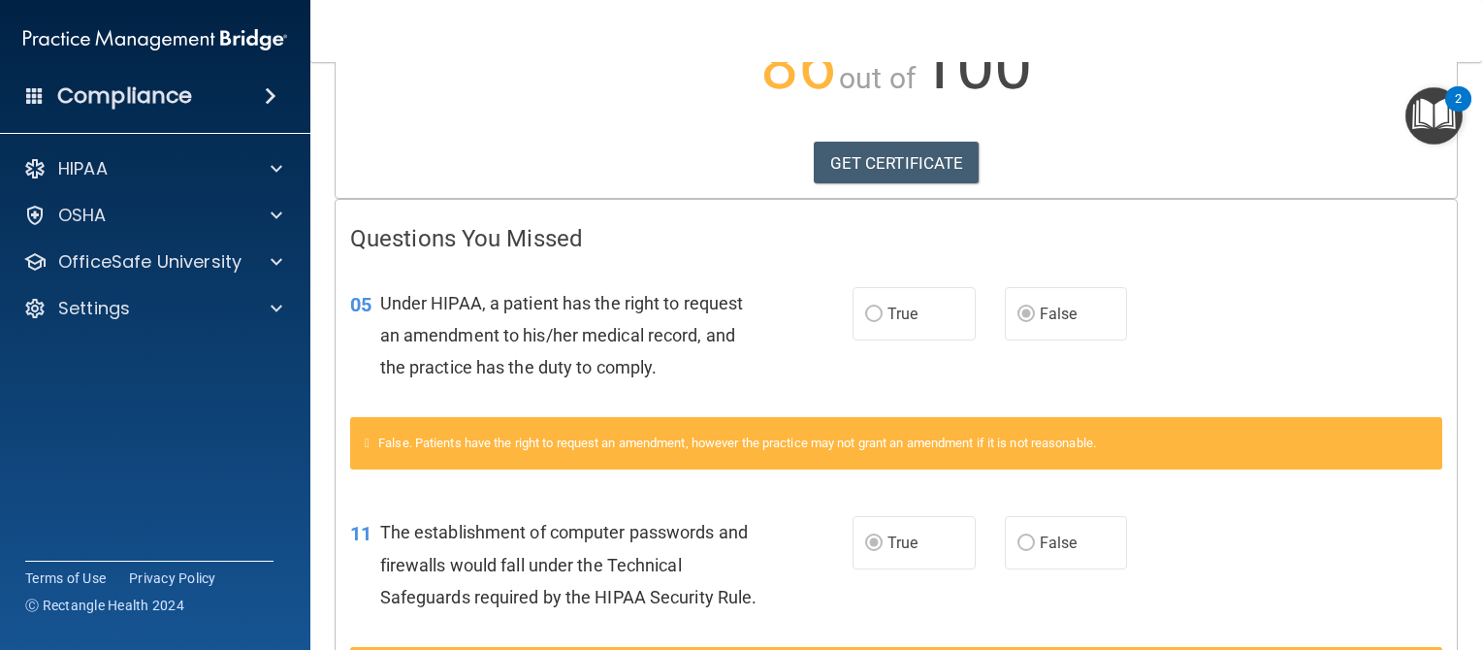
scroll to position [259, 0]
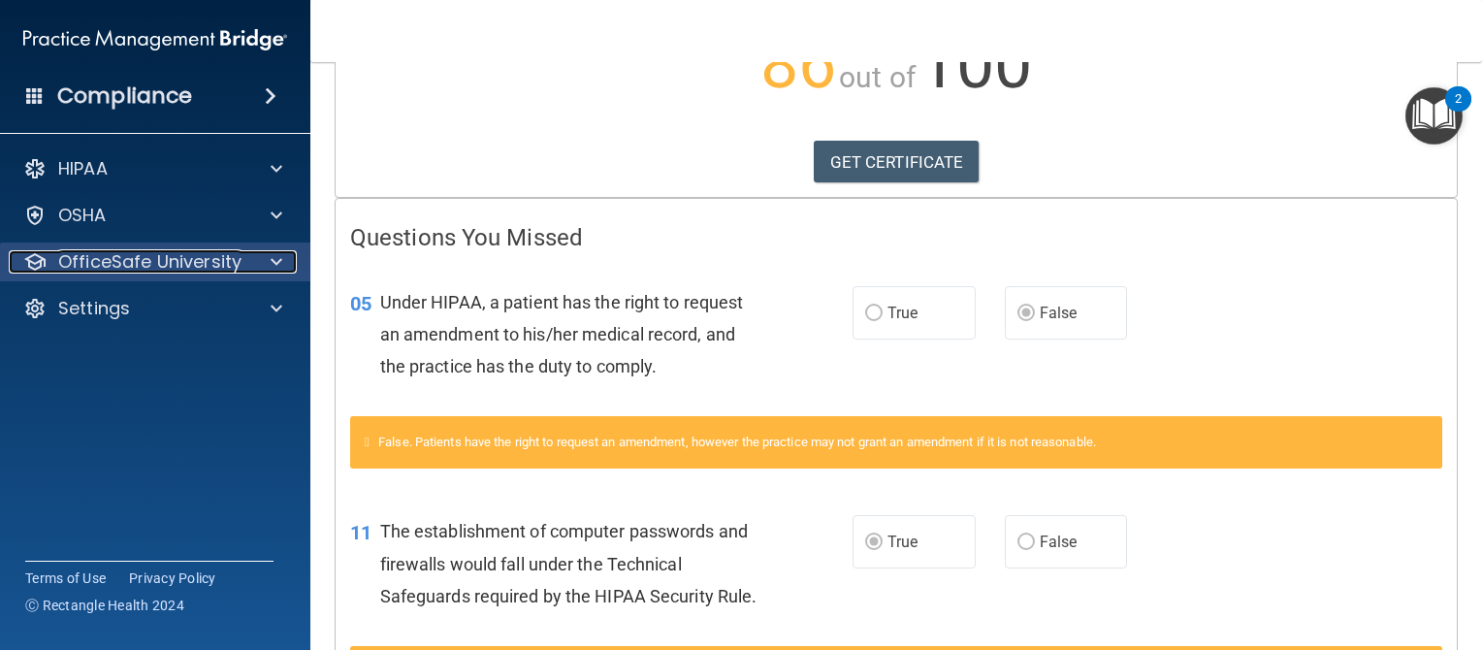
click at [244, 271] on div "OfficeSafe University" at bounding box center [129, 261] width 241 height 23
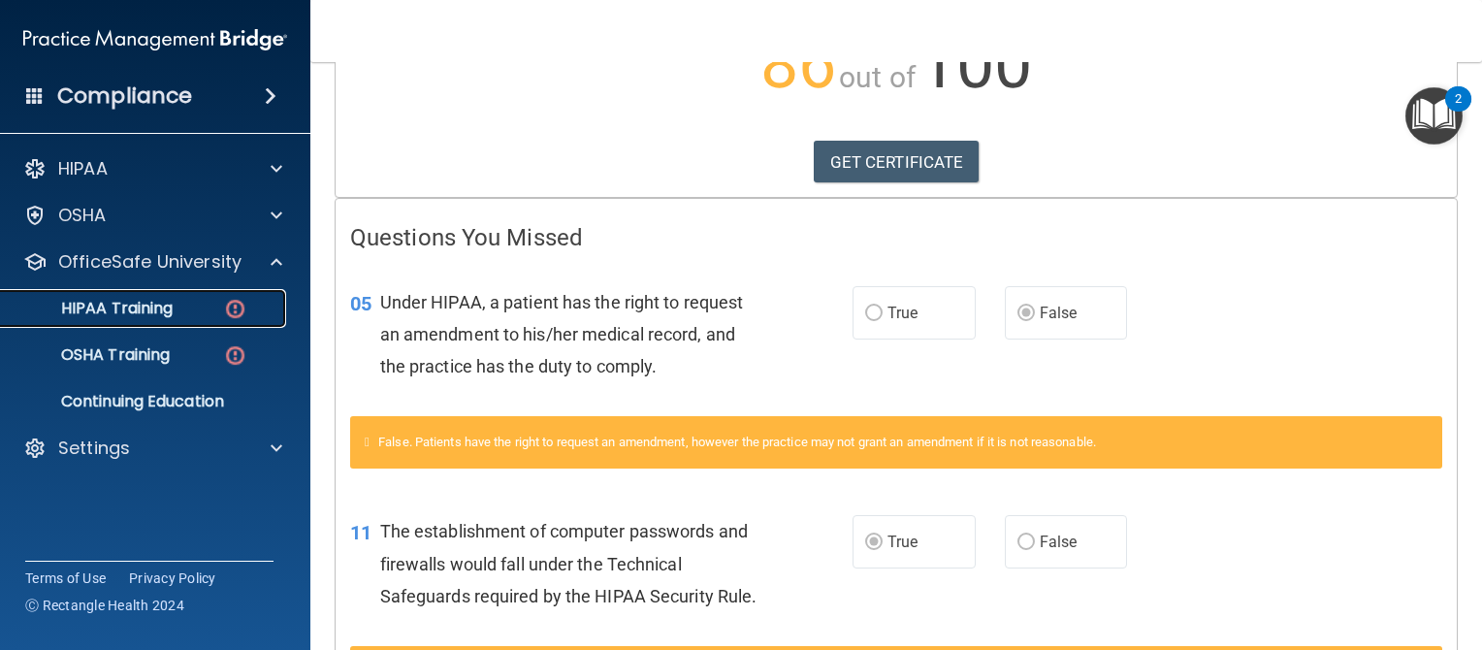
click at [122, 305] on p "HIPAA Training" at bounding box center [93, 308] width 160 height 19
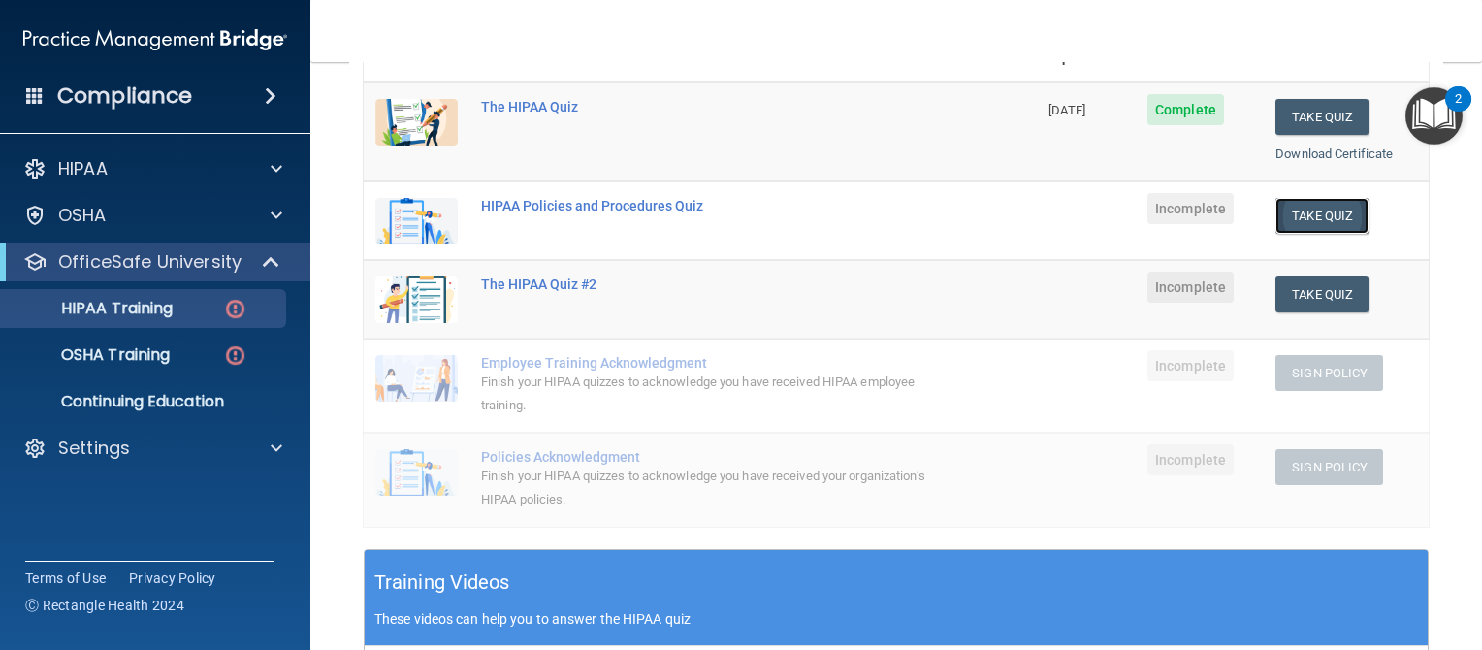
click at [1317, 214] on button "Take Quiz" at bounding box center [1322, 216] width 93 height 36
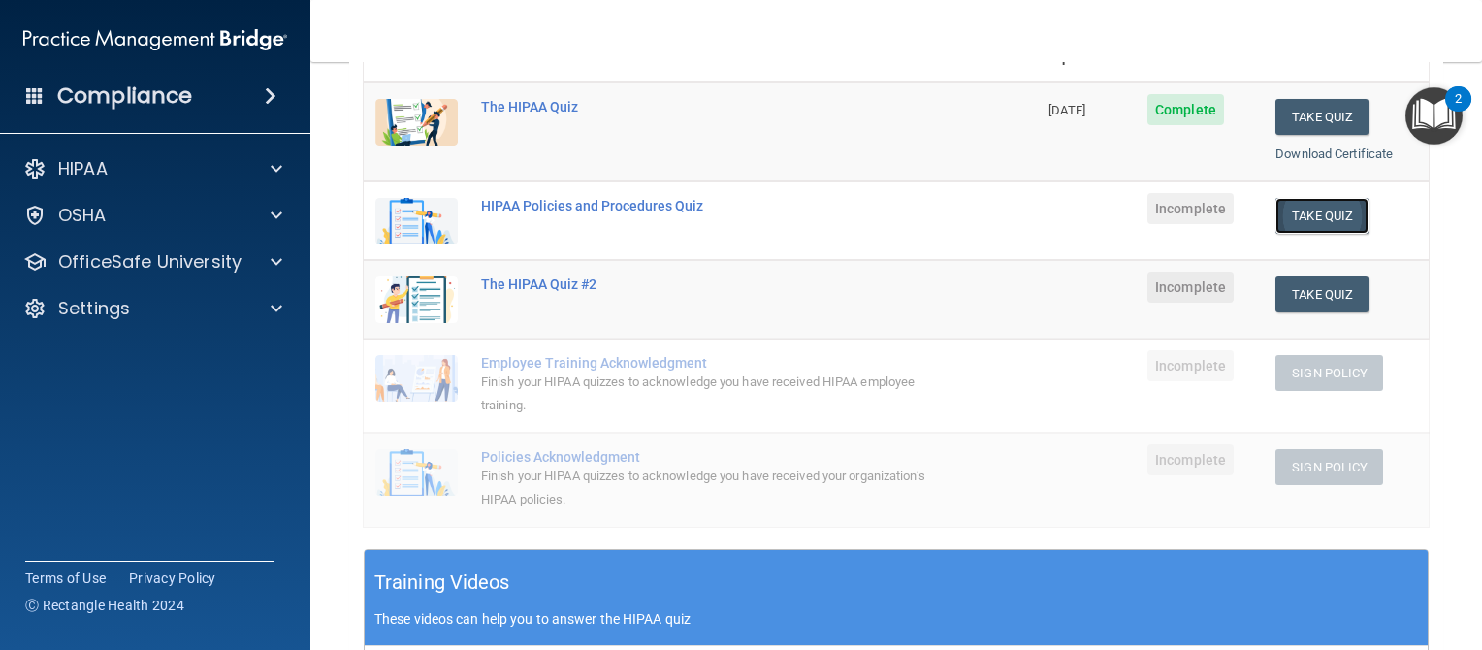
click at [1317, 214] on button "Take Quiz" at bounding box center [1322, 216] width 93 height 36
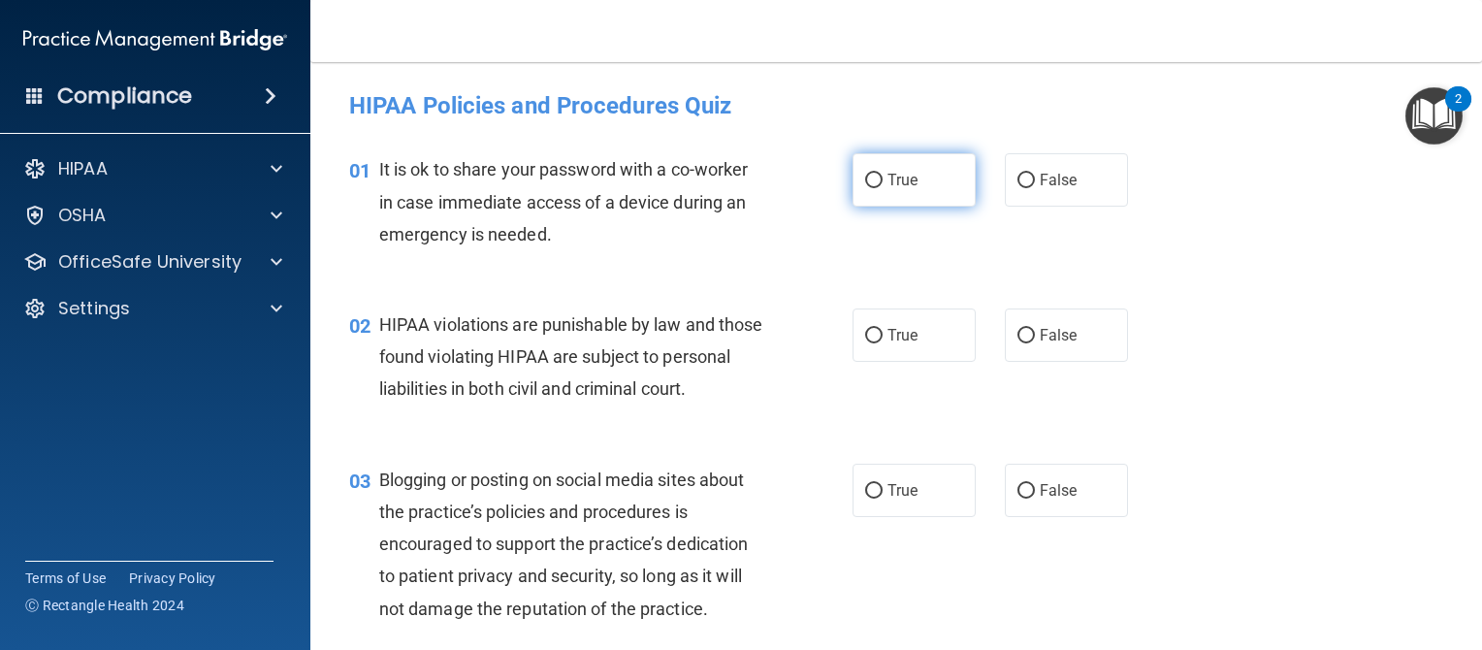
click at [869, 179] on input "True" at bounding box center [873, 181] width 17 height 15
radio input "true"
click at [865, 334] on input "True" at bounding box center [873, 336] width 17 height 15
radio input "true"
click at [1018, 177] on input "False" at bounding box center [1026, 181] width 17 height 15
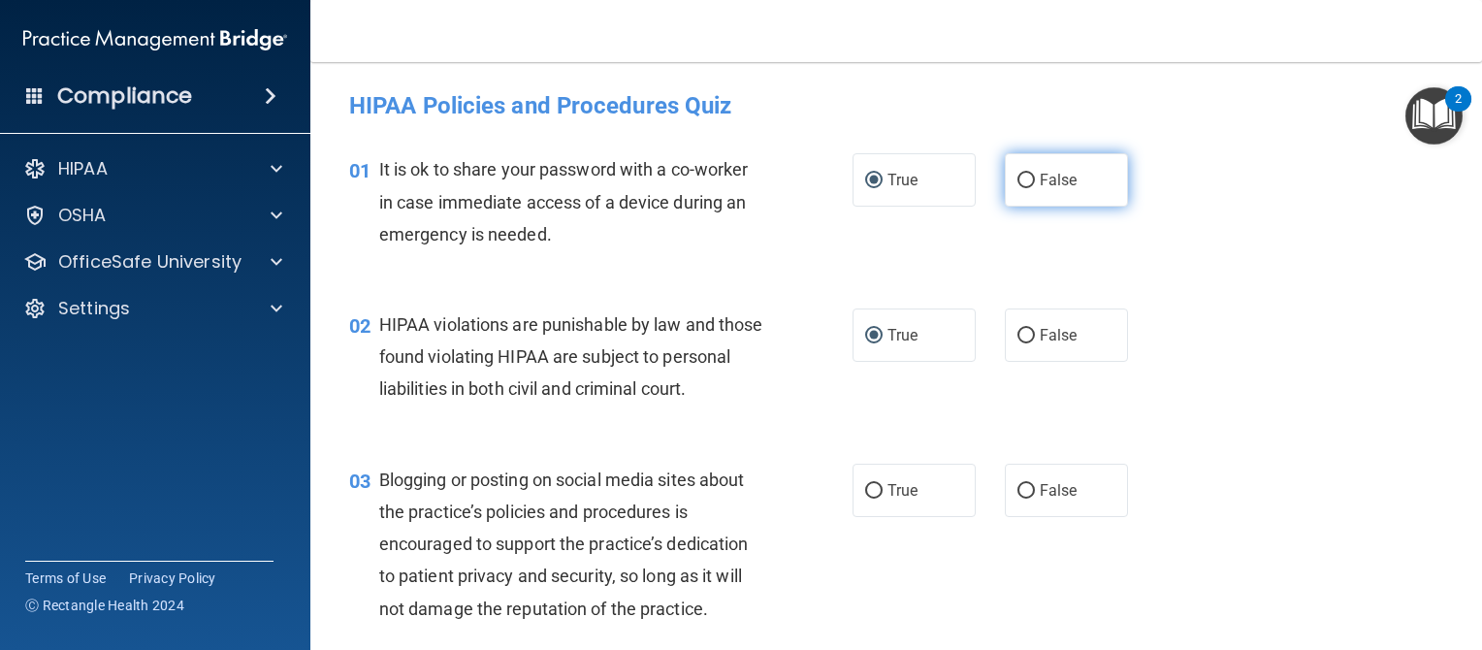
radio input "true"
radio input "false"
click at [1018, 499] on input "False" at bounding box center [1026, 491] width 17 height 15
radio input "true"
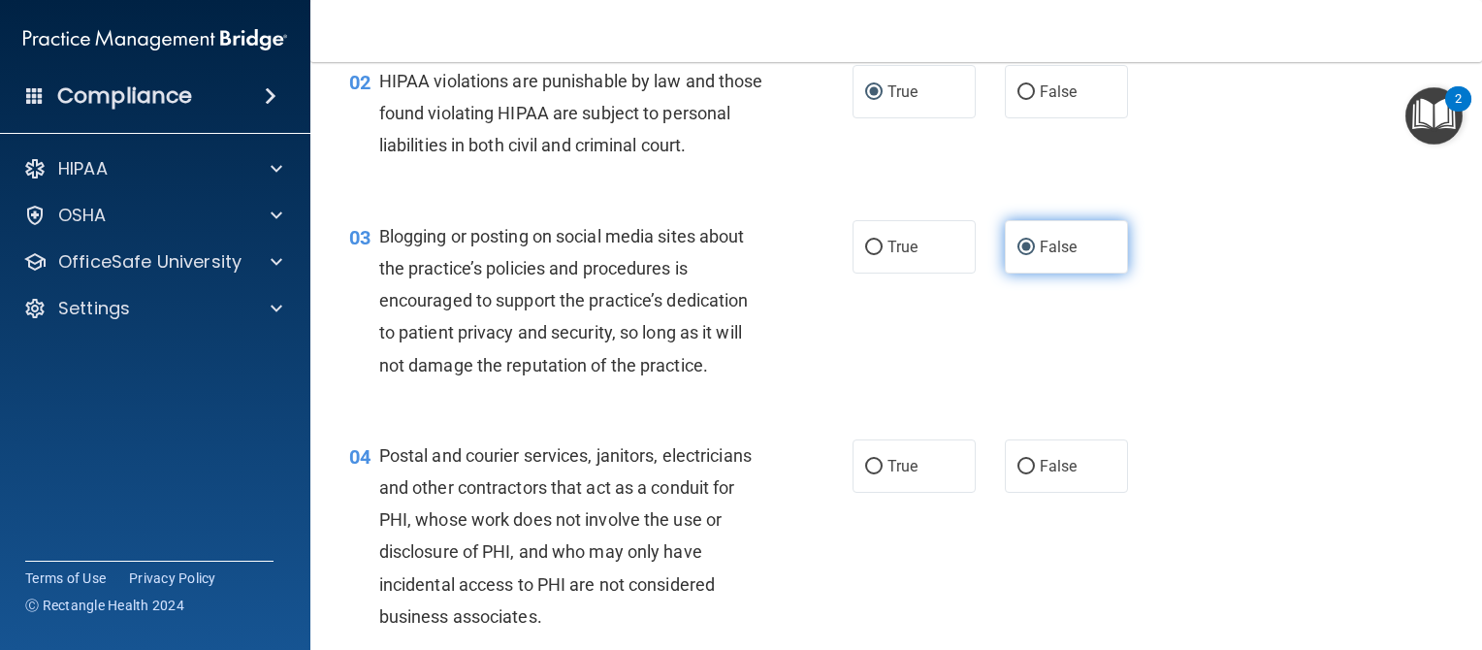
scroll to position [244, 0]
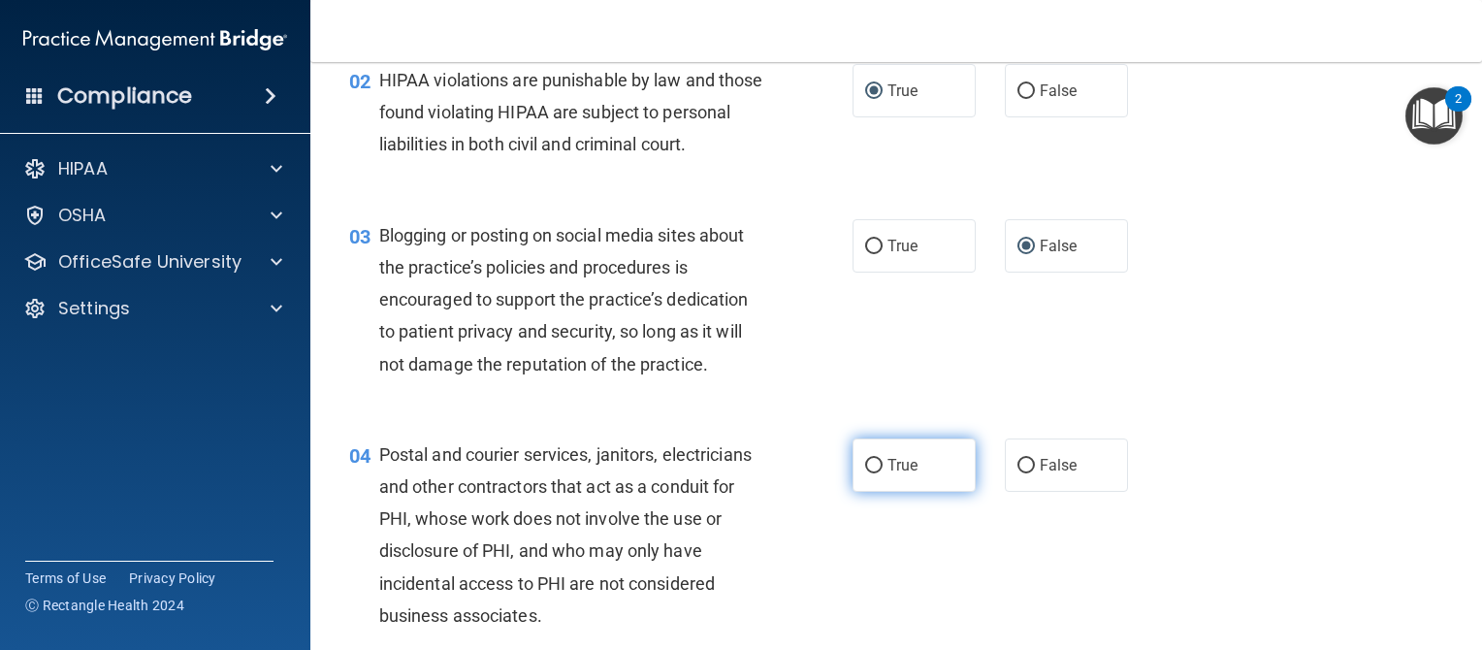
click at [874, 473] on input "True" at bounding box center [873, 466] width 17 height 15
radio input "true"
click at [874, 473] on input "True" at bounding box center [873, 466] width 17 height 15
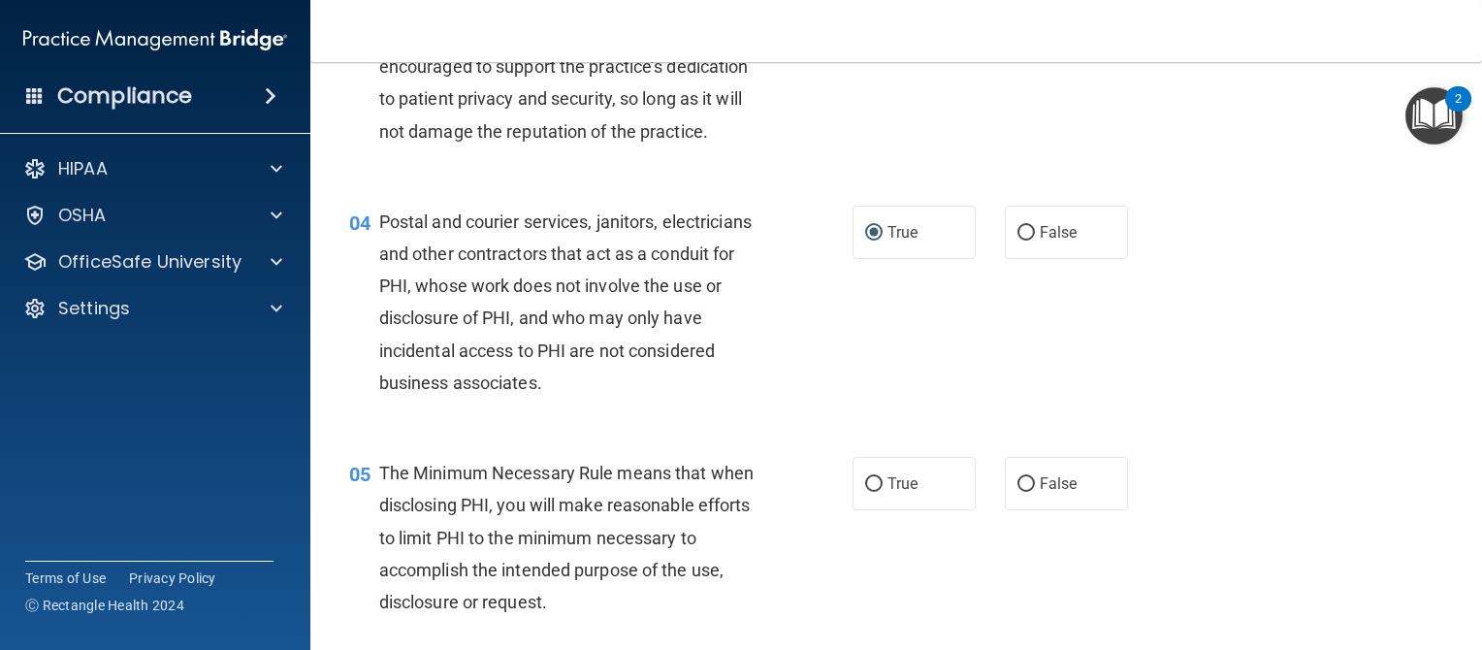
scroll to position [484, 0]
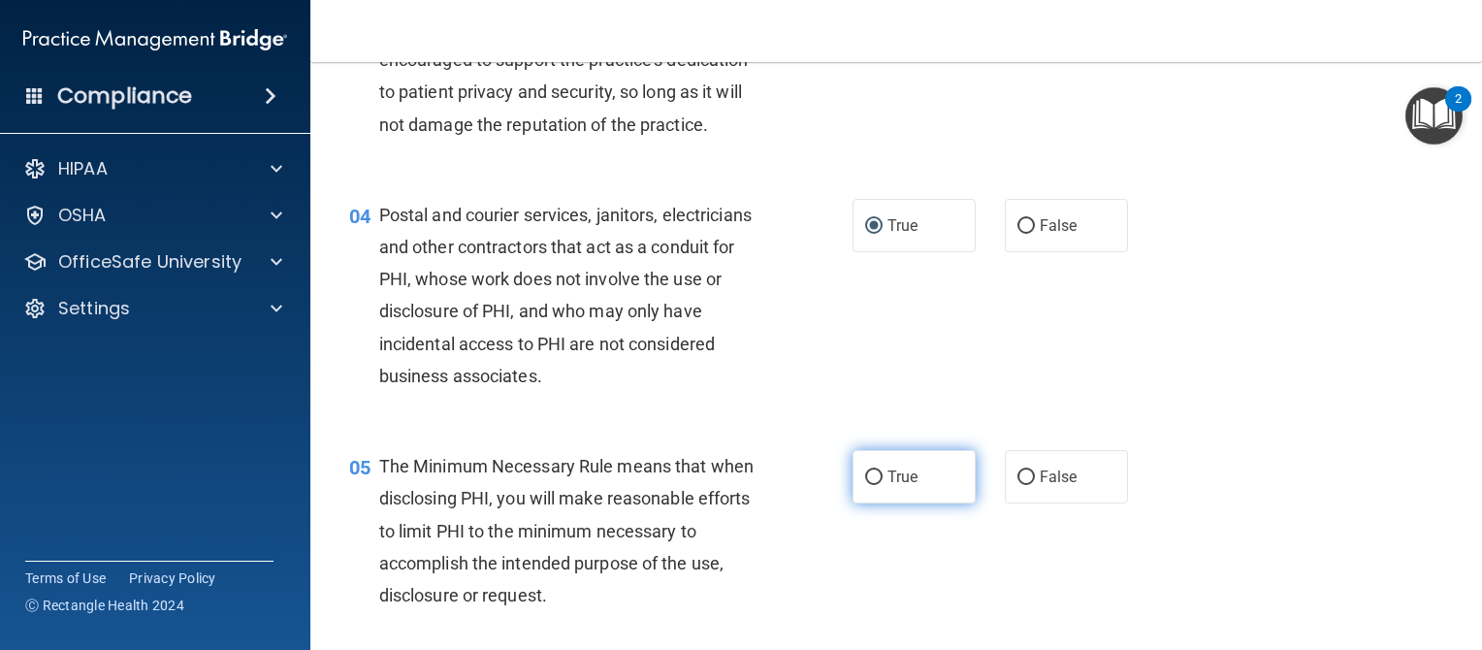
click at [865, 485] on input "True" at bounding box center [873, 478] width 17 height 15
radio input "true"
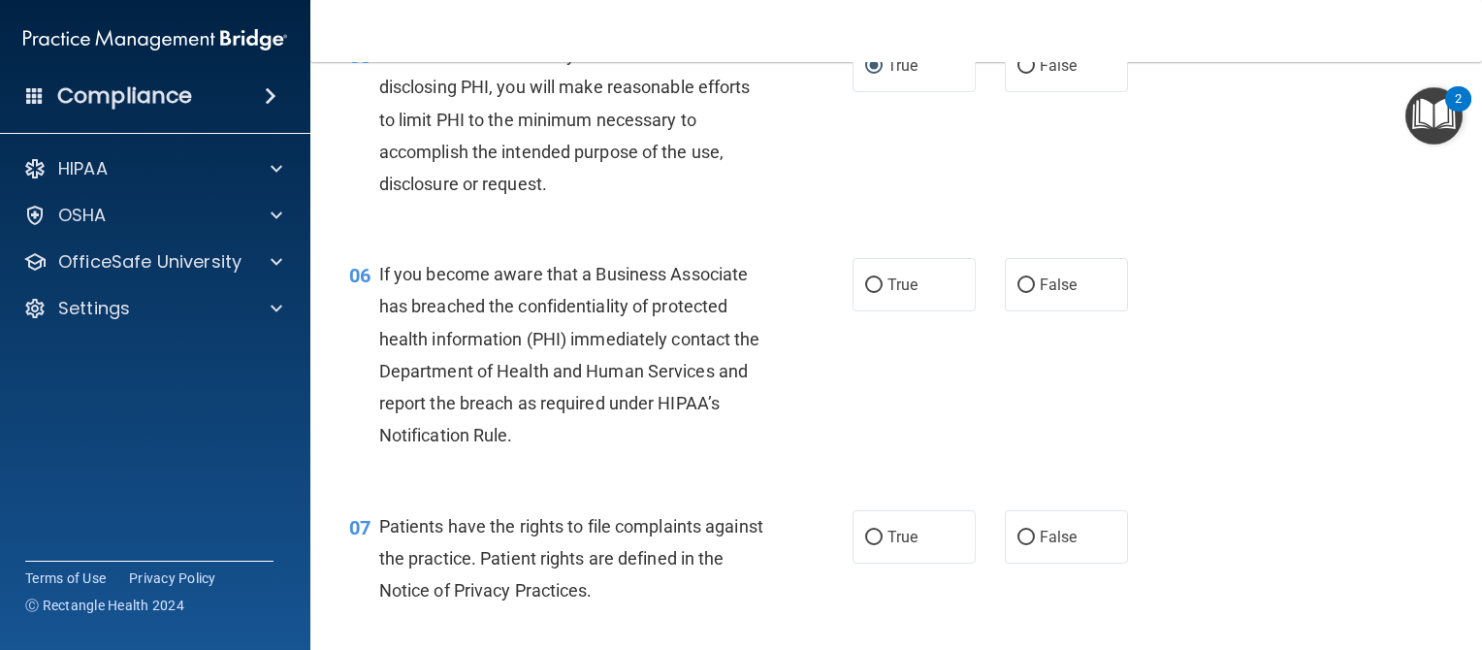
scroll to position [896, 0]
click at [1018, 292] on input "False" at bounding box center [1026, 284] width 17 height 15
radio input "true"
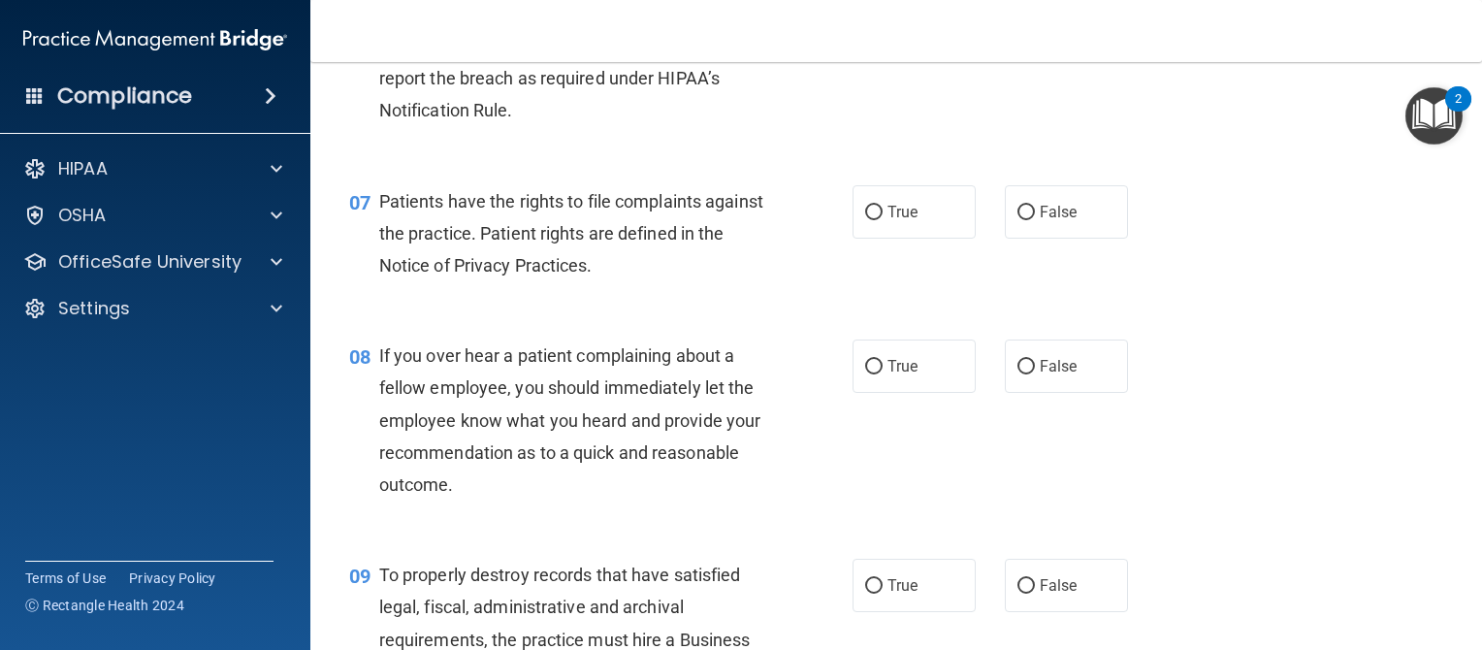
scroll to position [1221, 0]
click at [868, 219] on input "True" at bounding box center [873, 212] width 17 height 15
radio input "true"
click at [1018, 374] on input "False" at bounding box center [1026, 366] width 17 height 15
radio input "true"
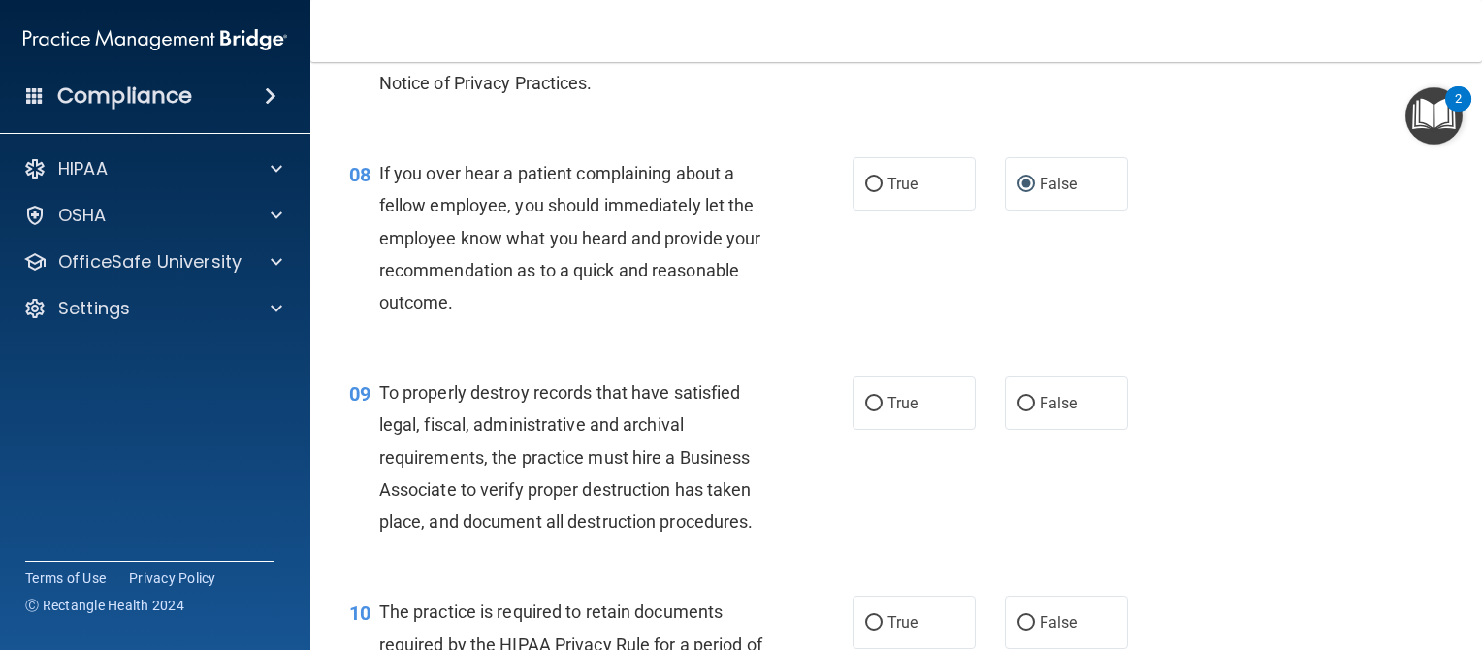
scroll to position [1405, 0]
click at [865, 409] on input "True" at bounding box center [873, 402] width 17 height 15
radio input "true"
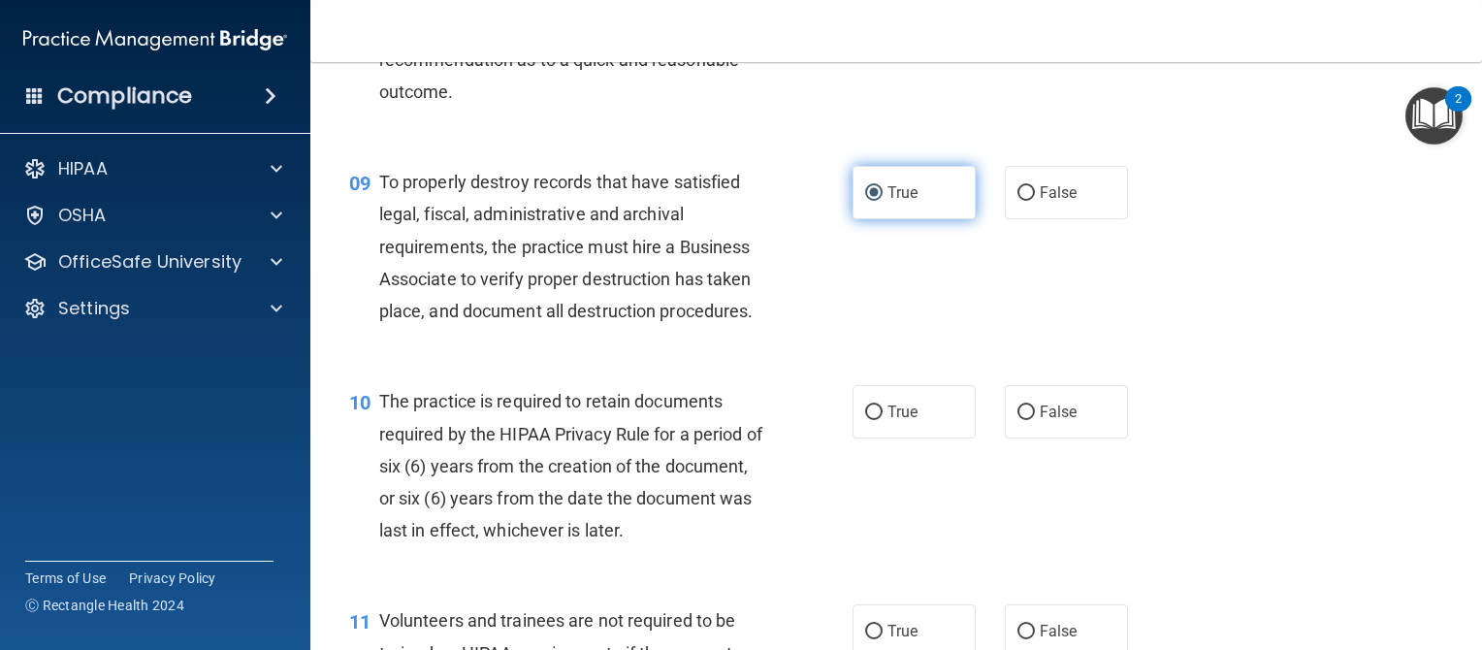
scroll to position [1614, 0]
click at [866, 419] on input "True" at bounding box center [873, 412] width 17 height 15
radio input "true"
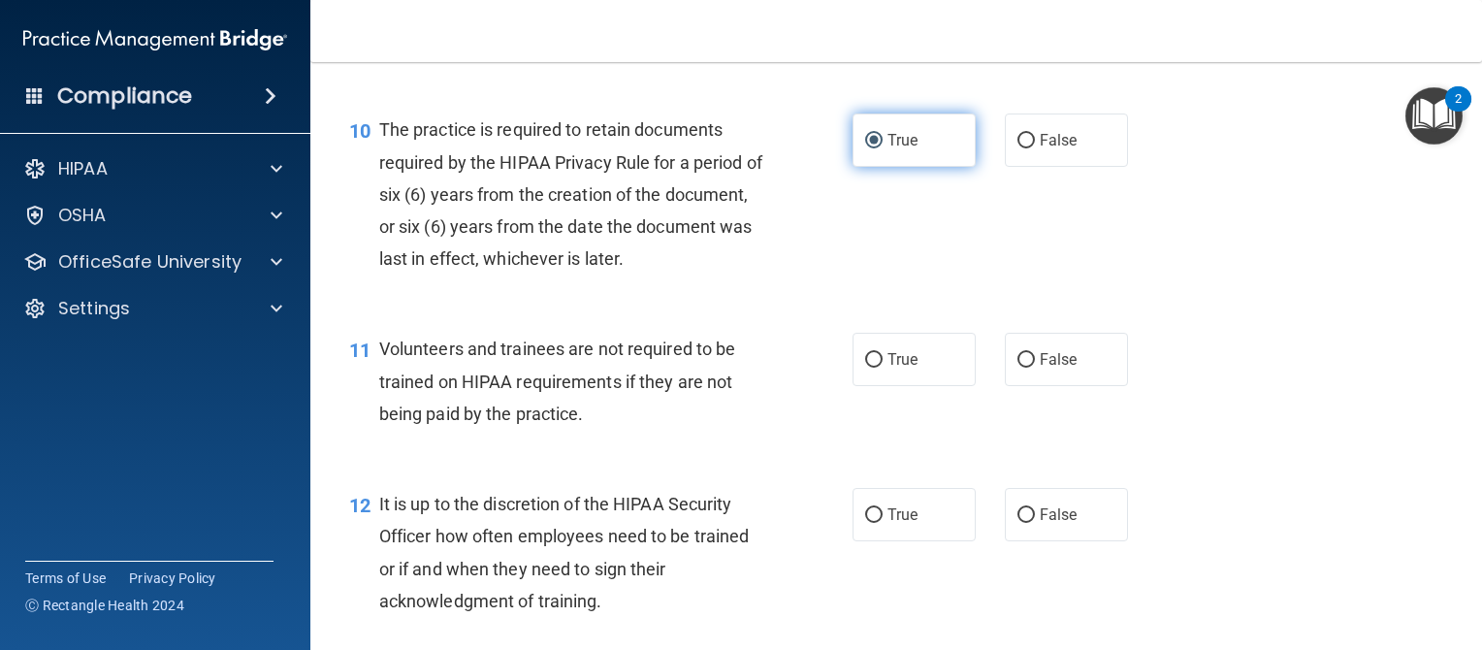
scroll to position [1886, 0]
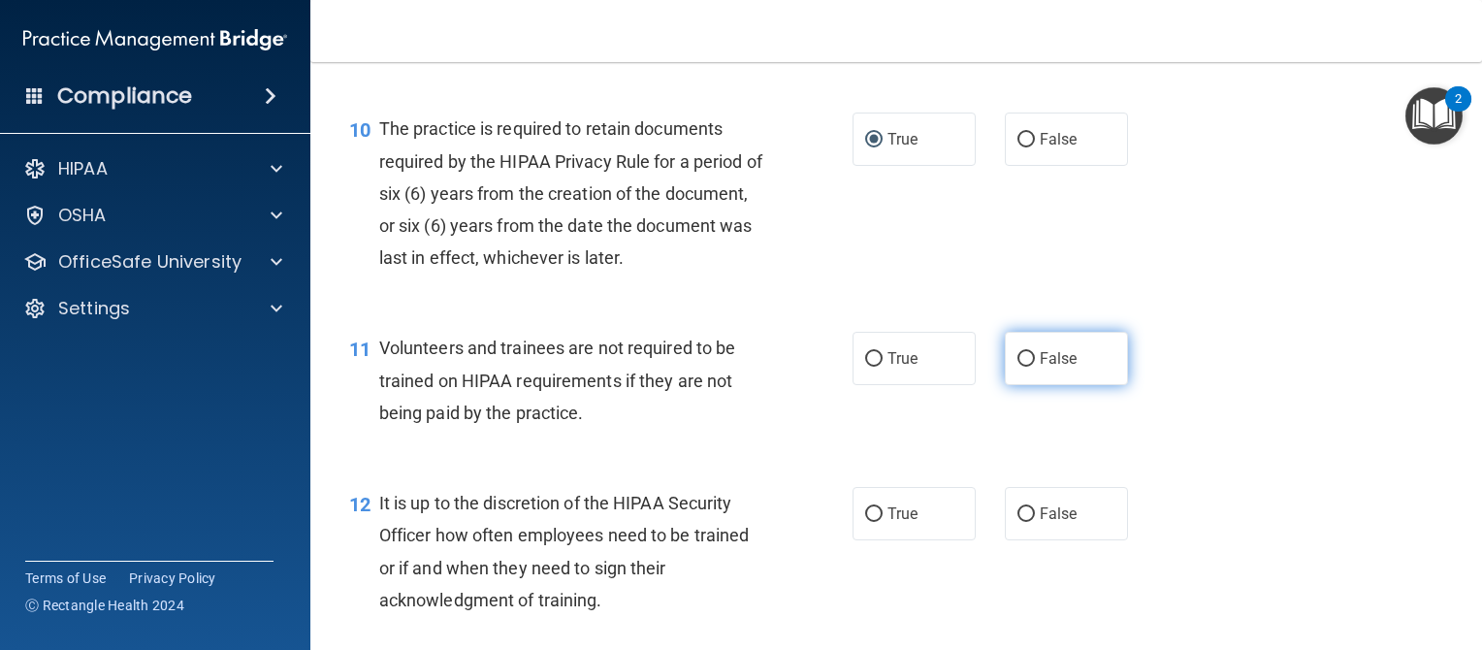
click at [1018, 367] on input "False" at bounding box center [1026, 359] width 17 height 15
radio input "true"
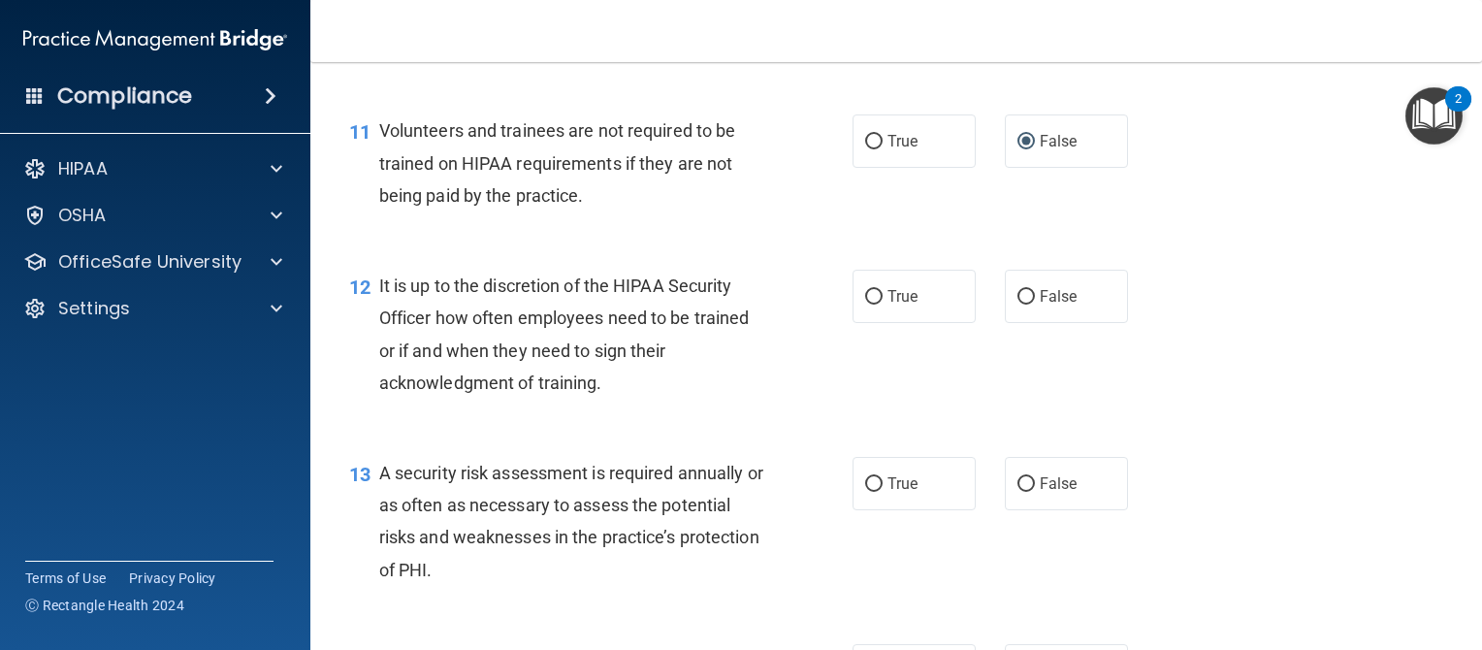
scroll to position [2111, 0]
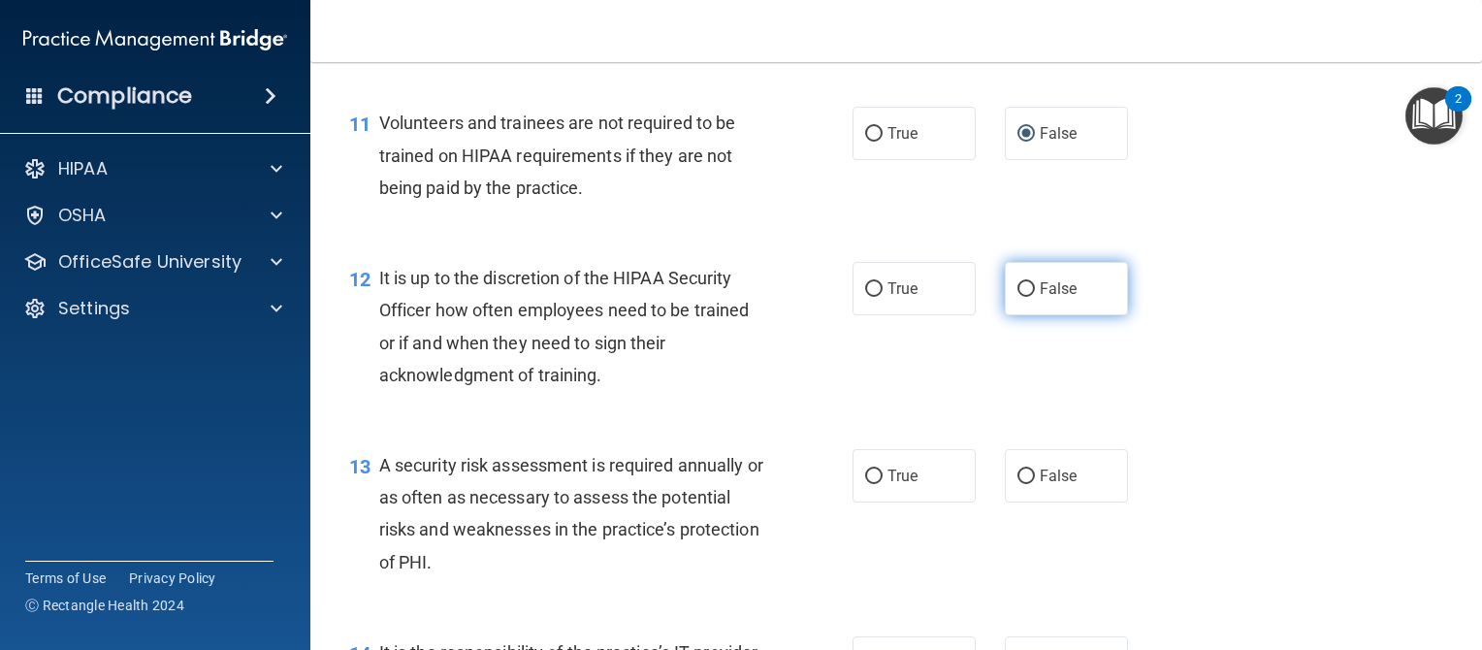
click at [1018, 297] on input "False" at bounding box center [1026, 289] width 17 height 15
radio input "true"
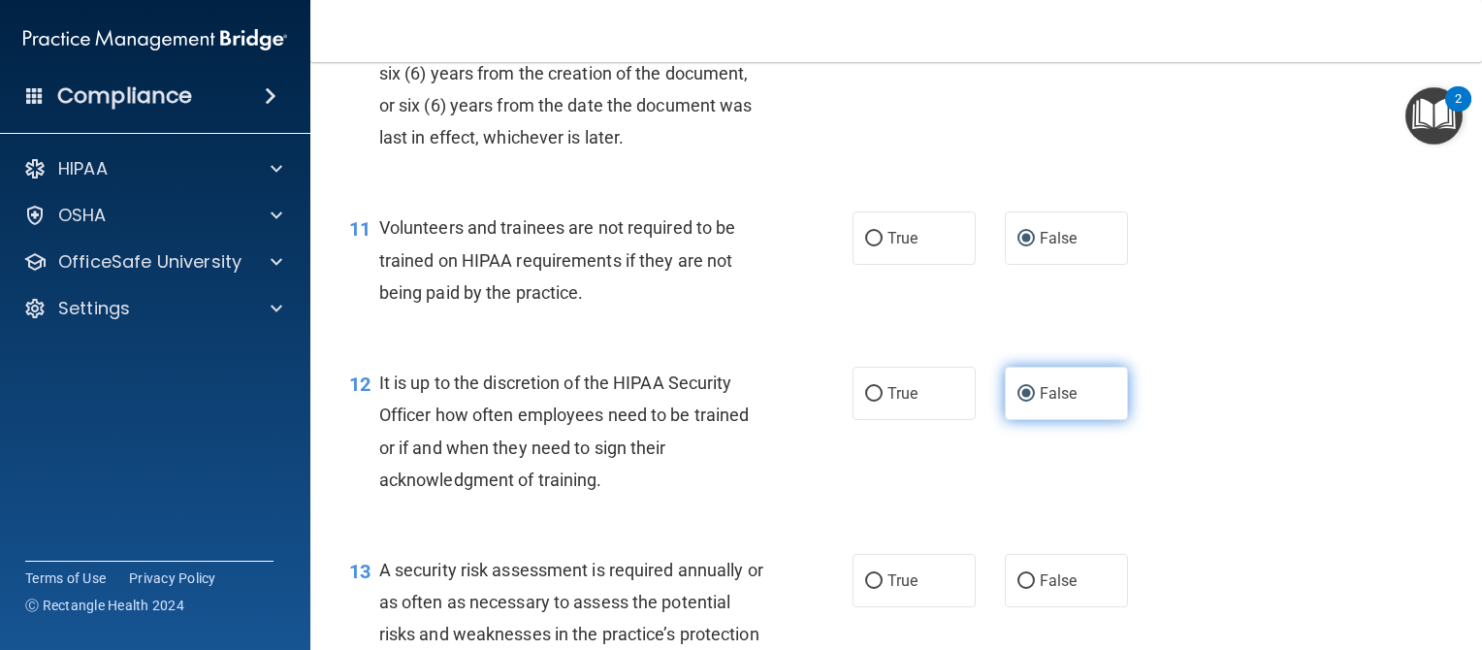
scroll to position [2009, 0]
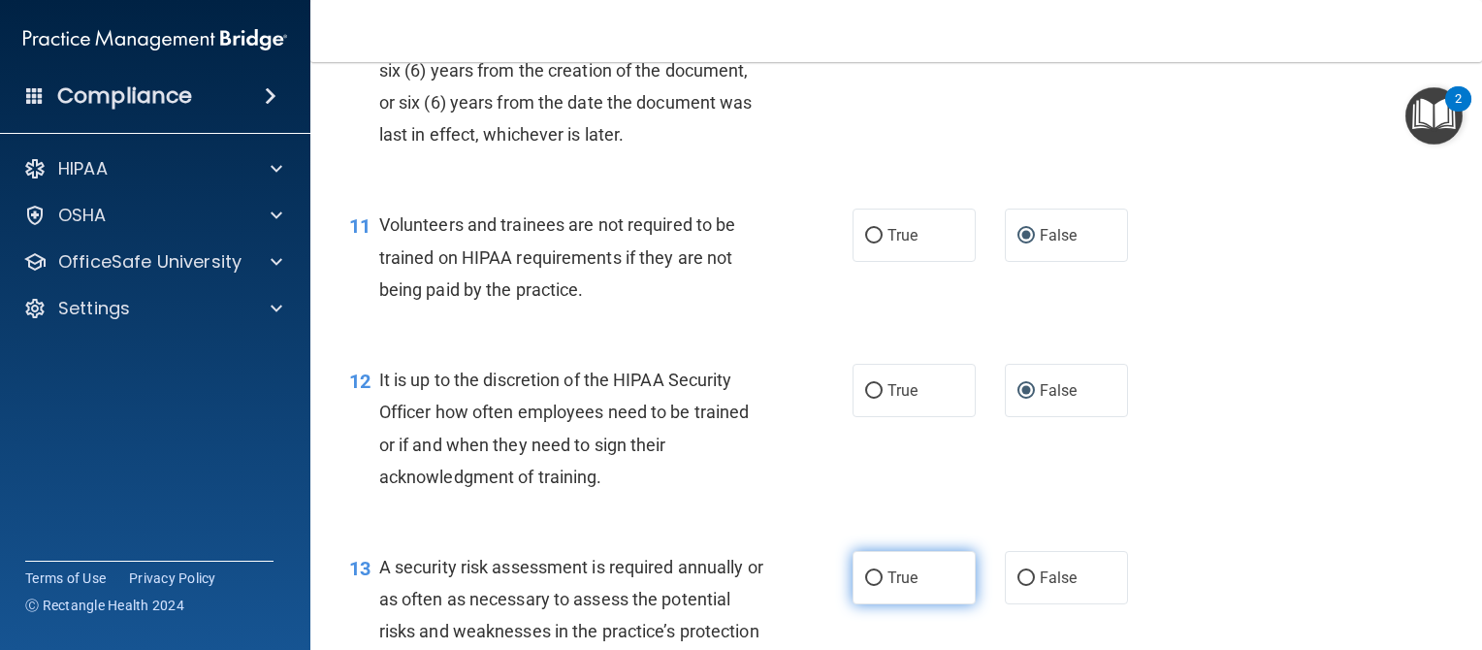
click at [865, 586] on input "True" at bounding box center [873, 578] width 17 height 15
radio input "true"
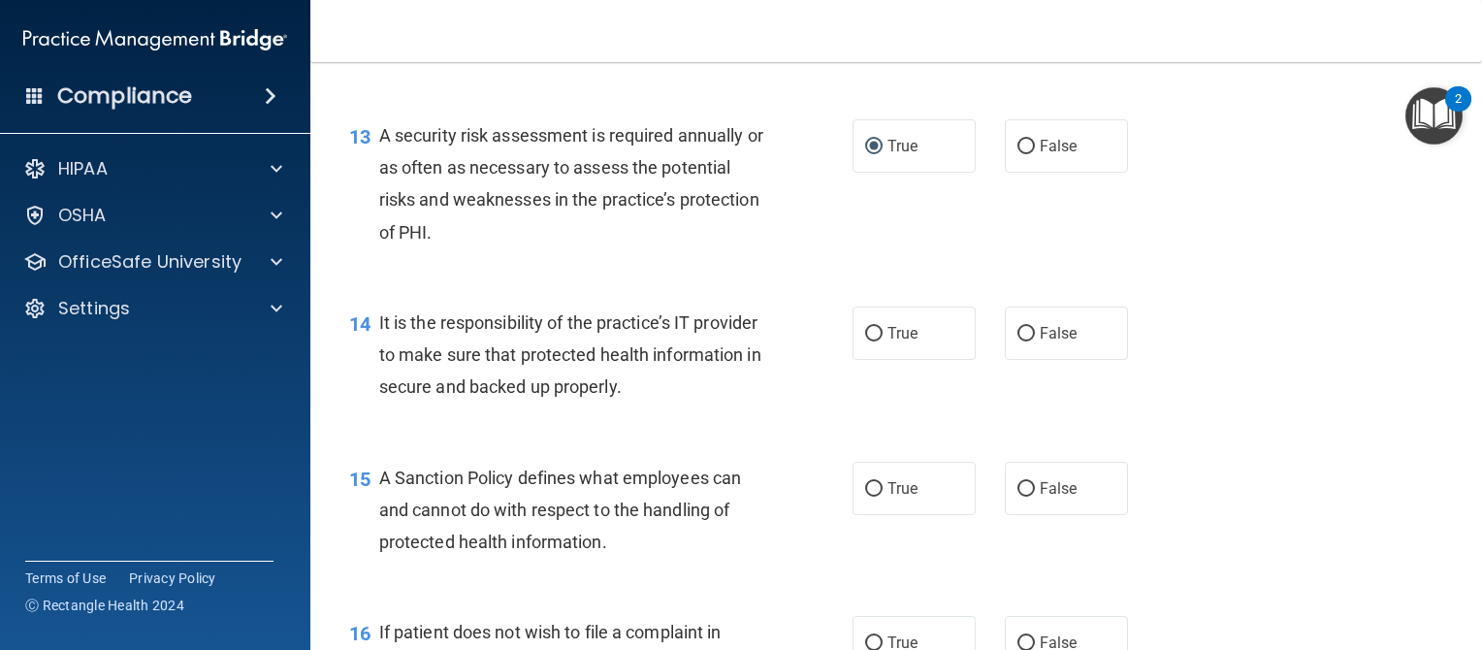
scroll to position [2440, 0]
click at [1018, 342] on input "False" at bounding box center [1026, 335] width 17 height 15
radio input "true"
click at [1021, 498] on input "False" at bounding box center [1026, 490] width 17 height 15
radio input "true"
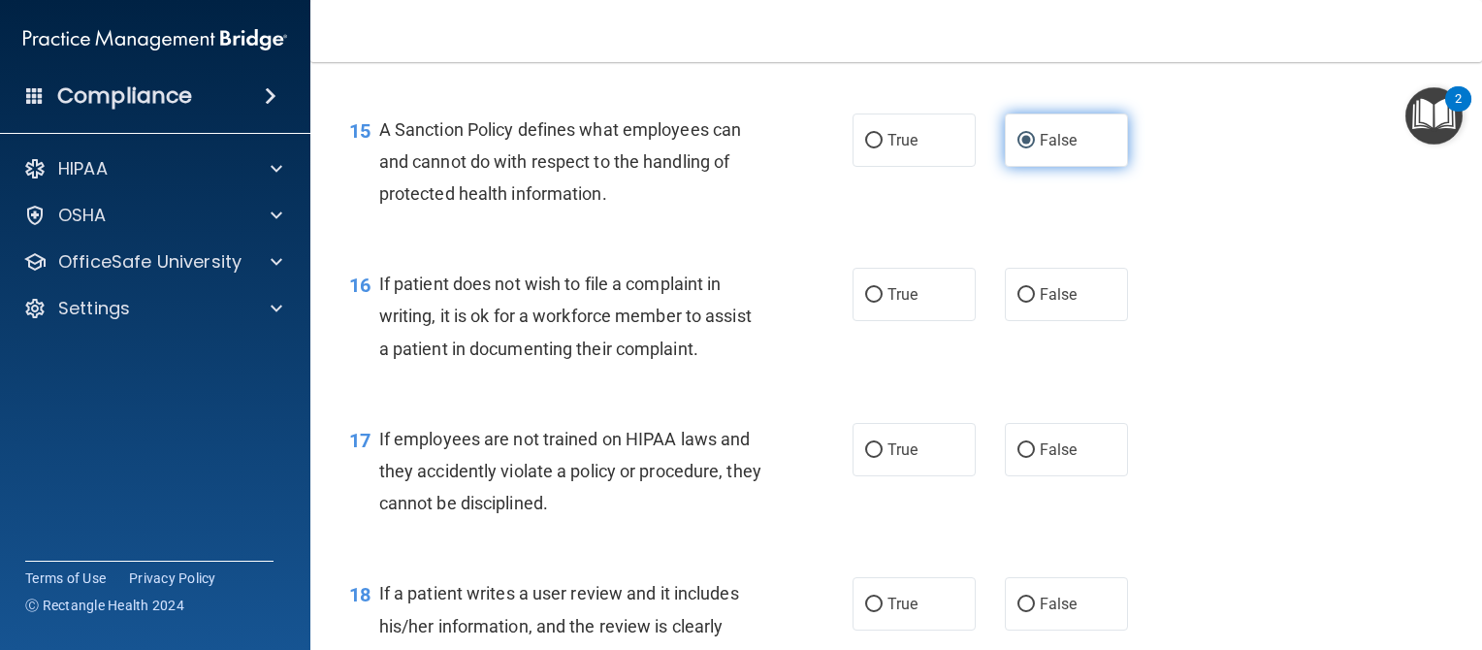
scroll to position [2794, 0]
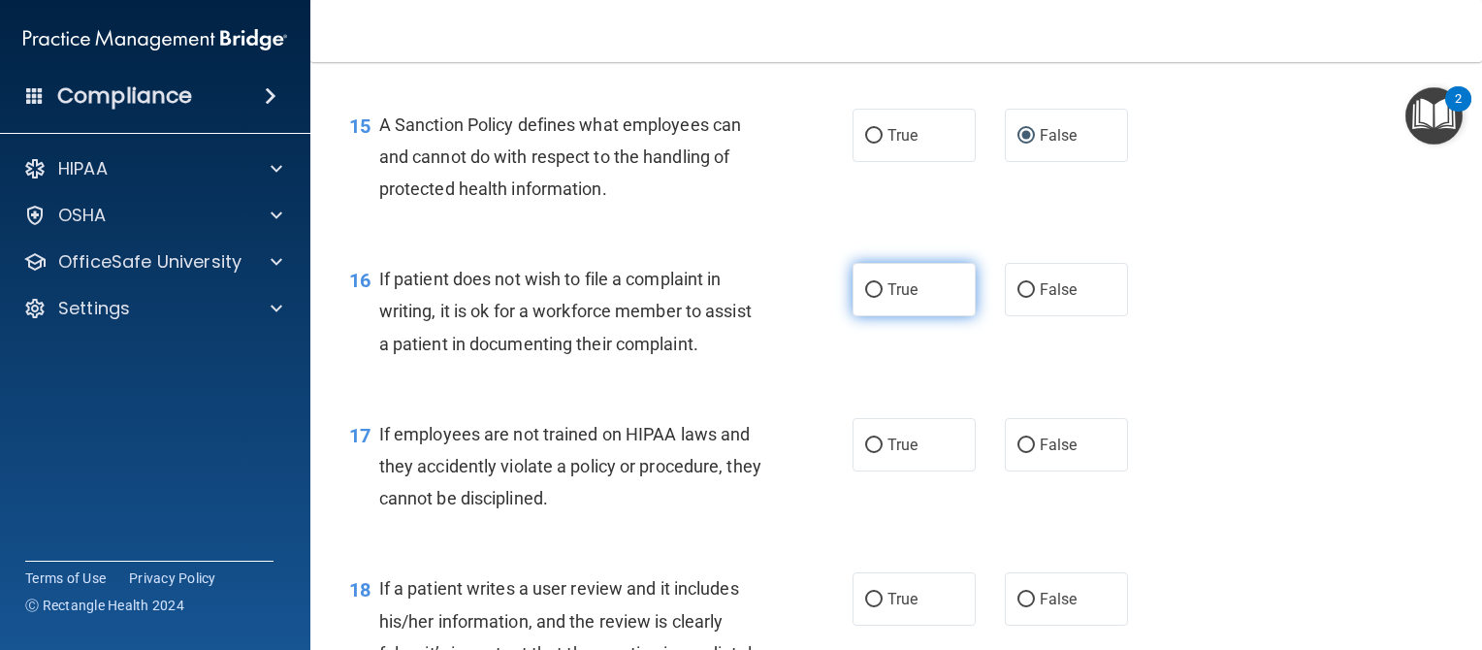
click at [868, 298] on input "True" at bounding box center [873, 290] width 17 height 15
radio input "true"
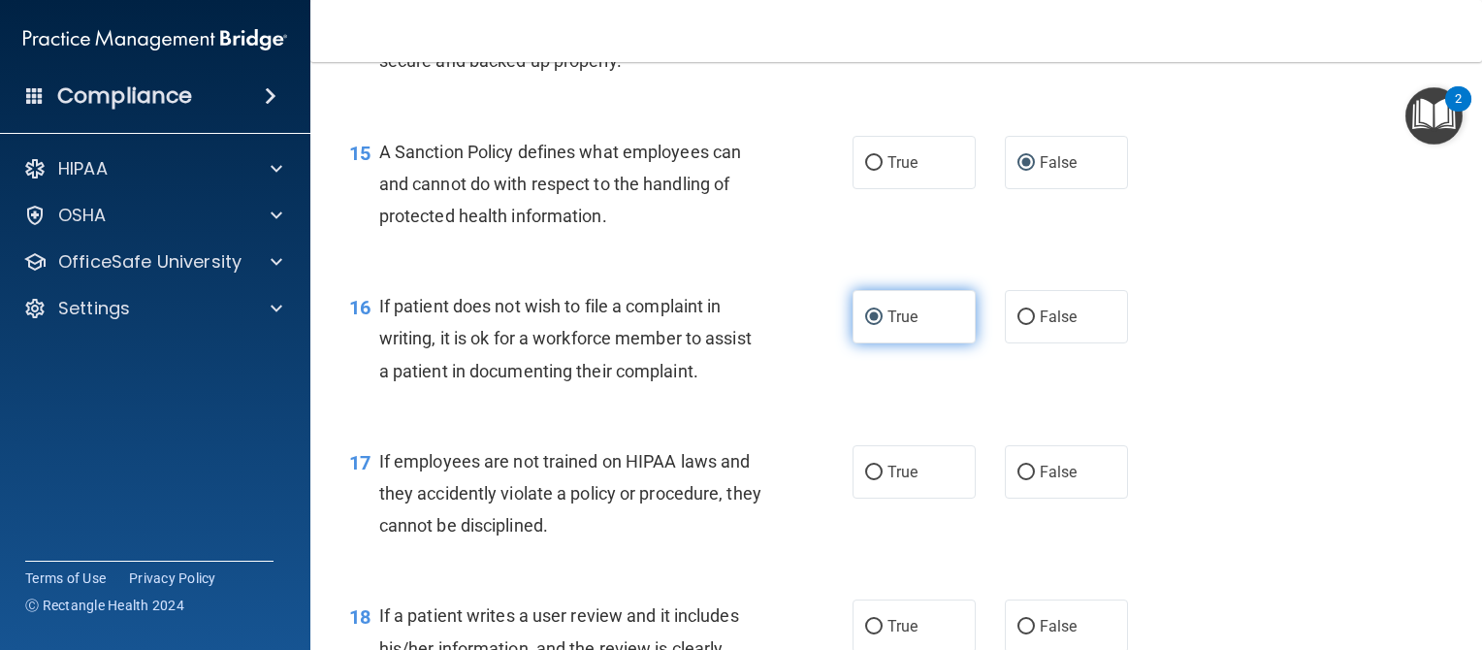
scroll to position [2758, 0]
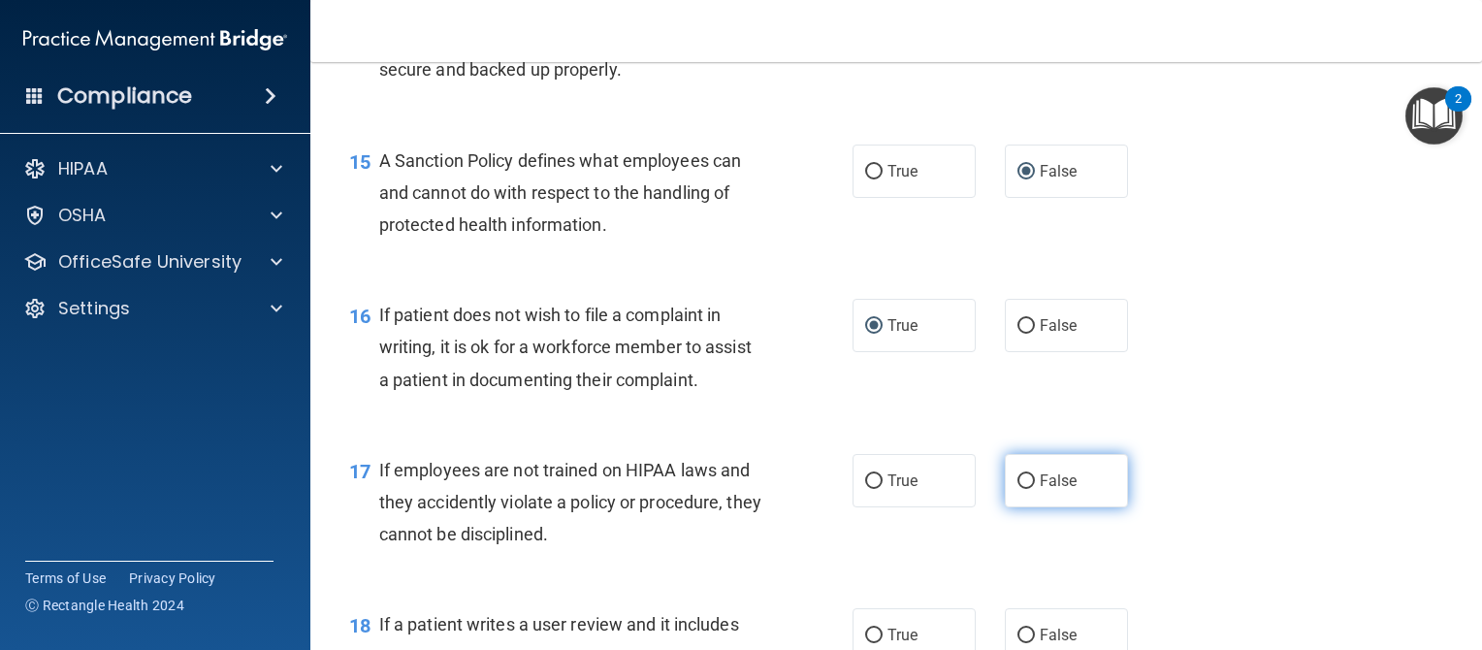
click at [1018, 489] on input "False" at bounding box center [1026, 481] width 17 height 15
radio input "true"
click at [1018, 489] on input "False" at bounding box center [1026, 481] width 17 height 15
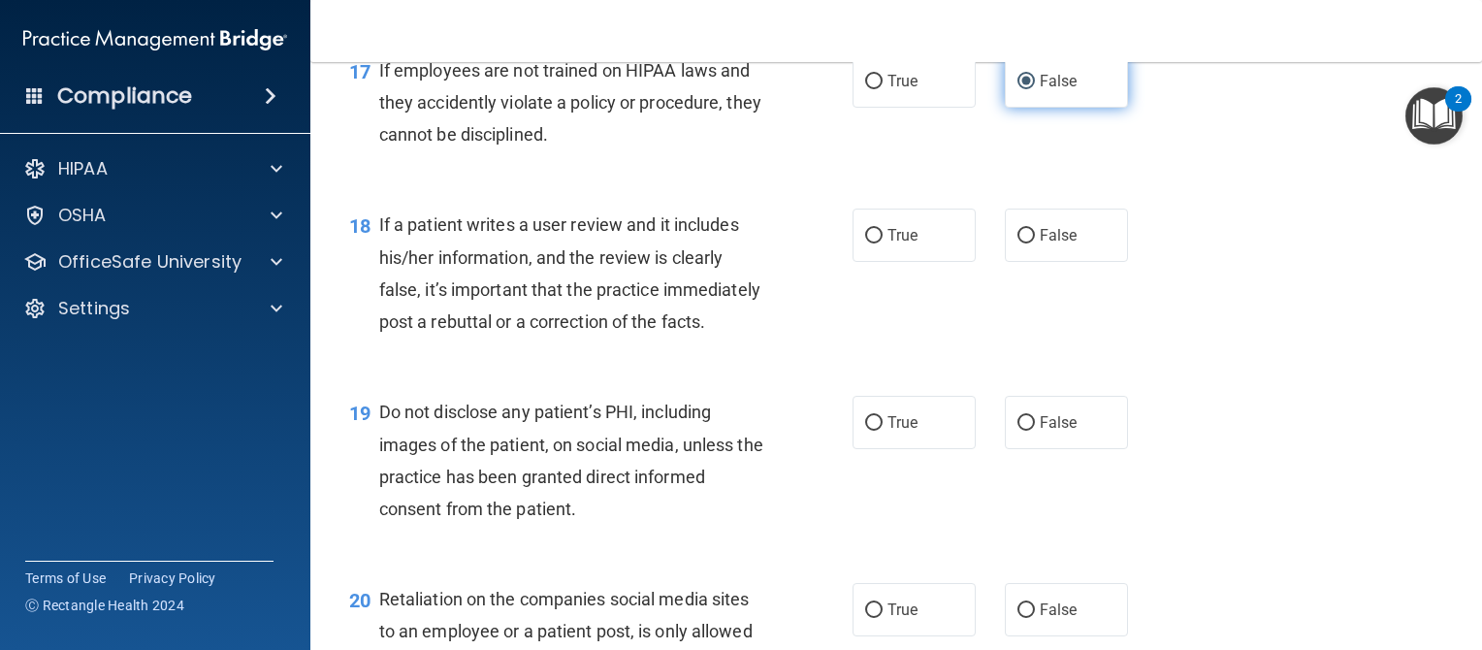
scroll to position [3159, 0]
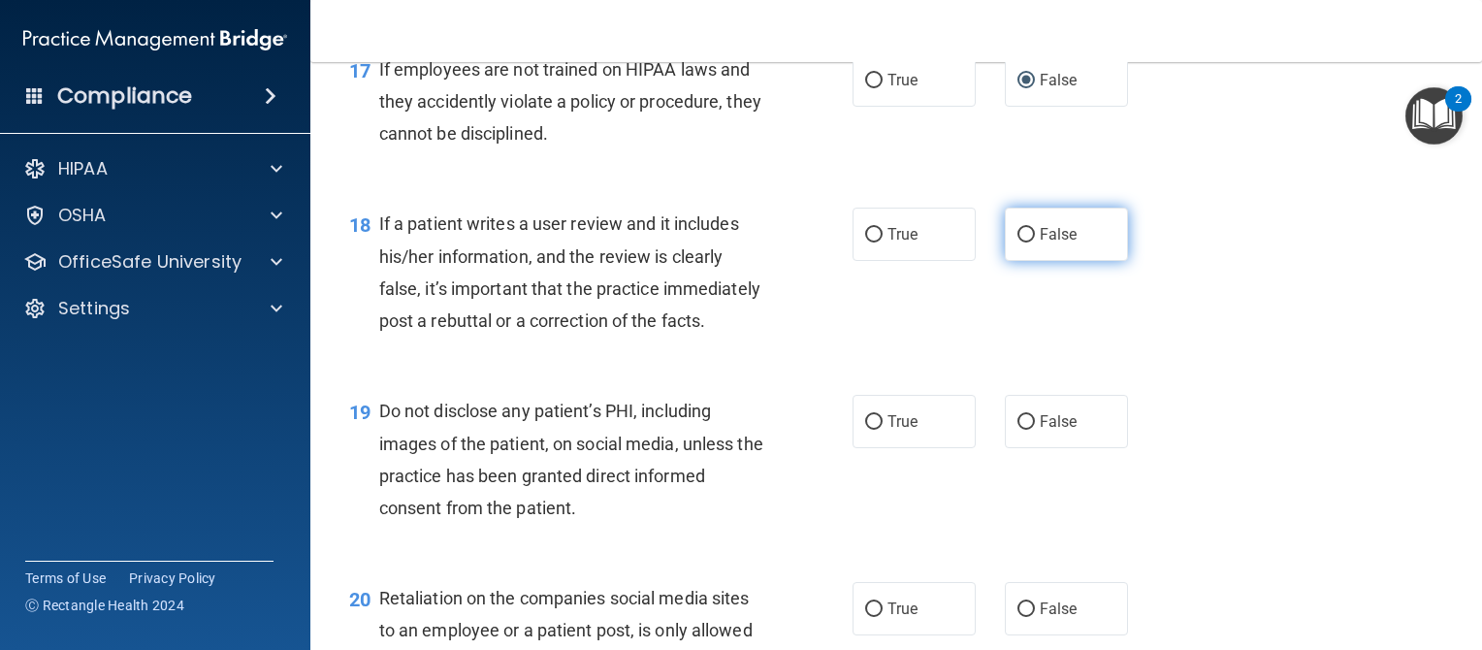
click at [1018, 243] on input "False" at bounding box center [1026, 235] width 17 height 15
radio input "true"
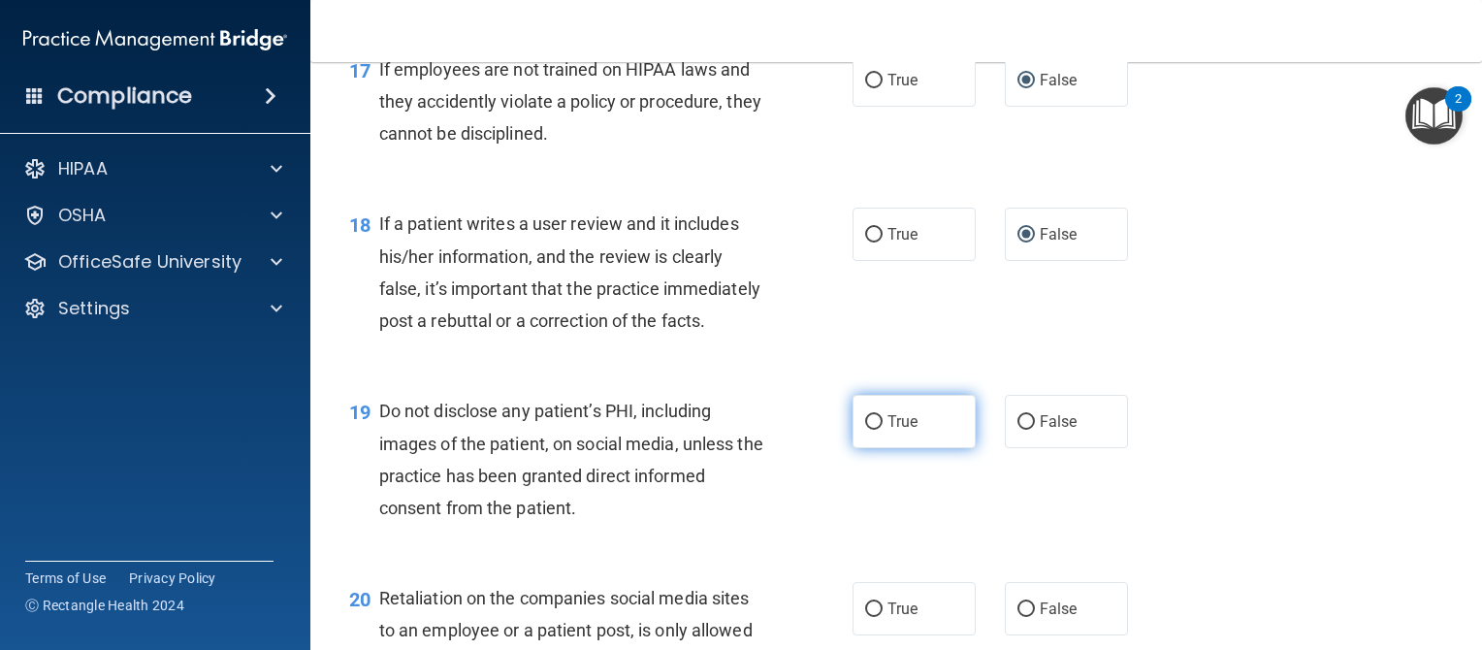
click at [867, 430] on input "True" at bounding box center [873, 422] width 17 height 15
radio input "true"
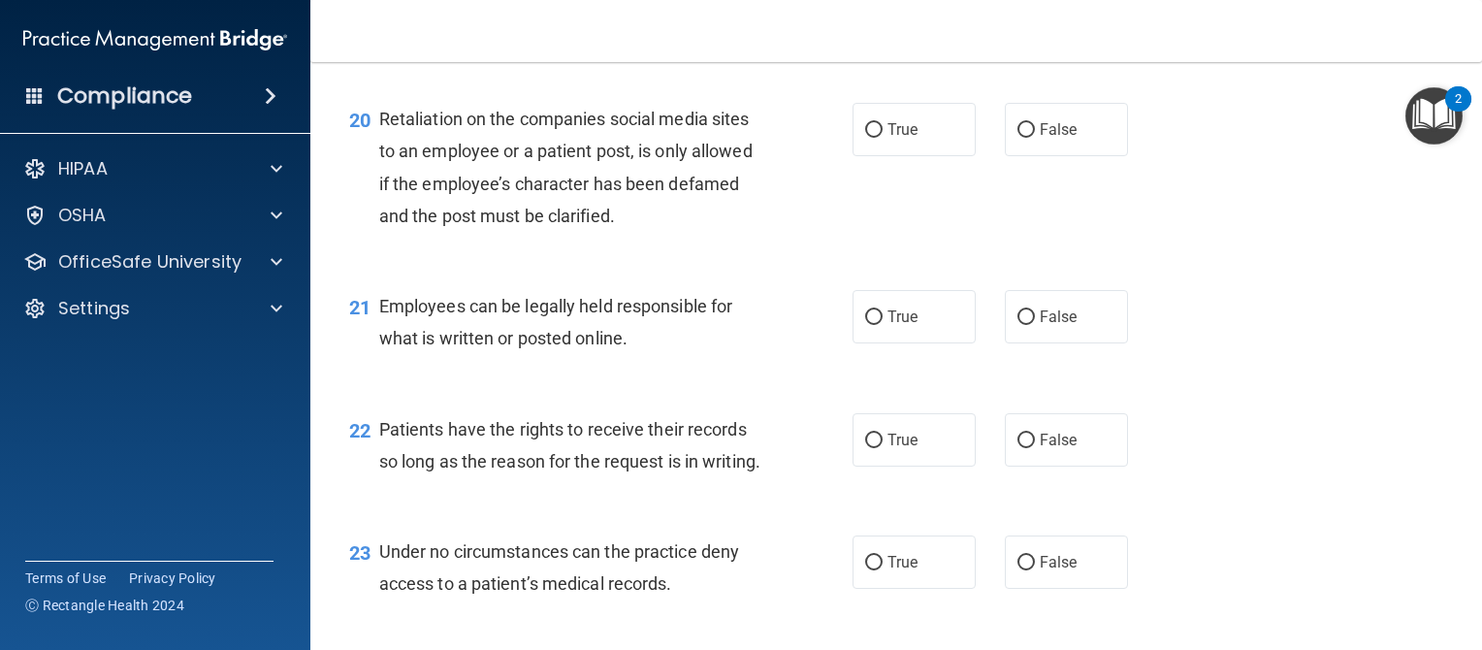
scroll to position [3638, 0]
click at [1007, 156] on label "False" at bounding box center [1066, 129] width 123 height 53
click at [1018, 138] on input "False" at bounding box center [1026, 130] width 17 height 15
radio input "true"
click at [868, 325] on input "True" at bounding box center [873, 317] width 17 height 15
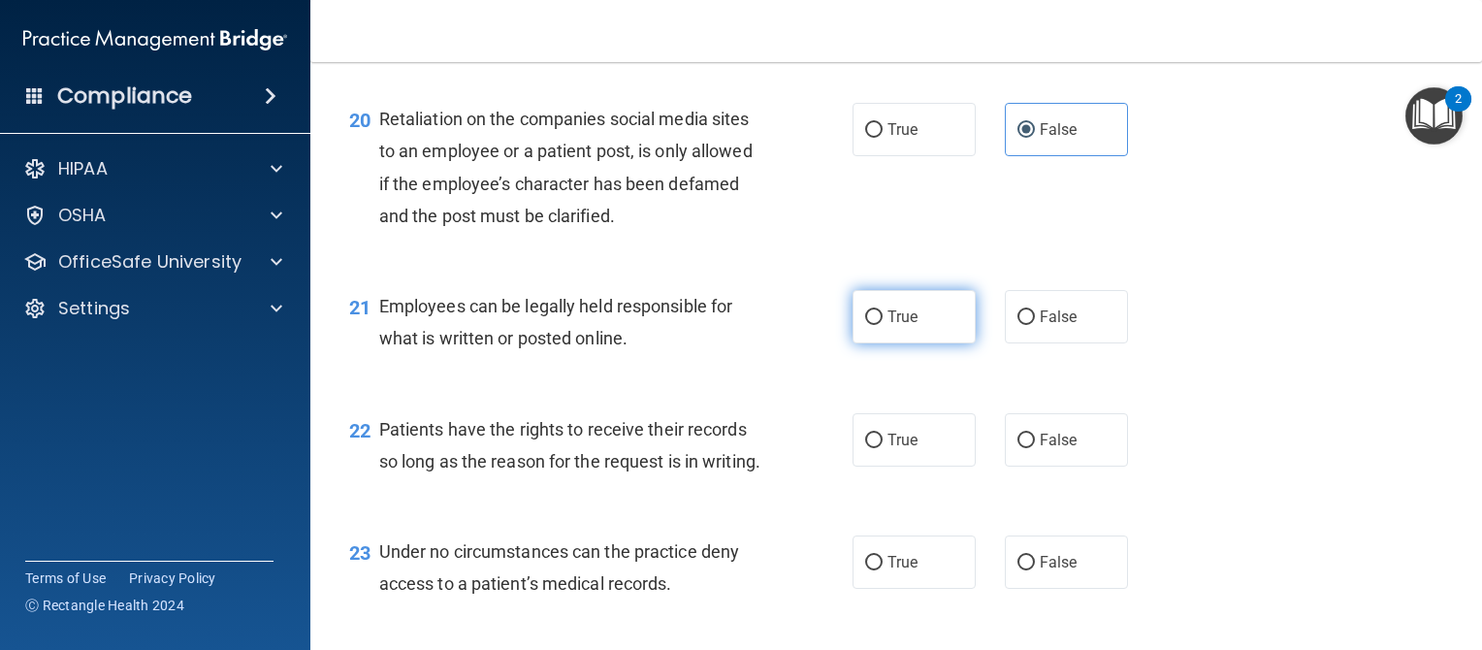
radio input "true"
click at [1019, 448] on input "False" at bounding box center [1026, 441] width 17 height 15
radio input "true"
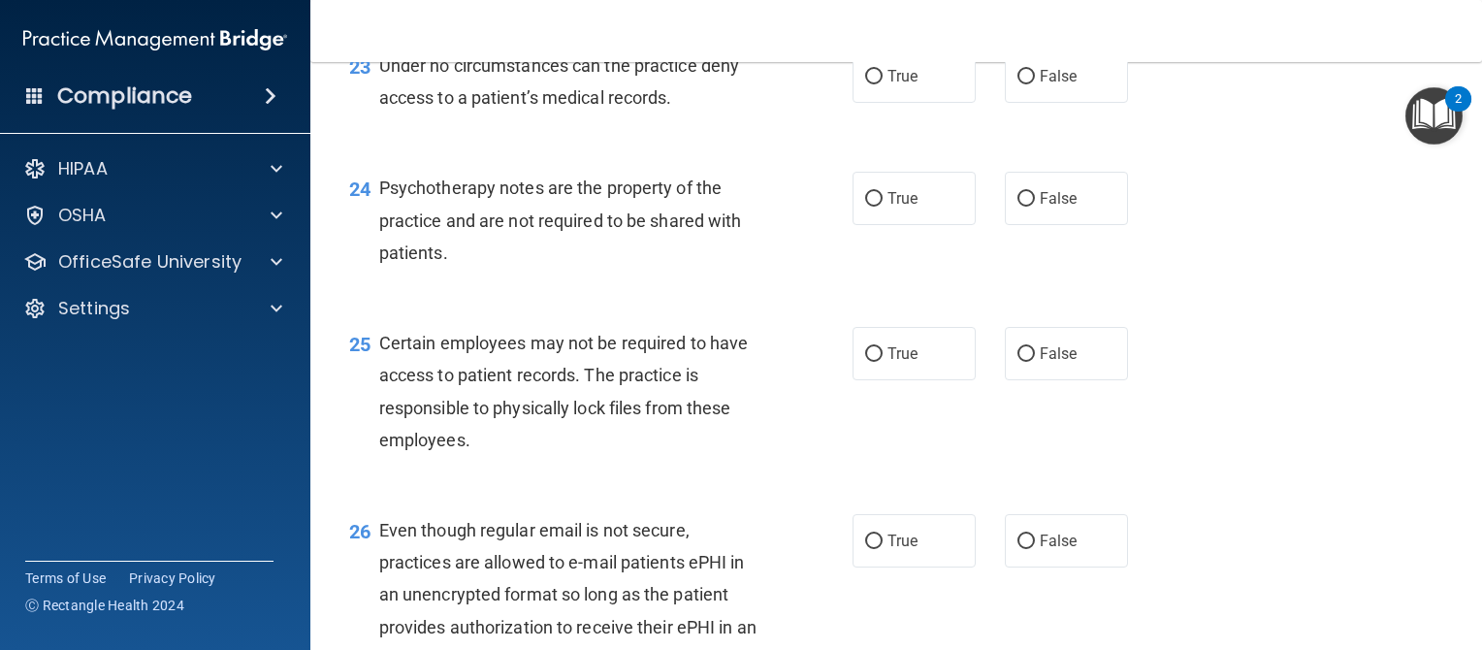
scroll to position [4123, 0]
click at [1021, 85] on input "False" at bounding box center [1026, 78] width 17 height 15
radio input "true"
click at [871, 208] on input "True" at bounding box center [873, 200] width 17 height 15
radio input "true"
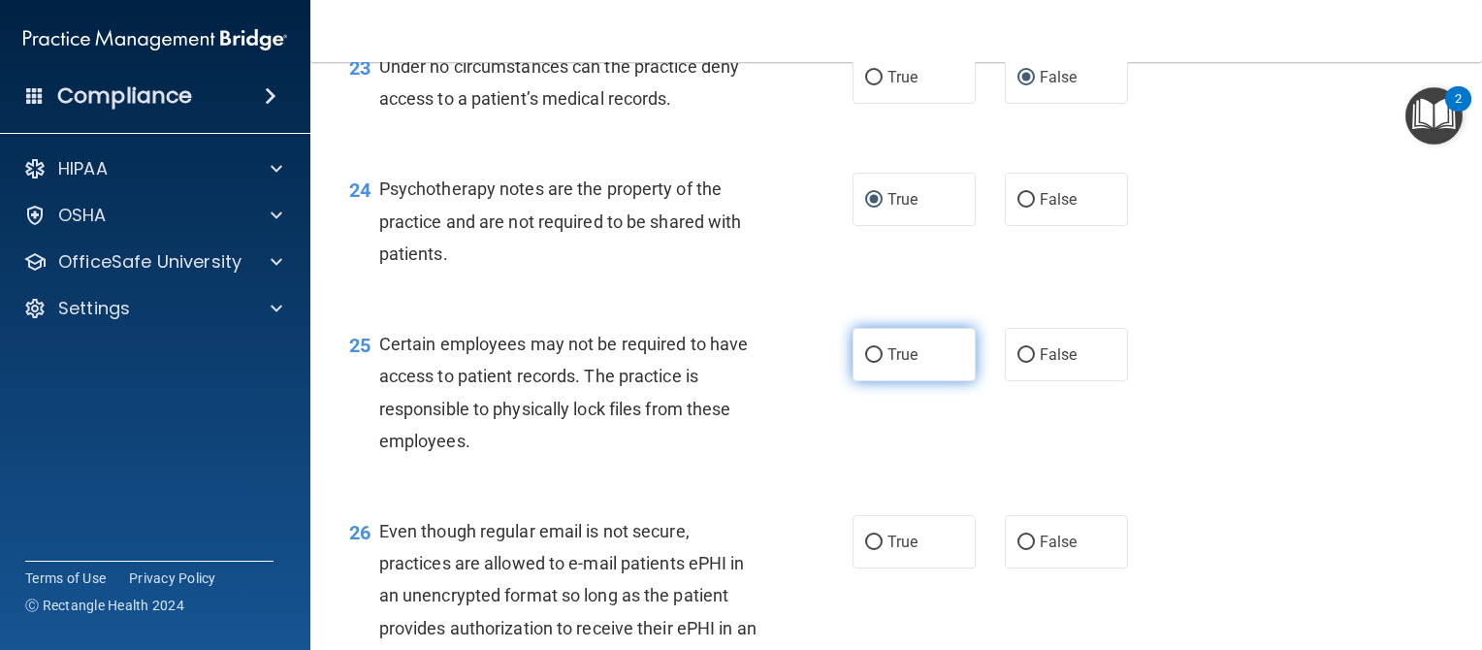
click at [876, 381] on label "True" at bounding box center [914, 354] width 123 height 53
click at [876, 363] on input "True" at bounding box center [873, 355] width 17 height 15
radio input "true"
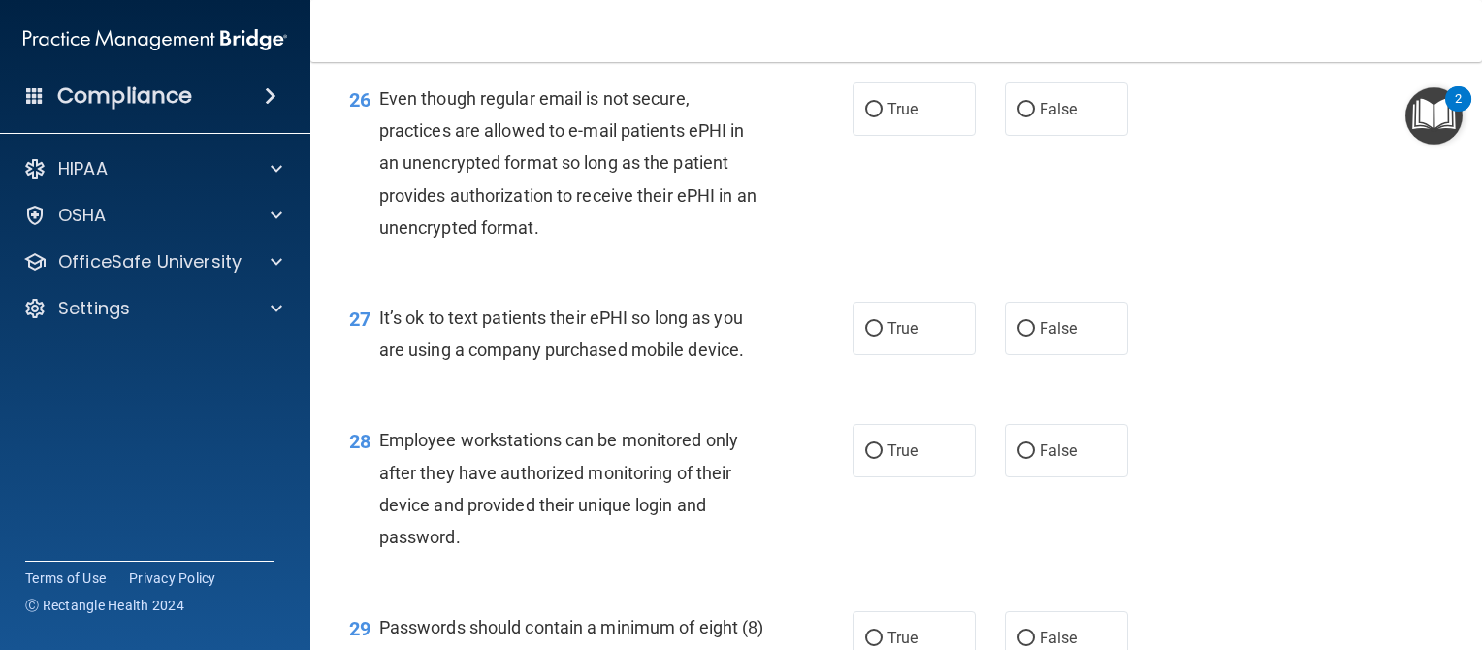
scroll to position [4556, 0]
click at [865, 117] on input "True" at bounding box center [873, 110] width 17 height 15
radio input "true"
click at [1021, 337] on input "False" at bounding box center [1026, 329] width 17 height 15
radio input "true"
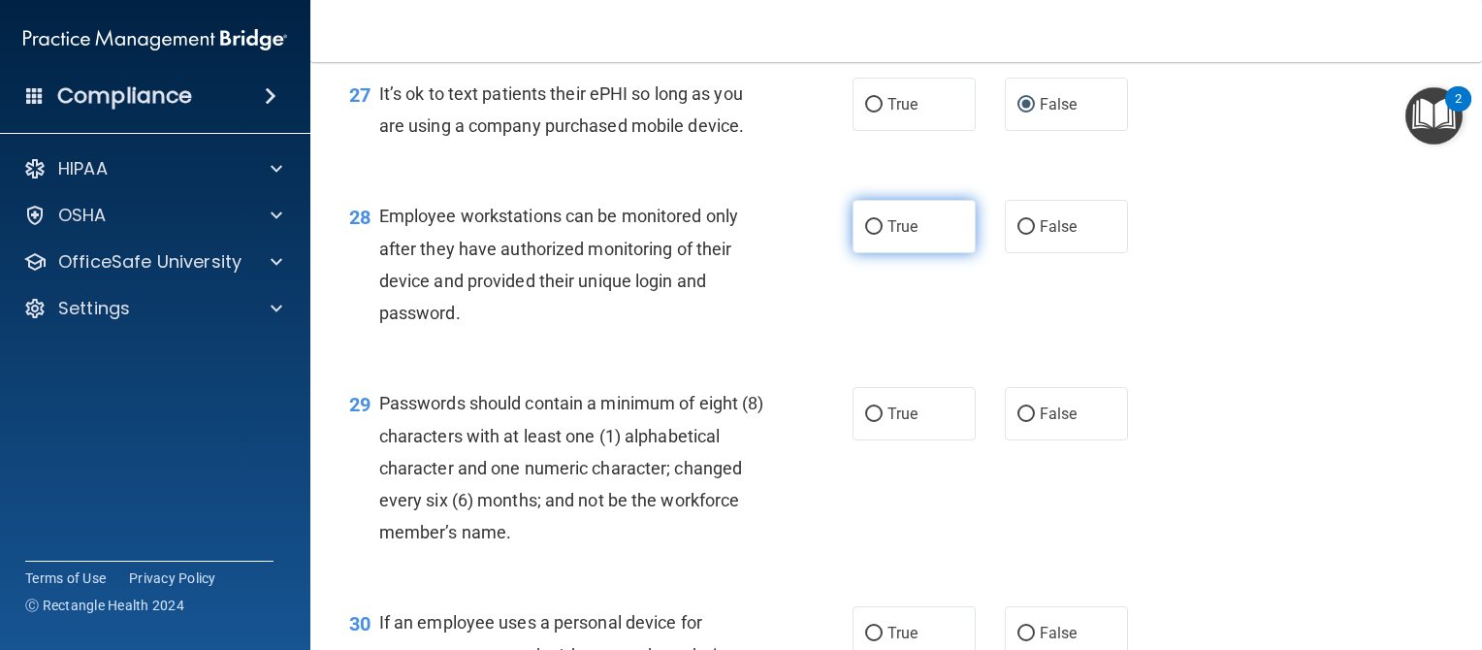
scroll to position [4783, 0]
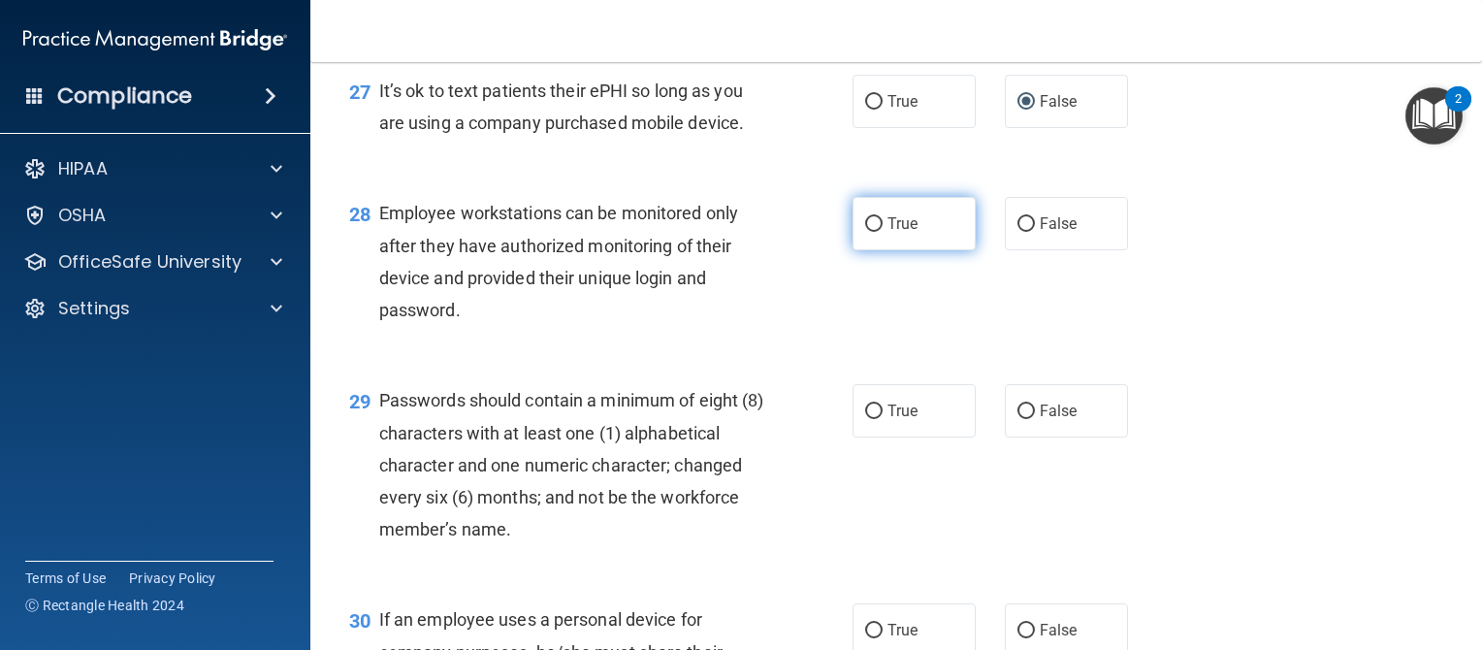
click at [865, 232] on input "True" at bounding box center [873, 224] width 17 height 15
radio input "true"
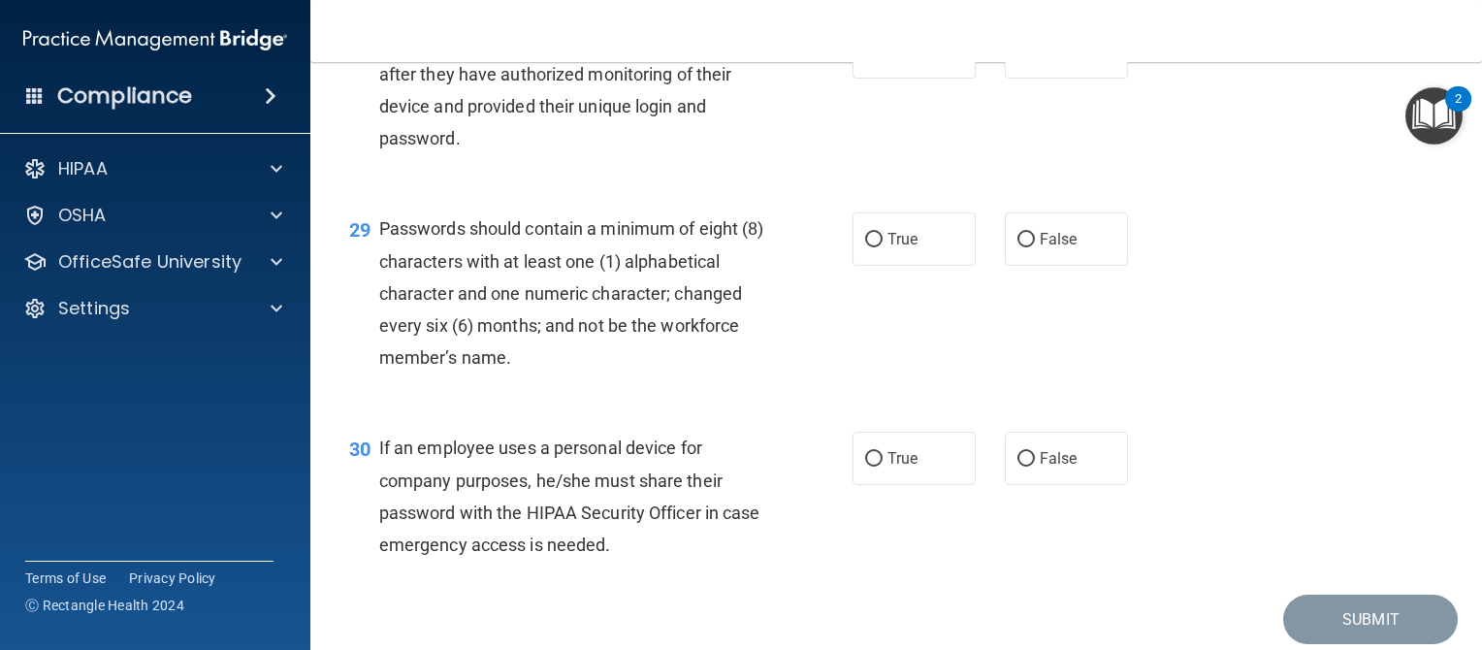
scroll to position [4948, 0]
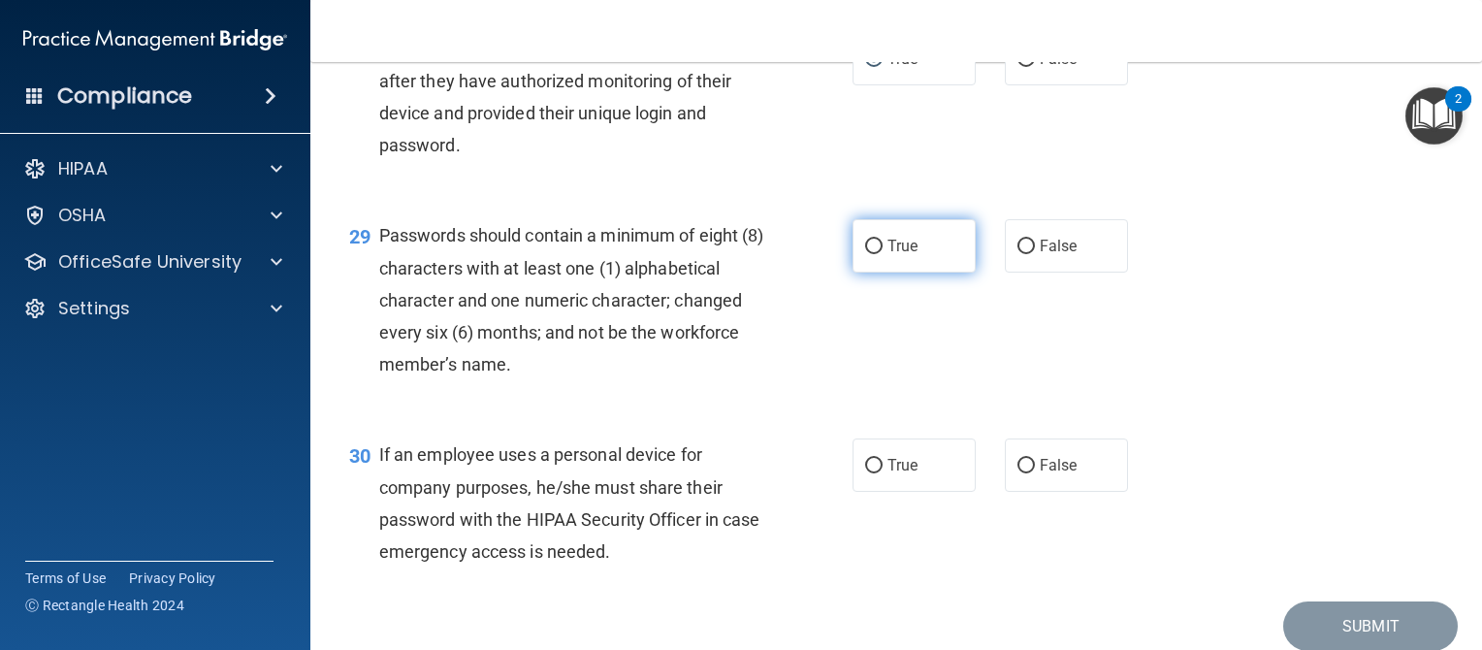
click at [866, 254] on input "True" at bounding box center [873, 247] width 17 height 15
radio input "true"
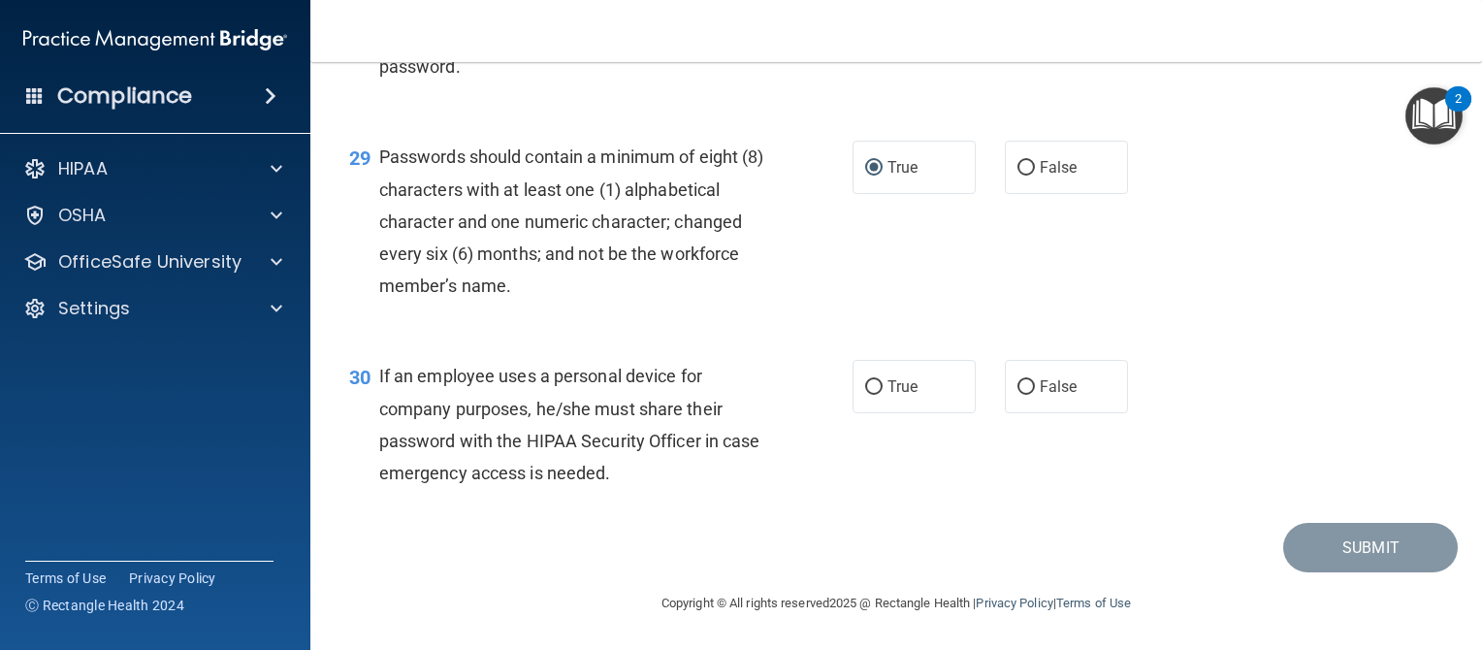
scroll to position [5124, 0]
click at [866, 384] on input "True" at bounding box center [873, 387] width 17 height 15
radio input "true"
click at [1350, 572] on button "Submit" at bounding box center [1371, 547] width 175 height 49
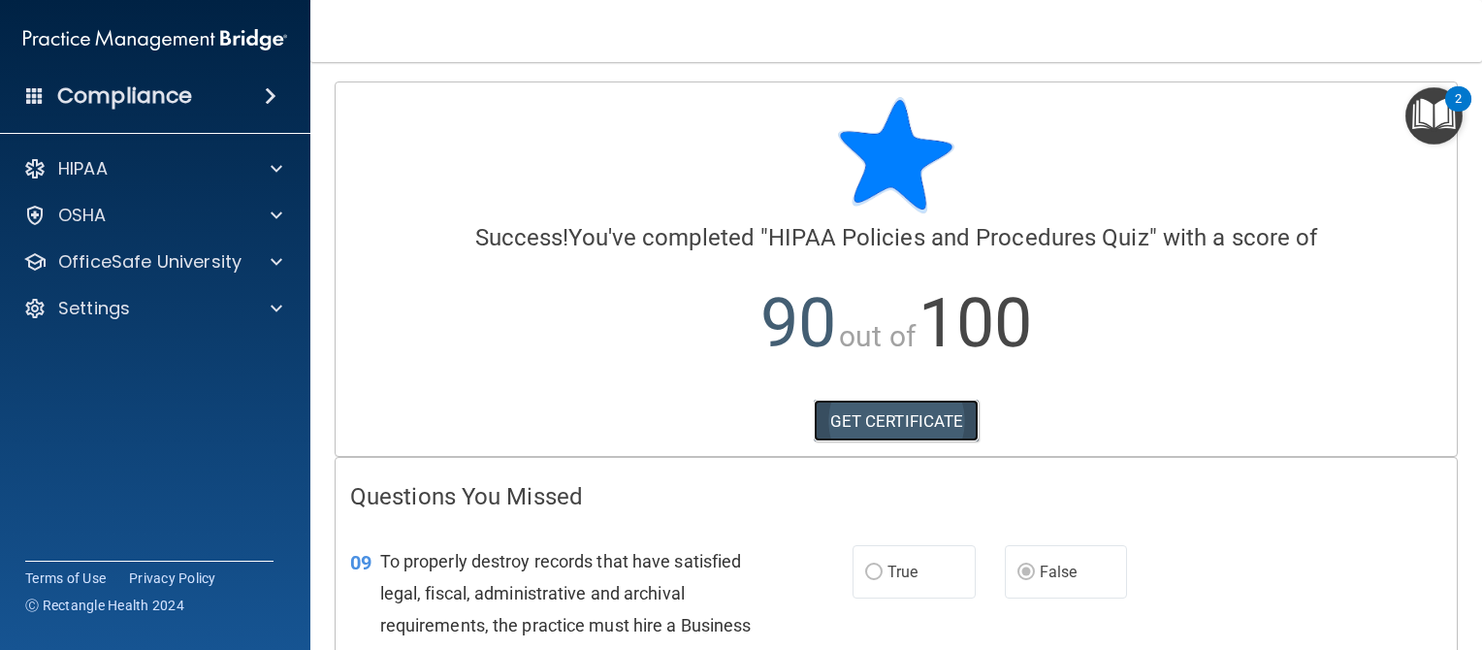
click at [900, 417] on link "GET CERTIFICATE" at bounding box center [897, 421] width 166 height 43
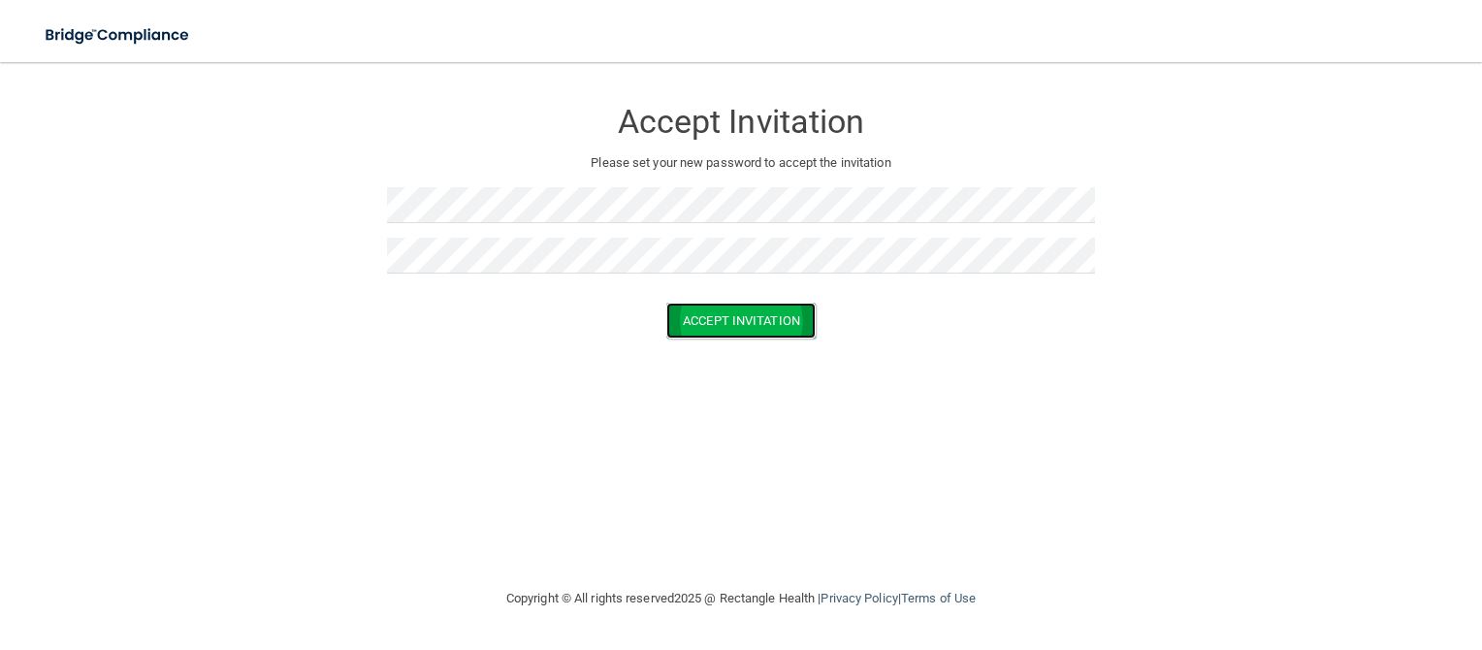
click at [735, 322] on button "Accept Invitation" at bounding box center [741, 321] width 149 height 36
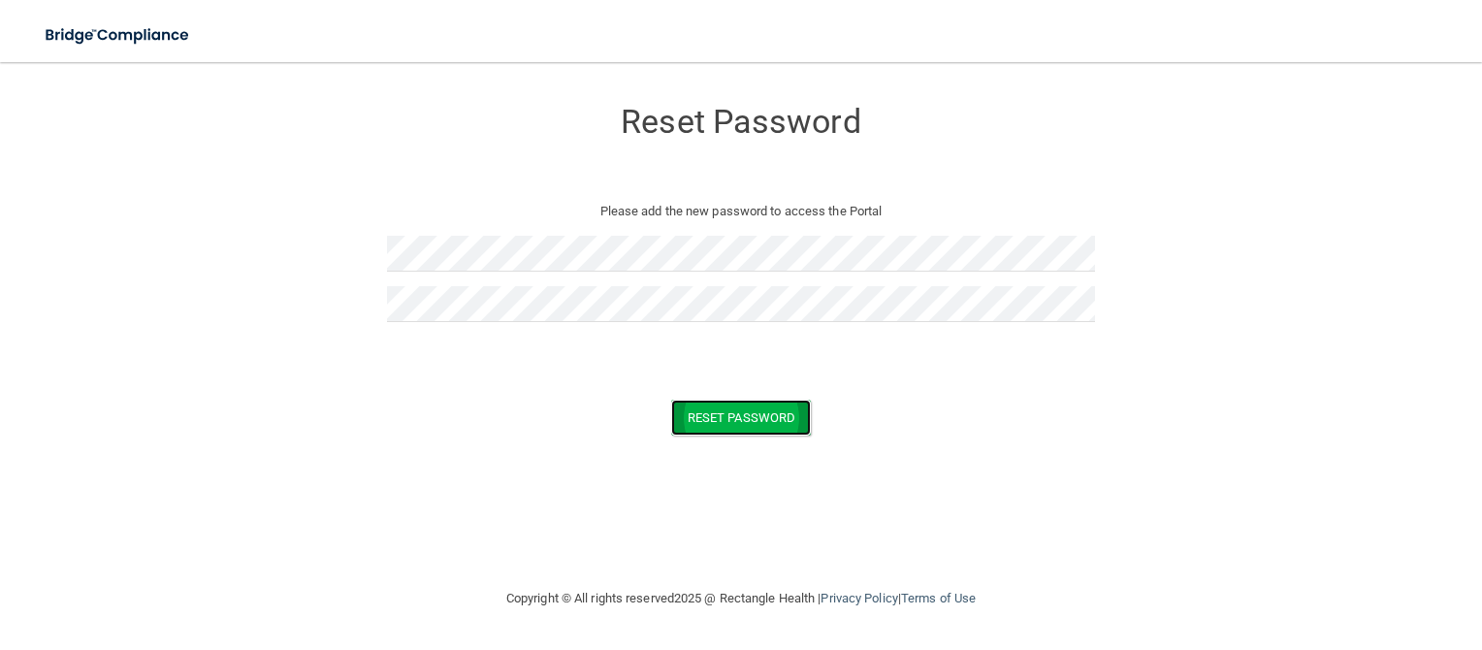
click at [722, 422] on button "Reset Password" at bounding box center [741, 418] width 140 height 36
